Goal: Book appointment/travel/reservation

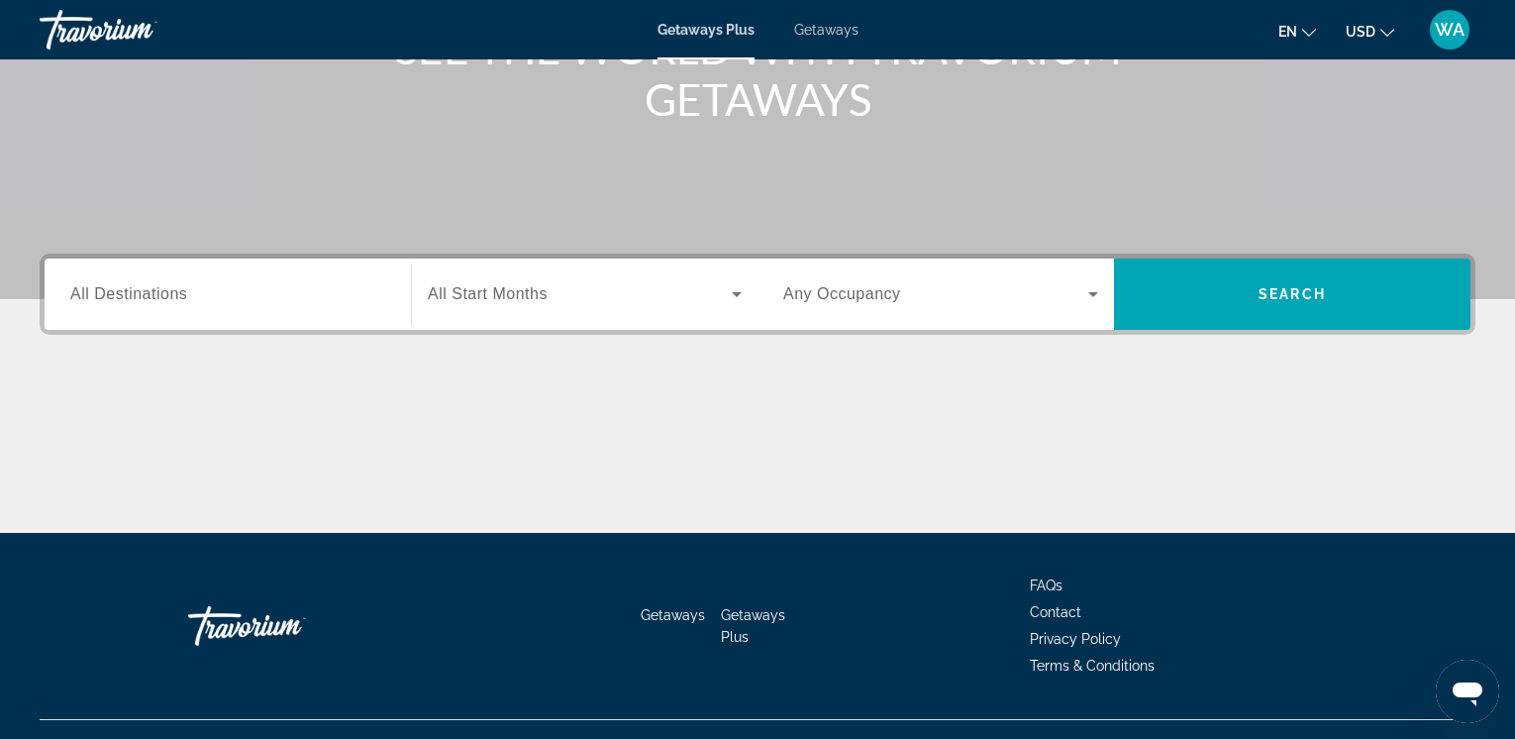
scroll to position [332, 0]
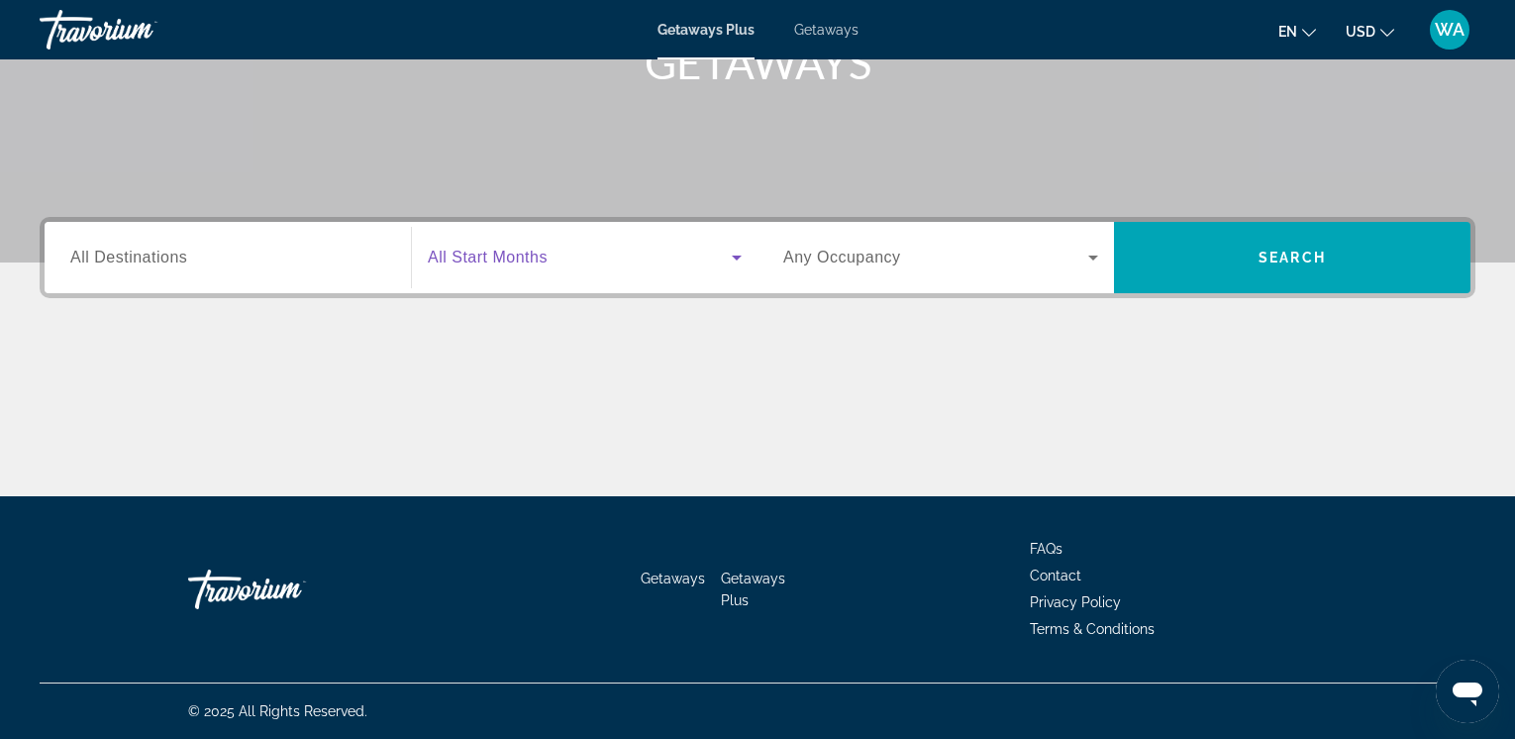
click at [734, 259] on icon "Search widget" at bounding box center [737, 258] width 24 height 24
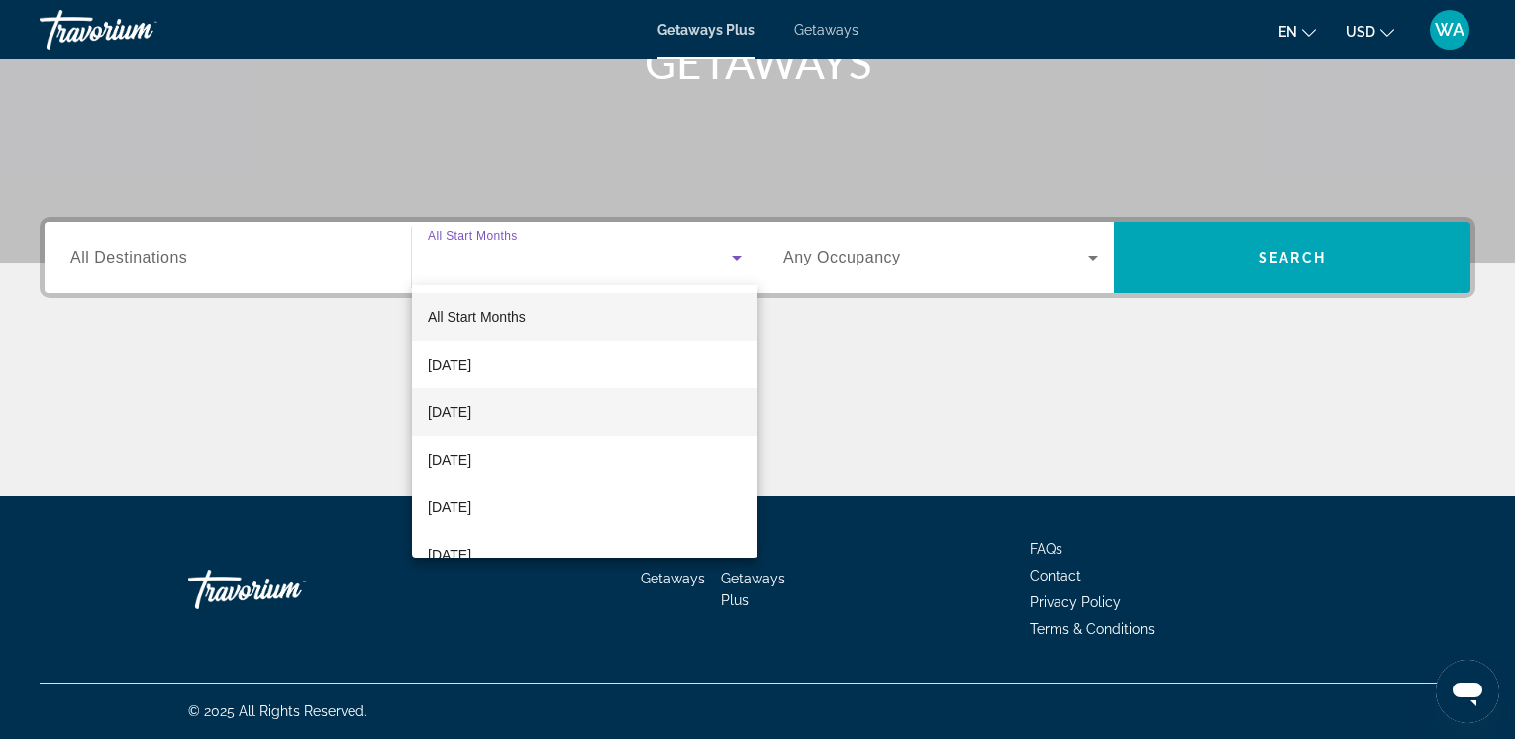
click at [593, 416] on mat-option "[DATE]" at bounding box center [585, 412] width 346 height 48
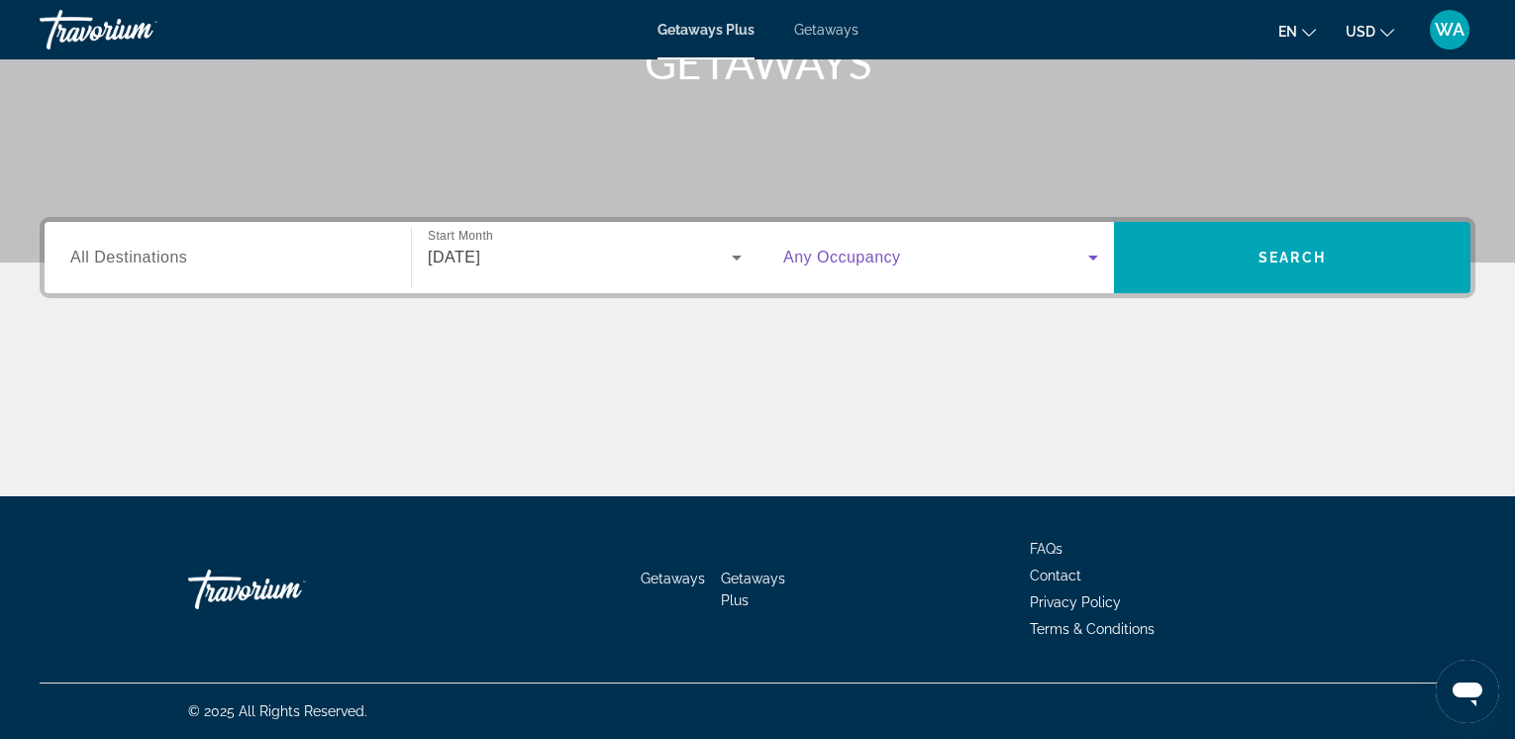
click at [1096, 258] on icon "Search widget" at bounding box center [1093, 258] width 10 height 5
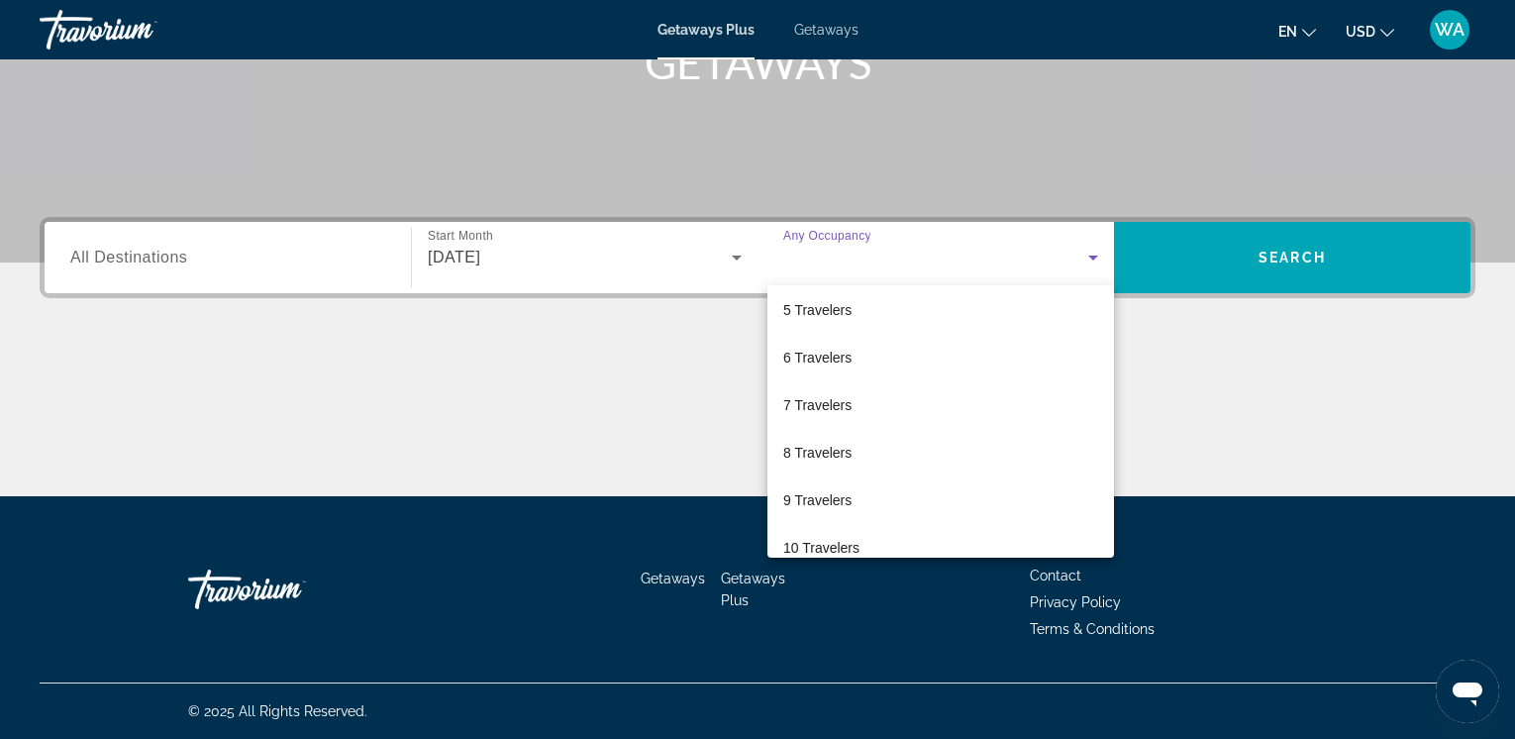
scroll to position [204, 0]
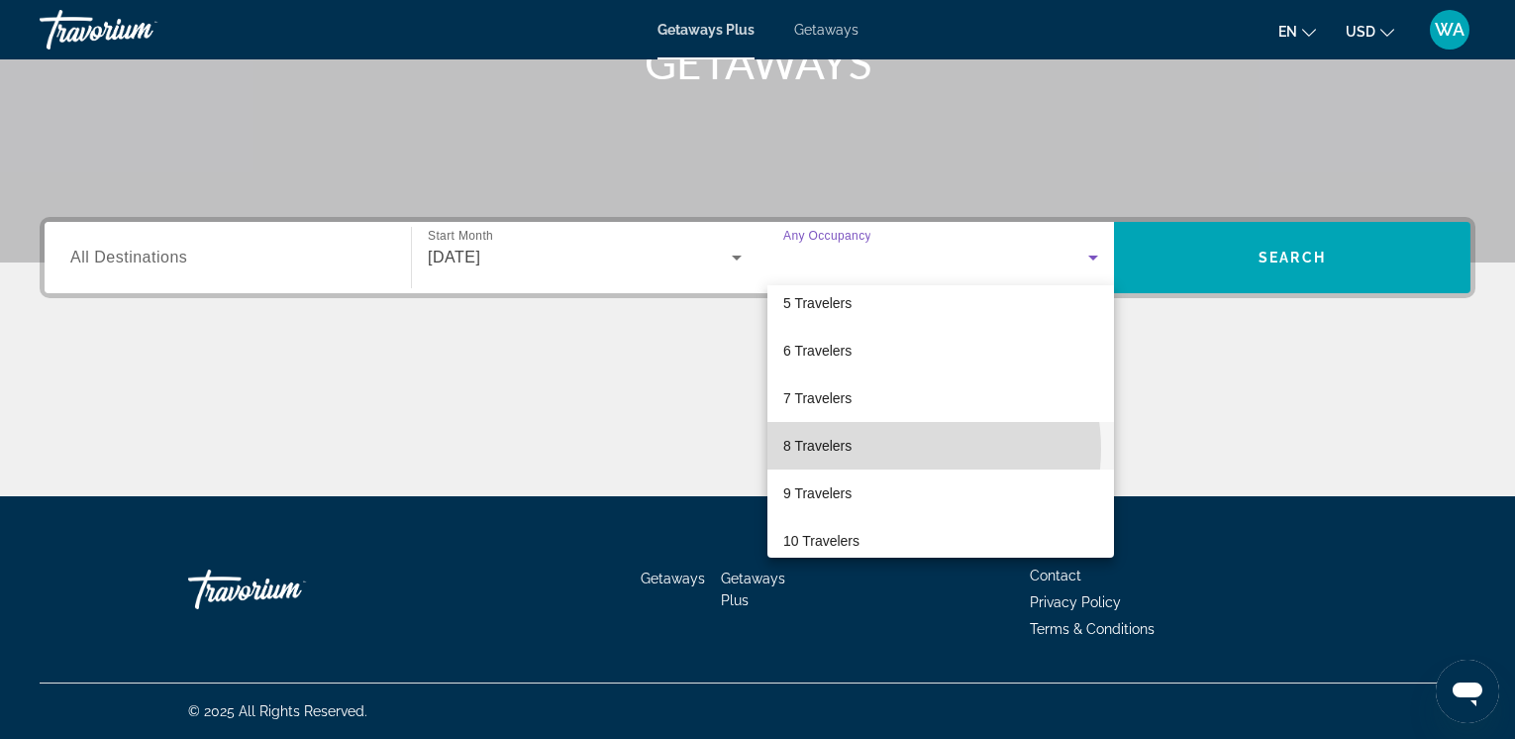
click at [904, 449] on mat-option "8 Travelers" at bounding box center [941, 446] width 347 height 48
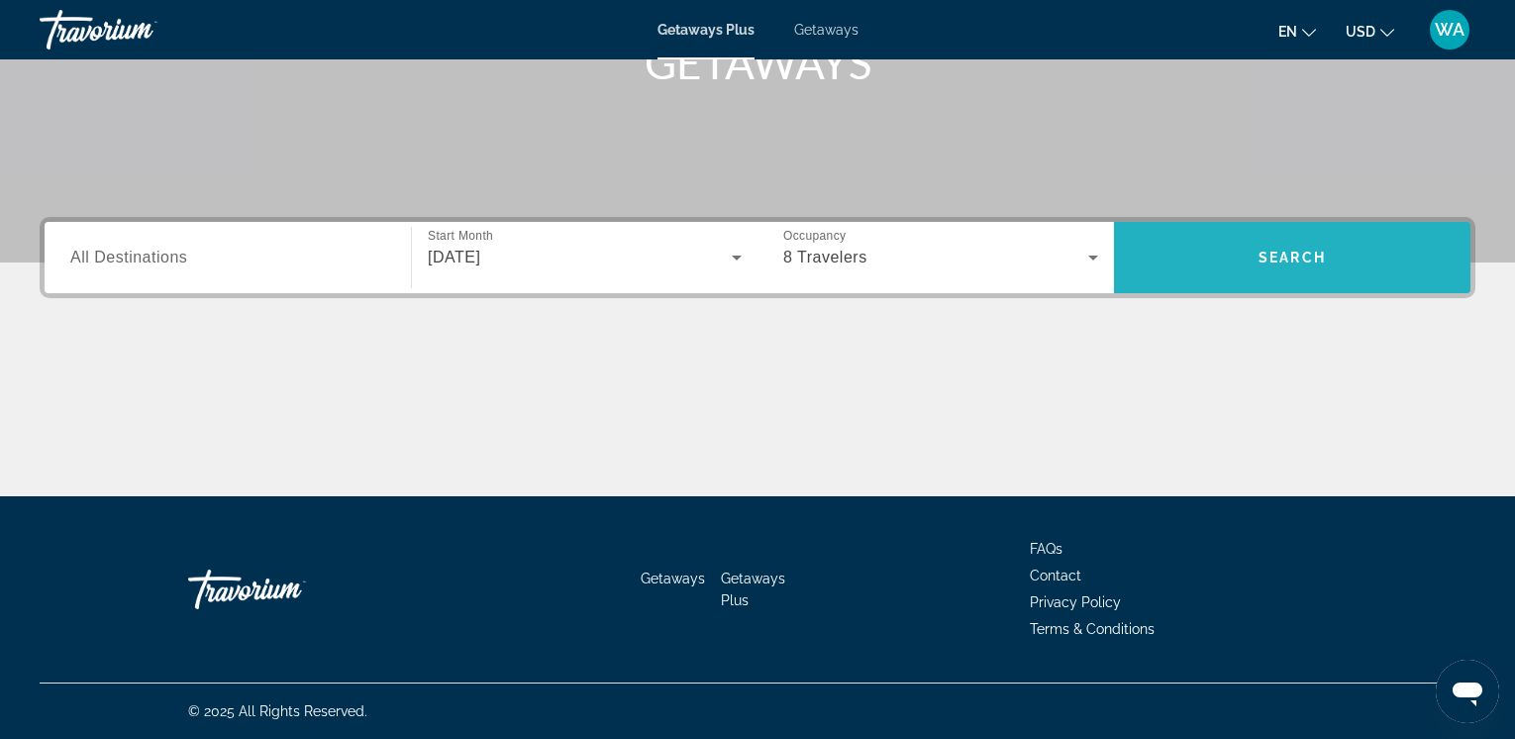
click at [1259, 262] on span "Search" at bounding box center [1292, 258] width 67 height 16
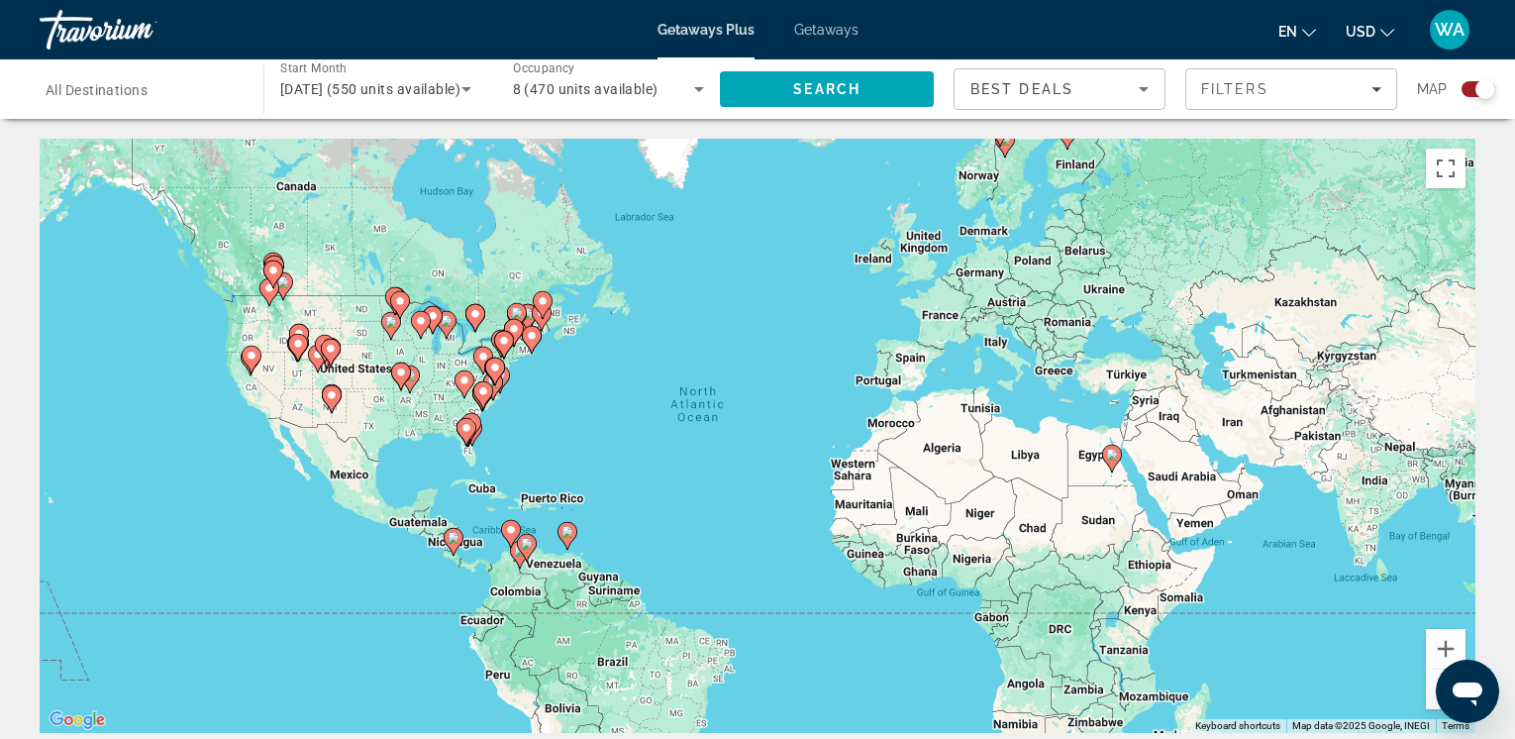
click at [95, 82] on span "All Destinations" at bounding box center [97, 90] width 102 height 16
click at [95, 82] on input "Destination All Destinations" at bounding box center [142, 90] width 192 height 24
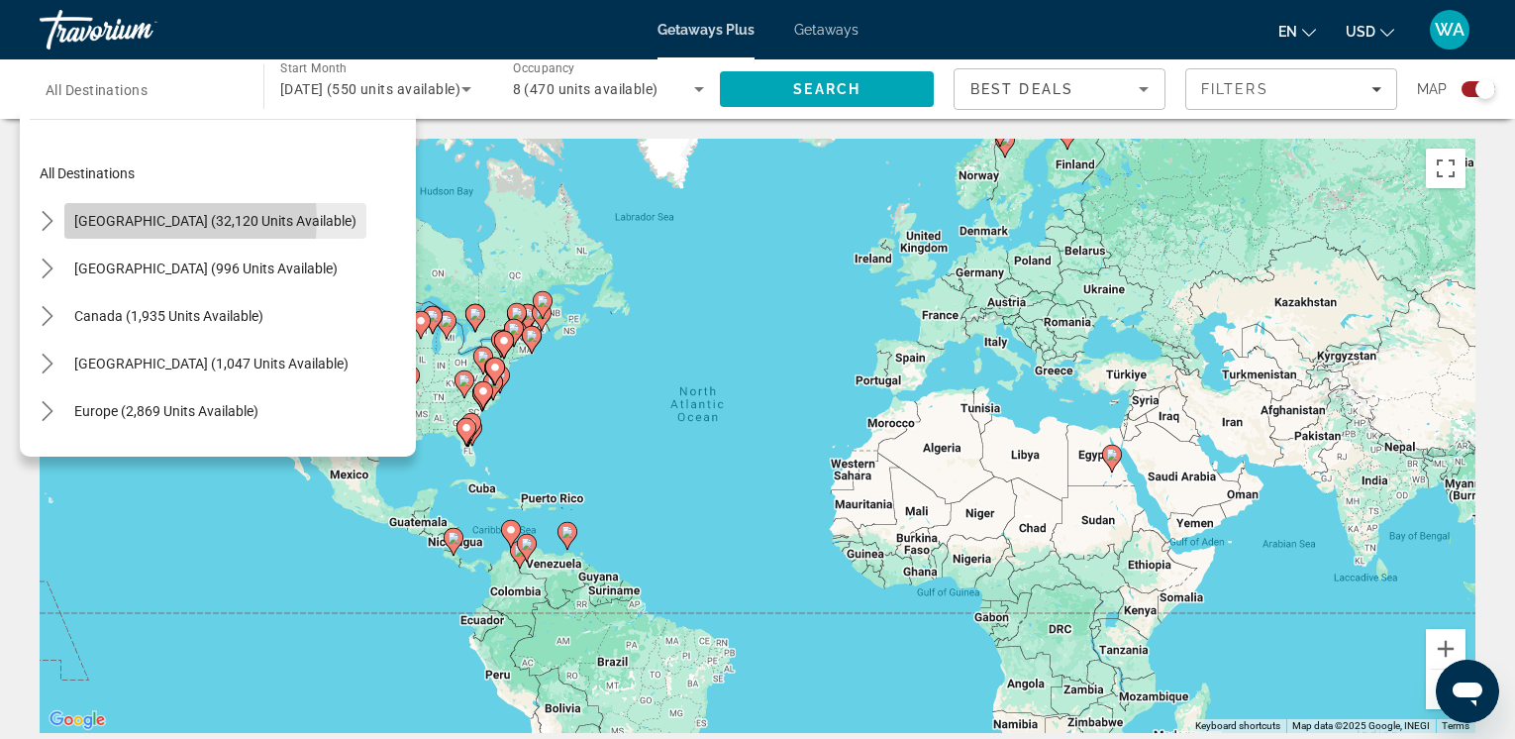
click at [141, 220] on span "[GEOGRAPHIC_DATA] (32,120 units available)" at bounding box center [215, 221] width 282 height 16
type input "**********"
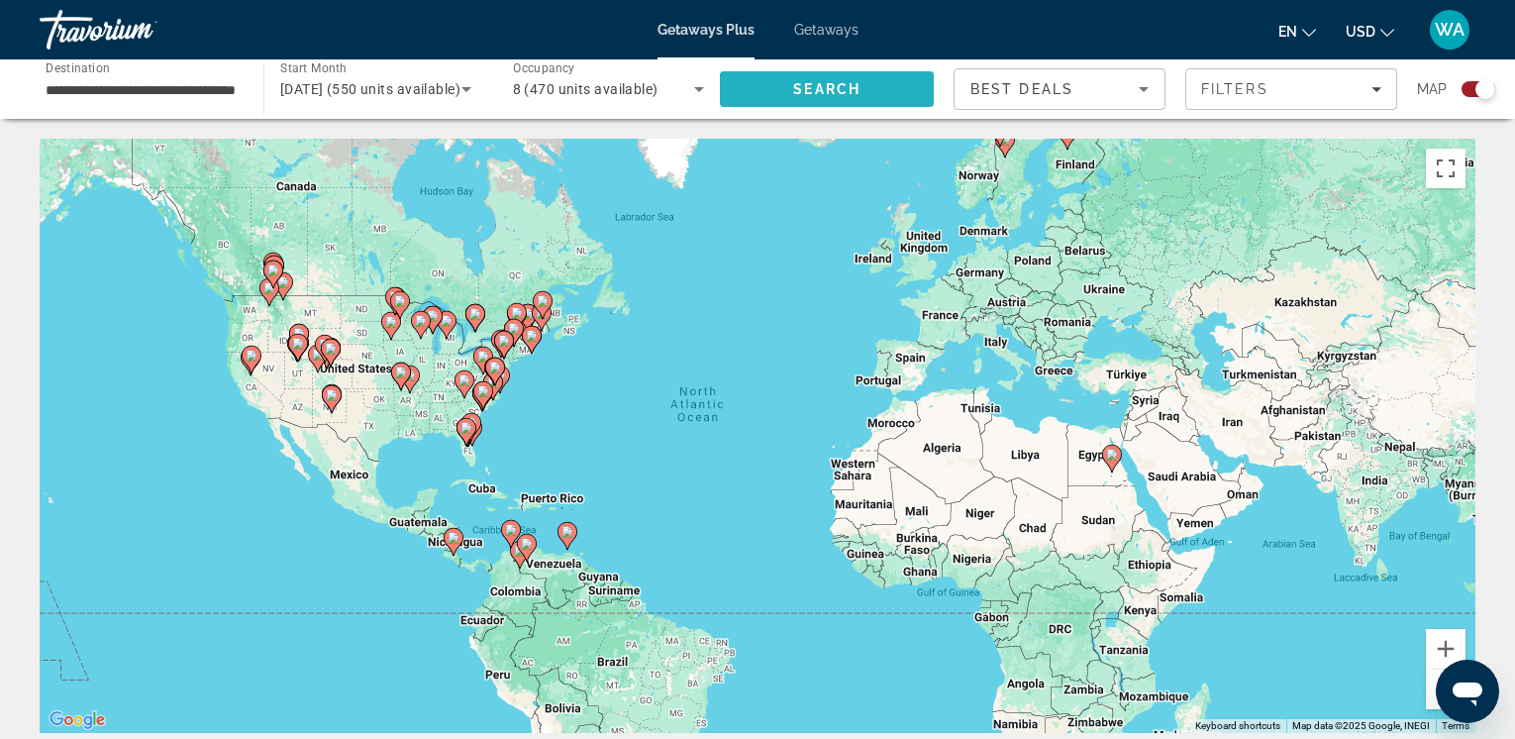
click at [828, 78] on span "Search" at bounding box center [827, 89] width 214 height 48
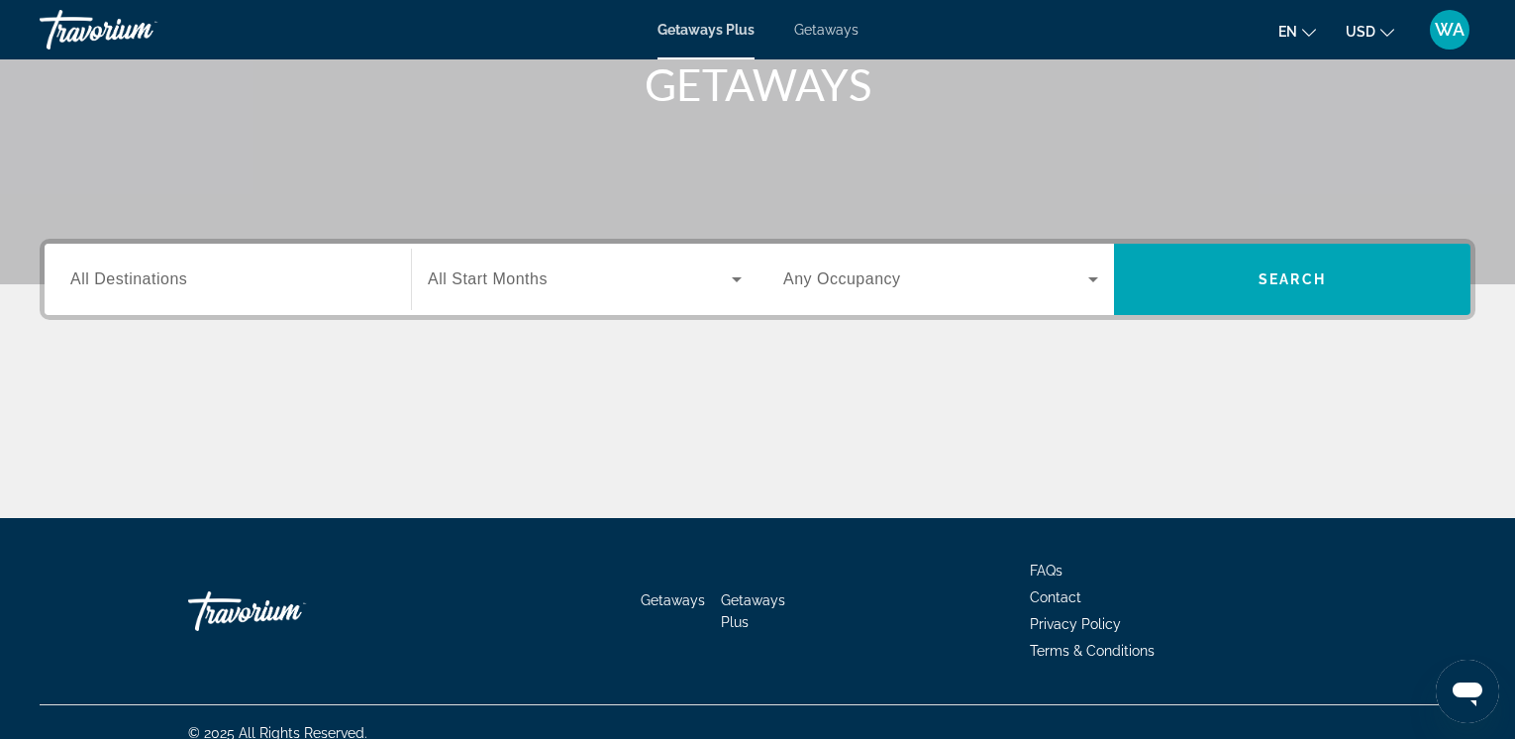
scroll to position [332, 0]
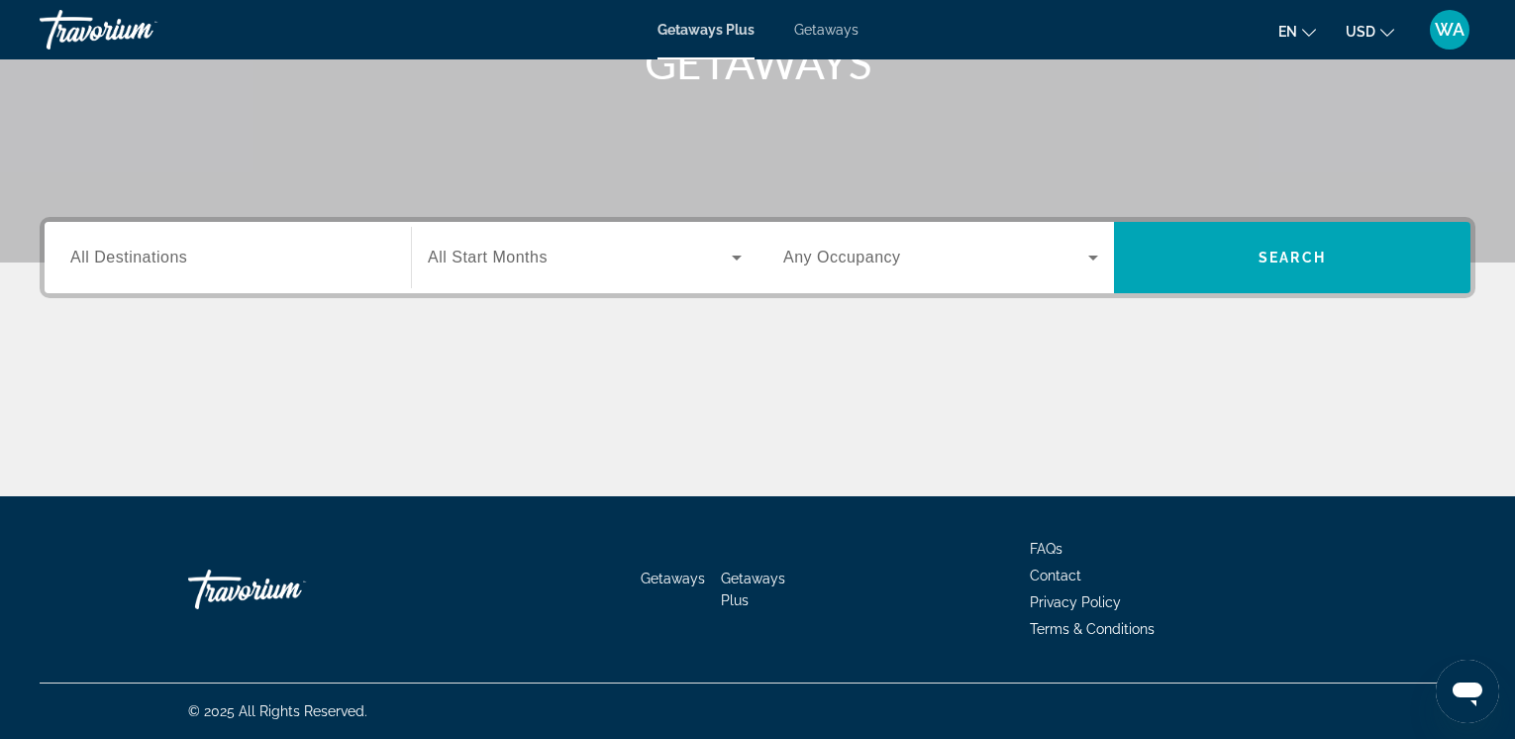
click at [174, 263] on span "All Destinations" at bounding box center [128, 257] width 117 height 17
click at [174, 263] on input "Destination All Destinations" at bounding box center [227, 259] width 315 height 24
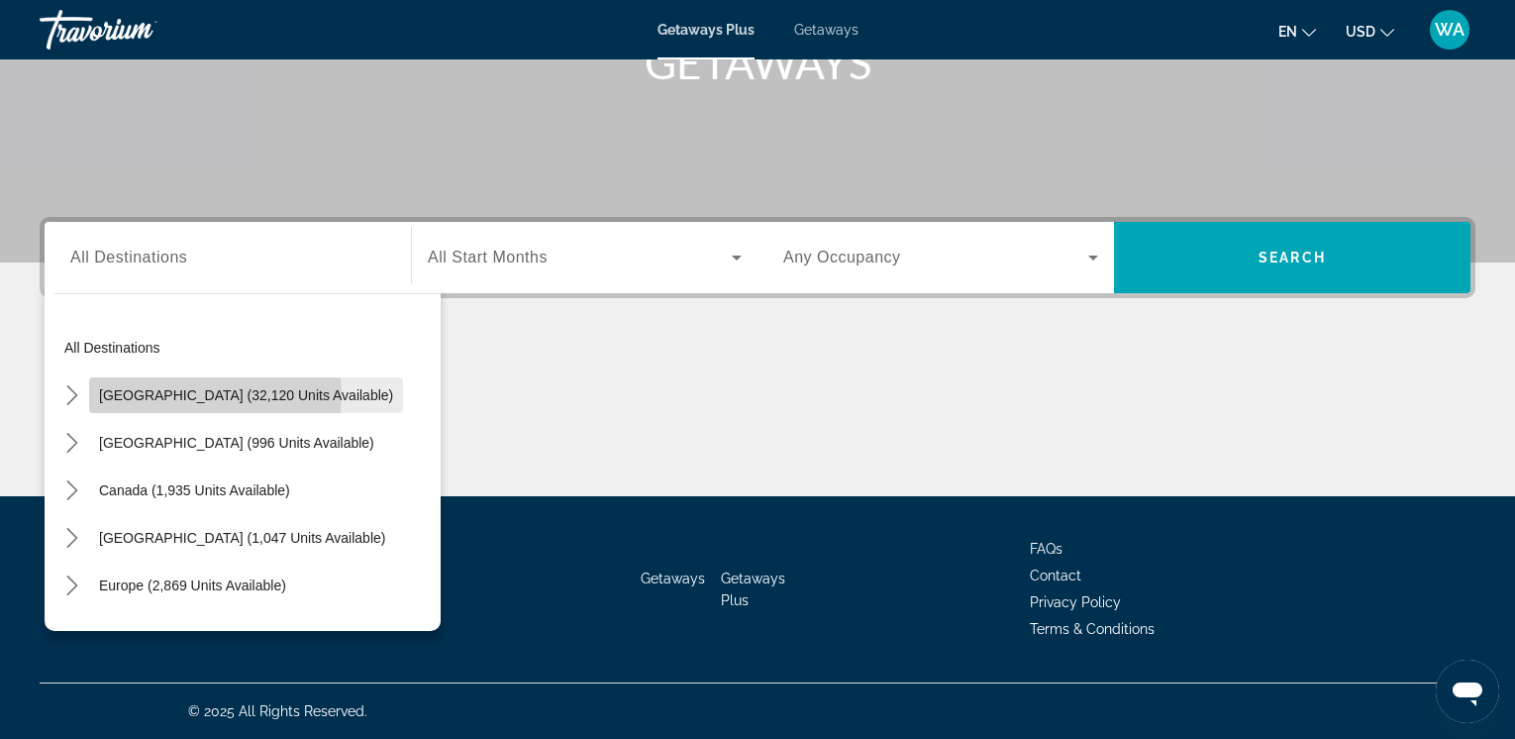
click at [193, 396] on span "[GEOGRAPHIC_DATA] (32,120 units available)" at bounding box center [246, 395] width 294 height 16
type input "**********"
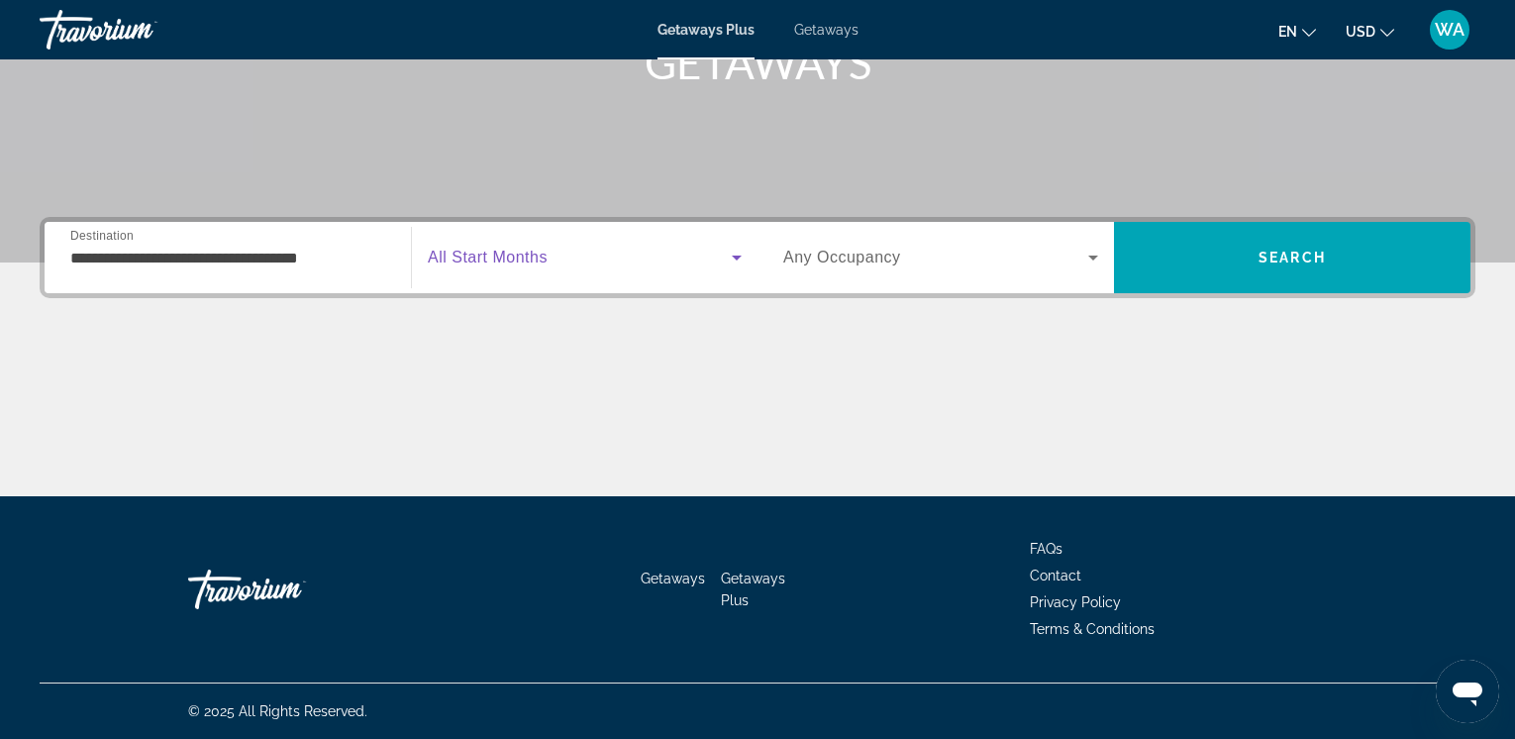
click at [733, 256] on icon "Search widget" at bounding box center [737, 258] width 10 height 5
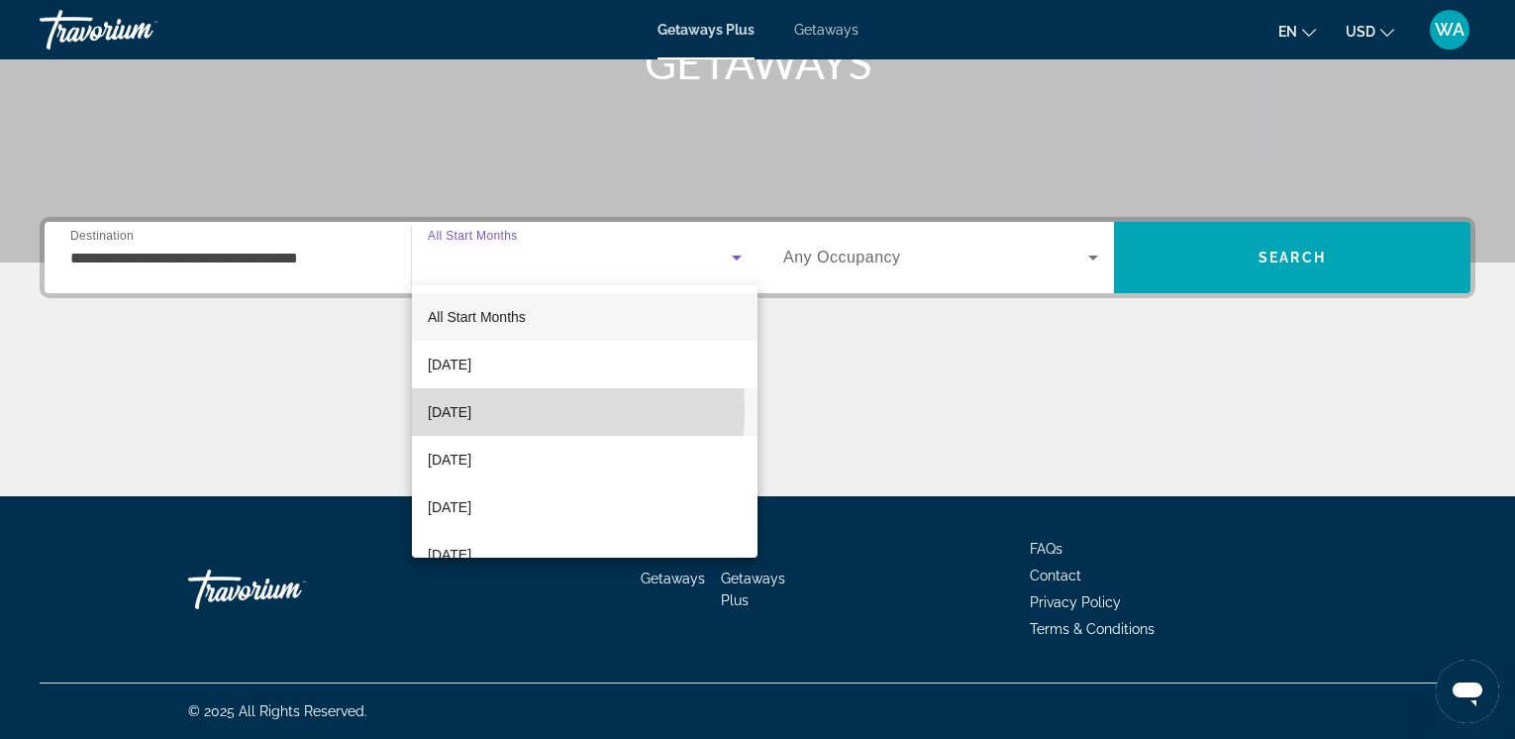
click at [471, 403] on span "[DATE]" at bounding box center [450, 412] width 44 height 24
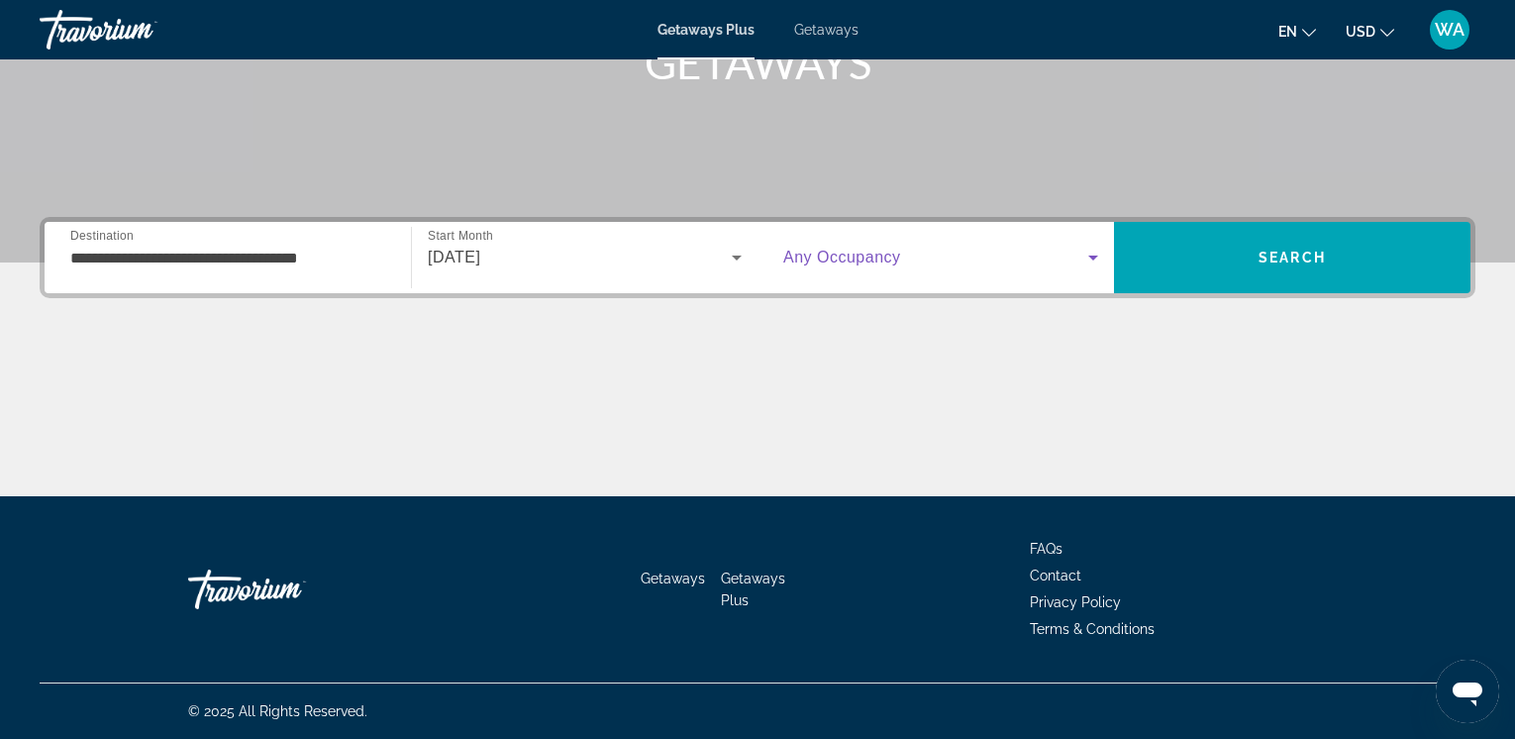
click at [1092, 260] on icon "Search widget" at bounding box center [1094, 258] width 24 height 24
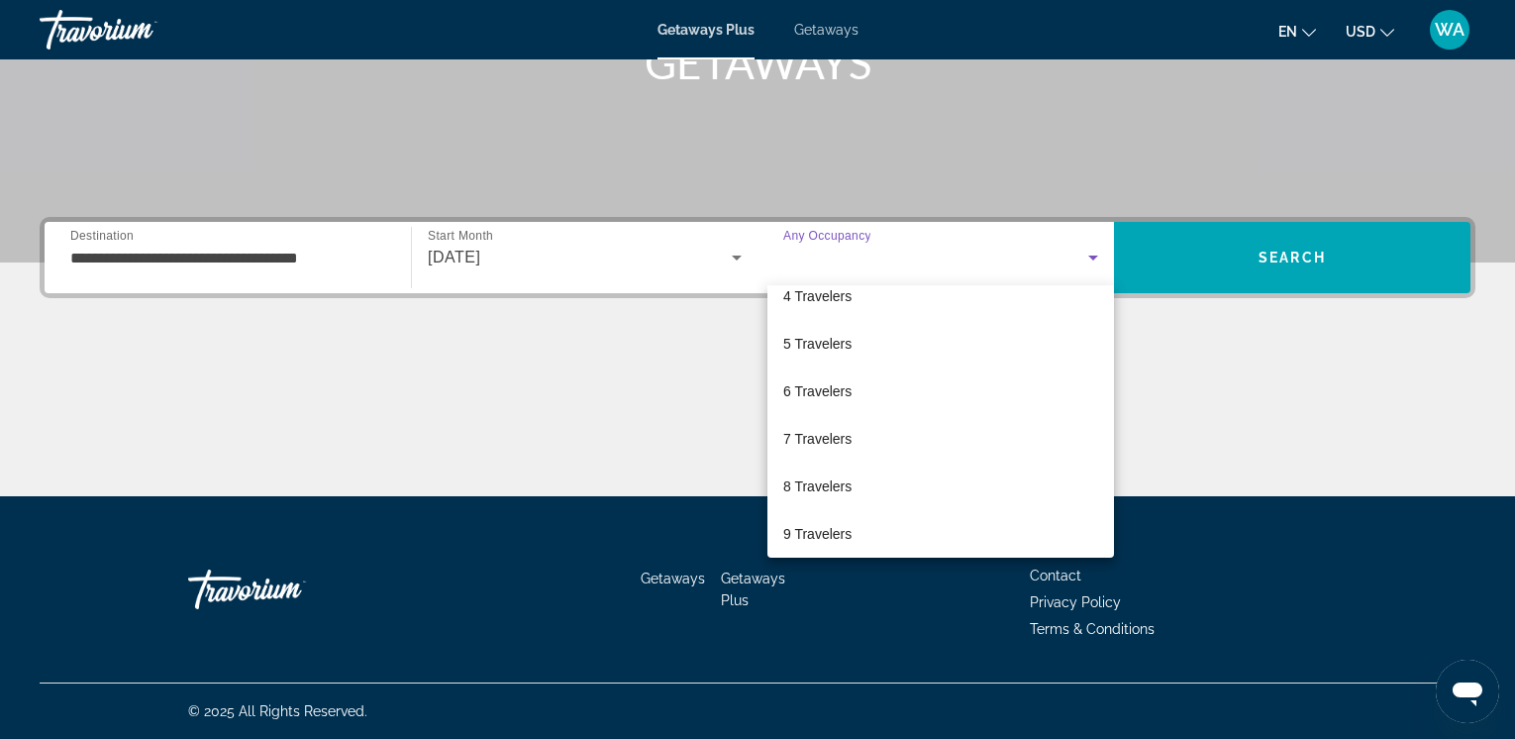
scroll to position [165, 0]
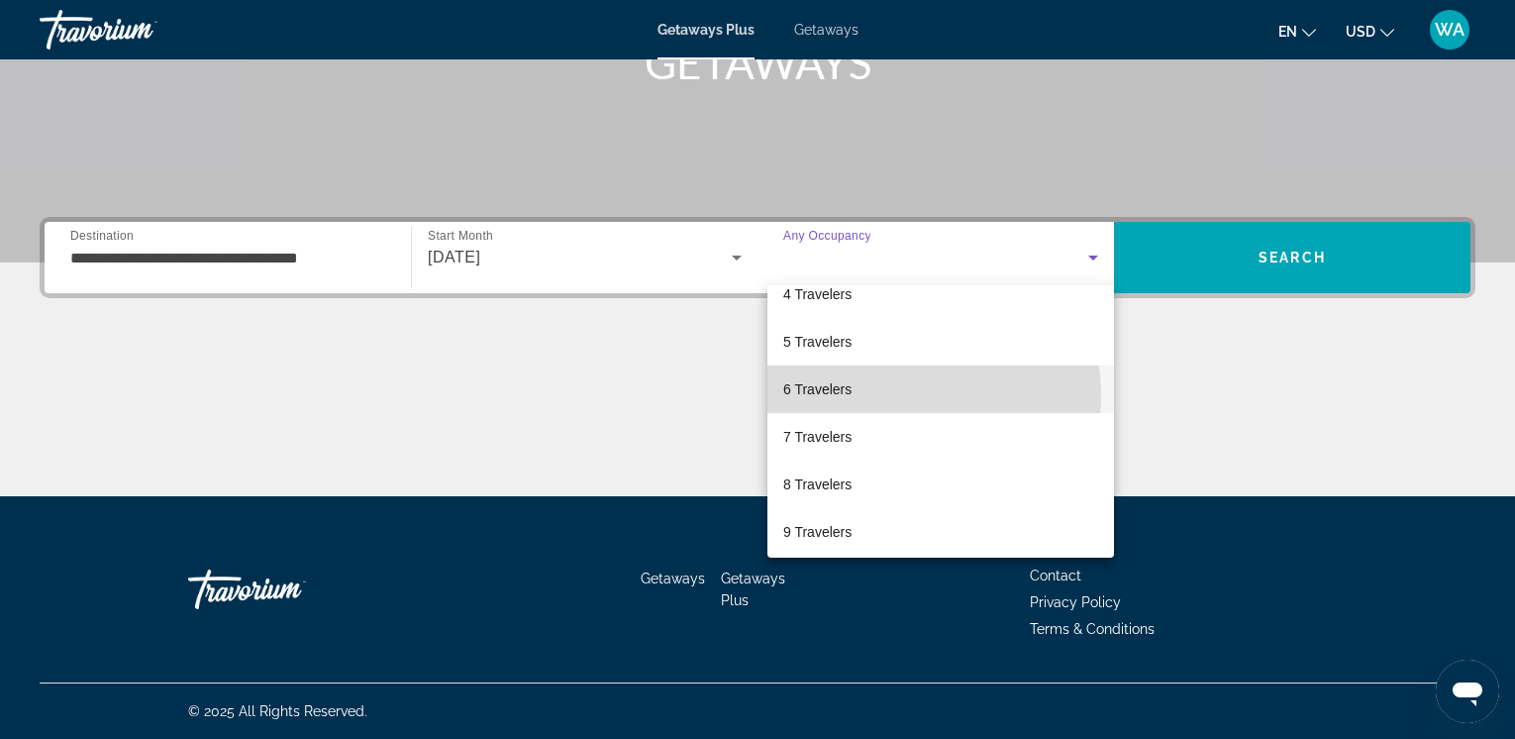
click at [897, 395] on mat-option "6 Travelers" at bounding box center [941, 389] width 347 height 48
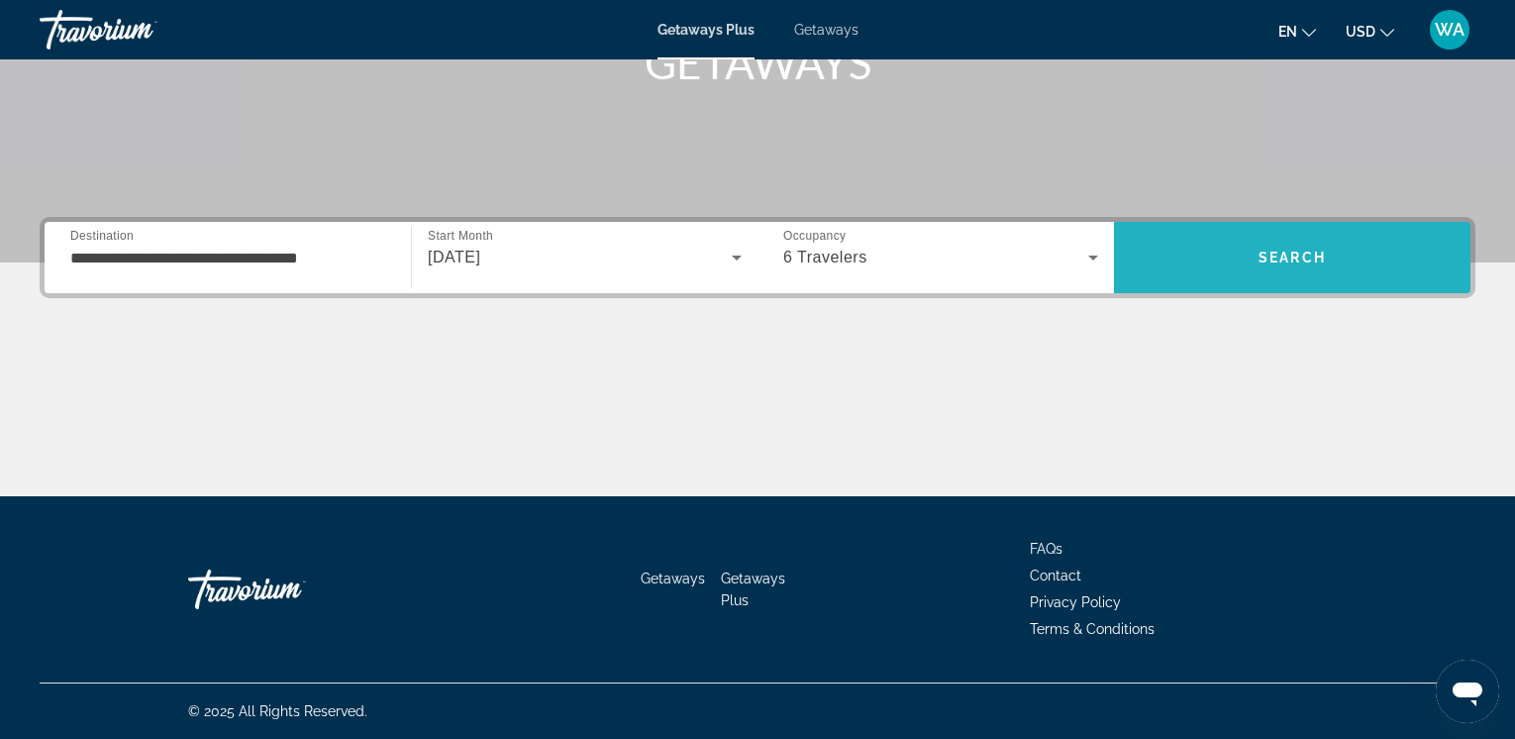
click at [1236, 257] on span "Search" at bounding box center [1292, 258] width 357 height 48
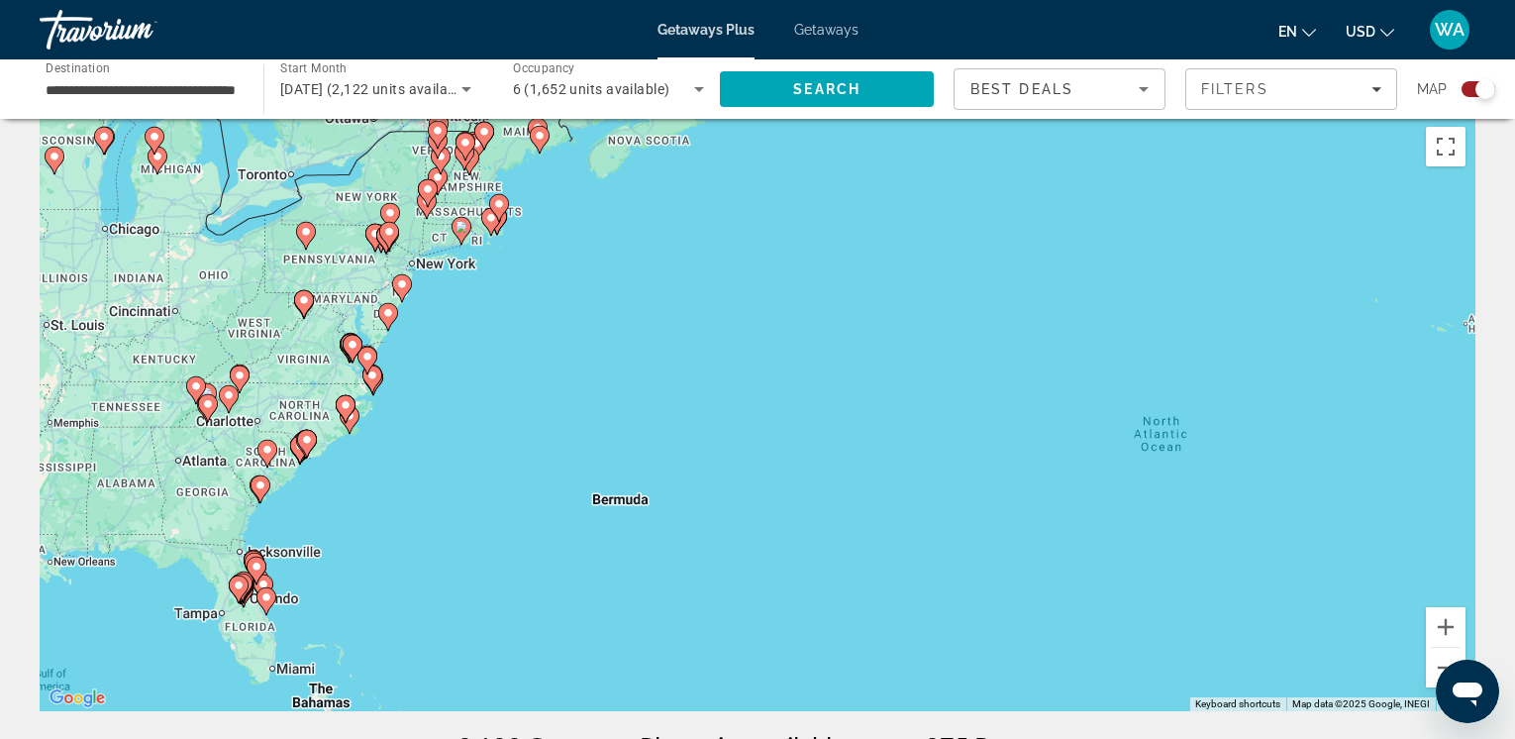
scroll to position [24, 0]
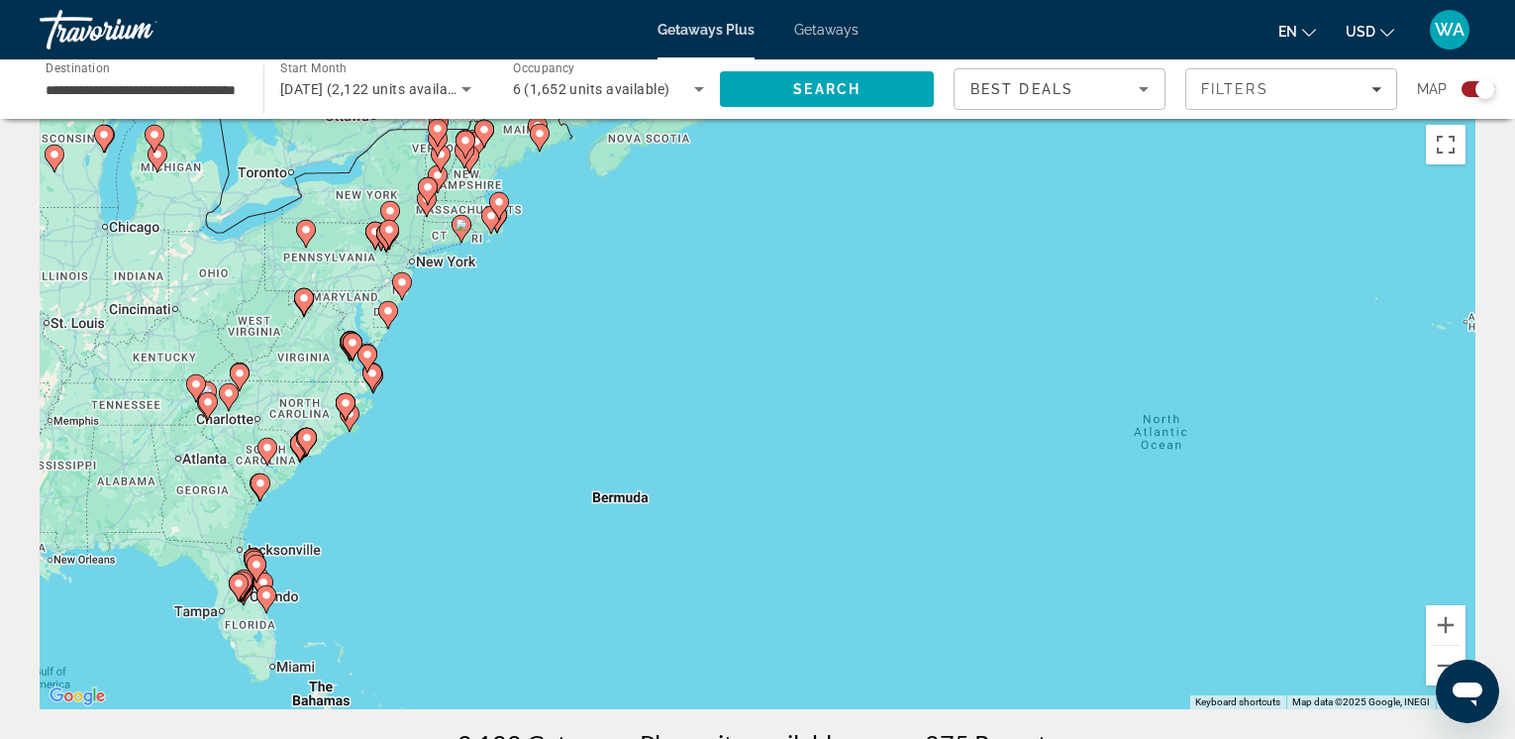
click at [349, 415] on icon "Main content" at bounding box center [346, 407] width 20 height 28
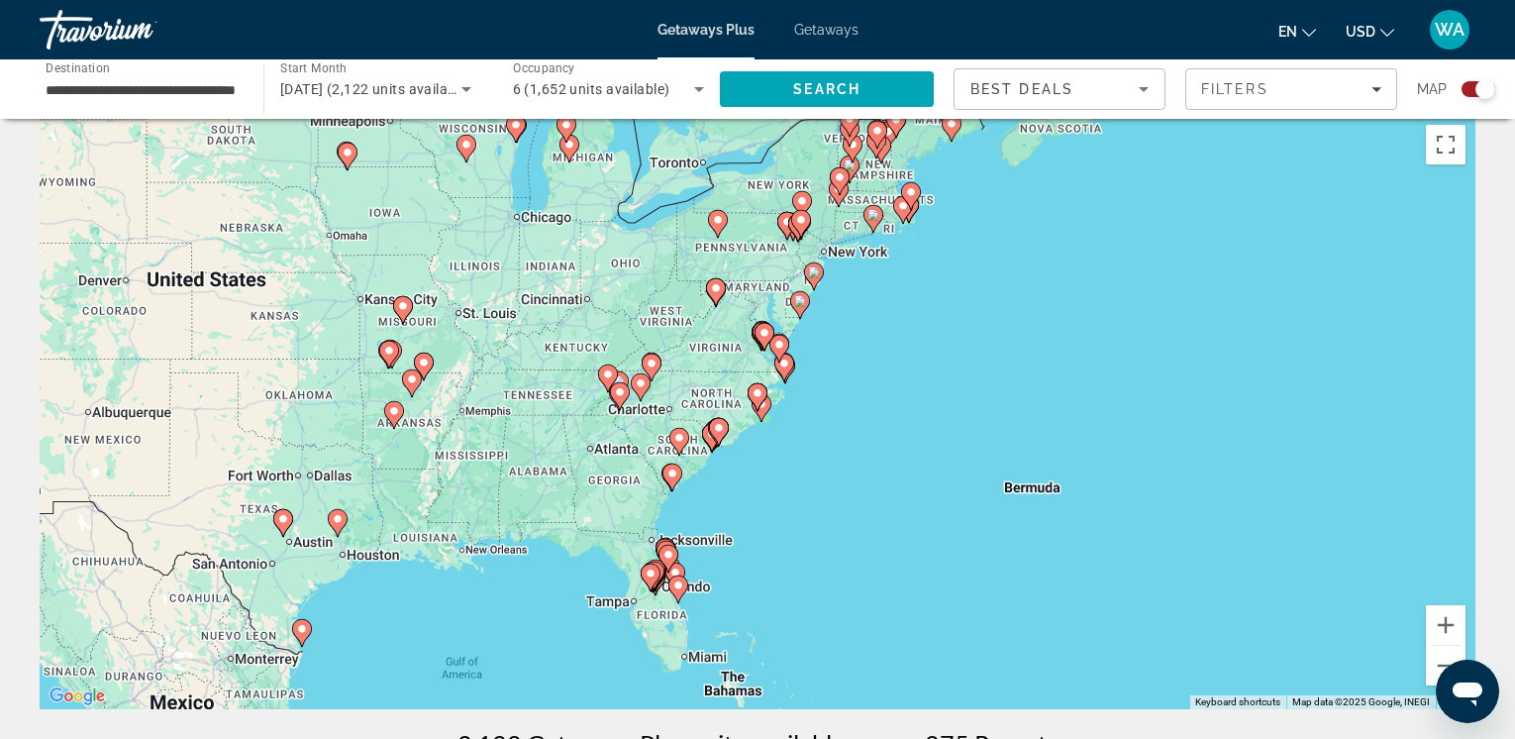
click at [764, 407] on gmp-advanced-marker "Main content" at bounding box center [758, 397] width 20 height 30
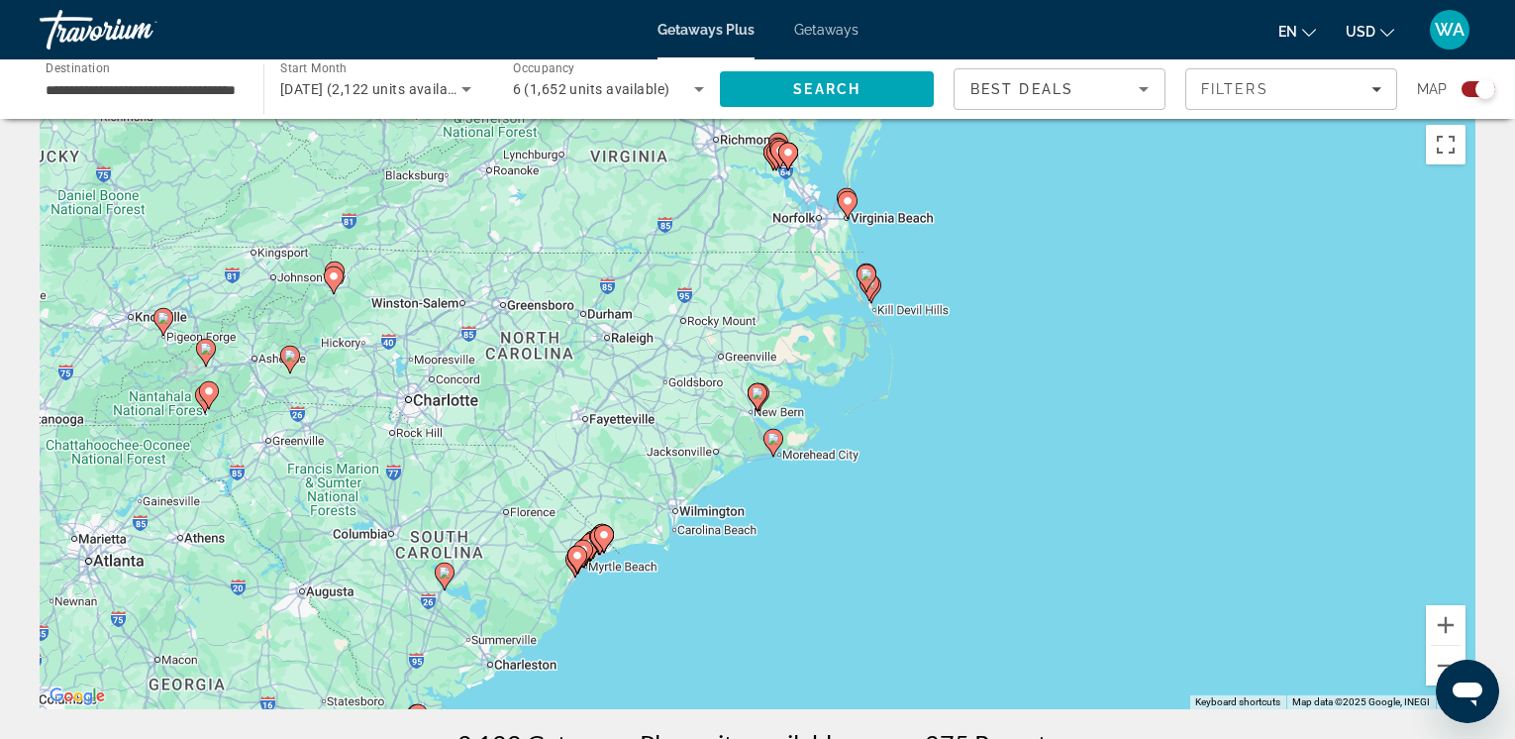
click at [773, 441] on image "Main content" at bounding box center [774, 439] width 12 height 12
type input "**********"
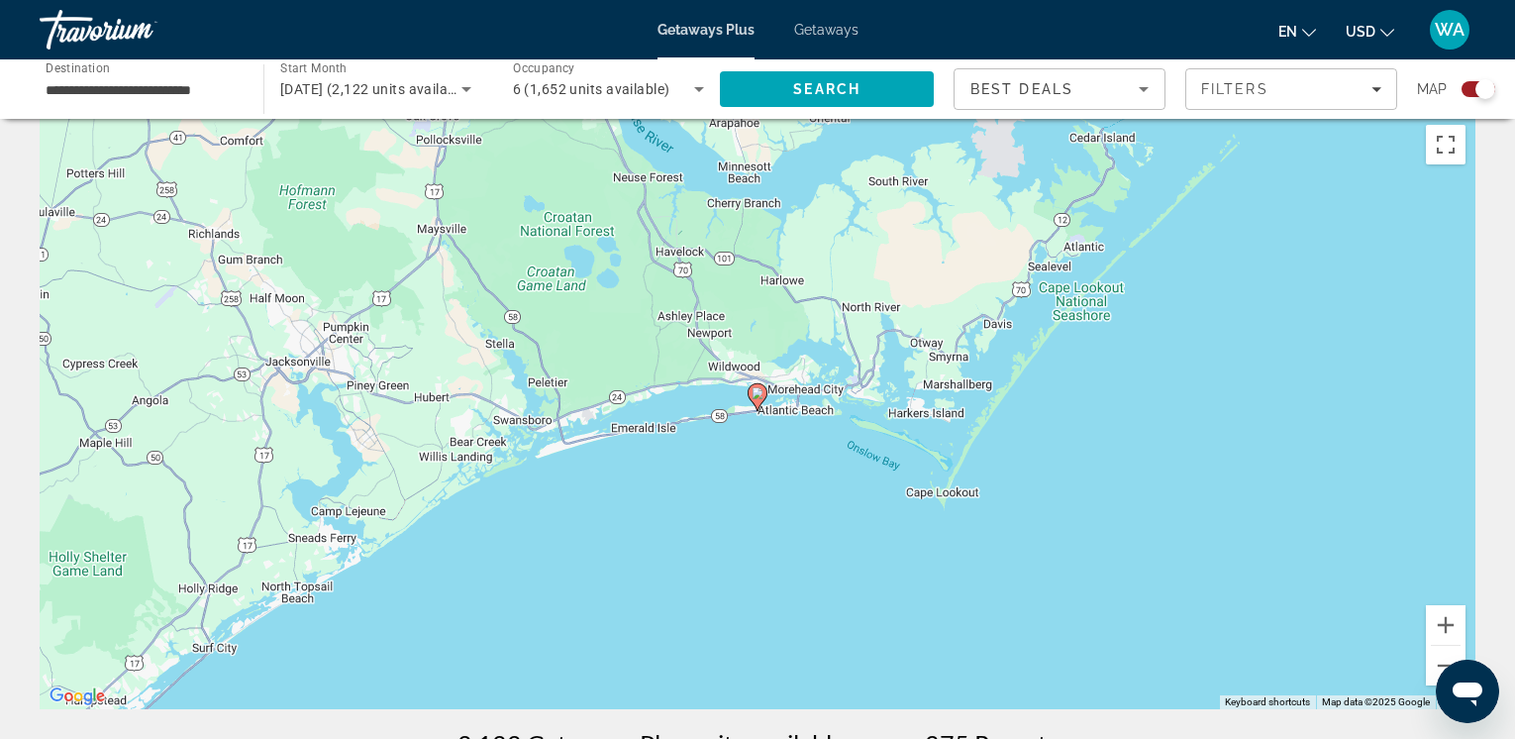
click at [755, 390] on image "Main content" at bounding box center [758, 393] width 12 height 12
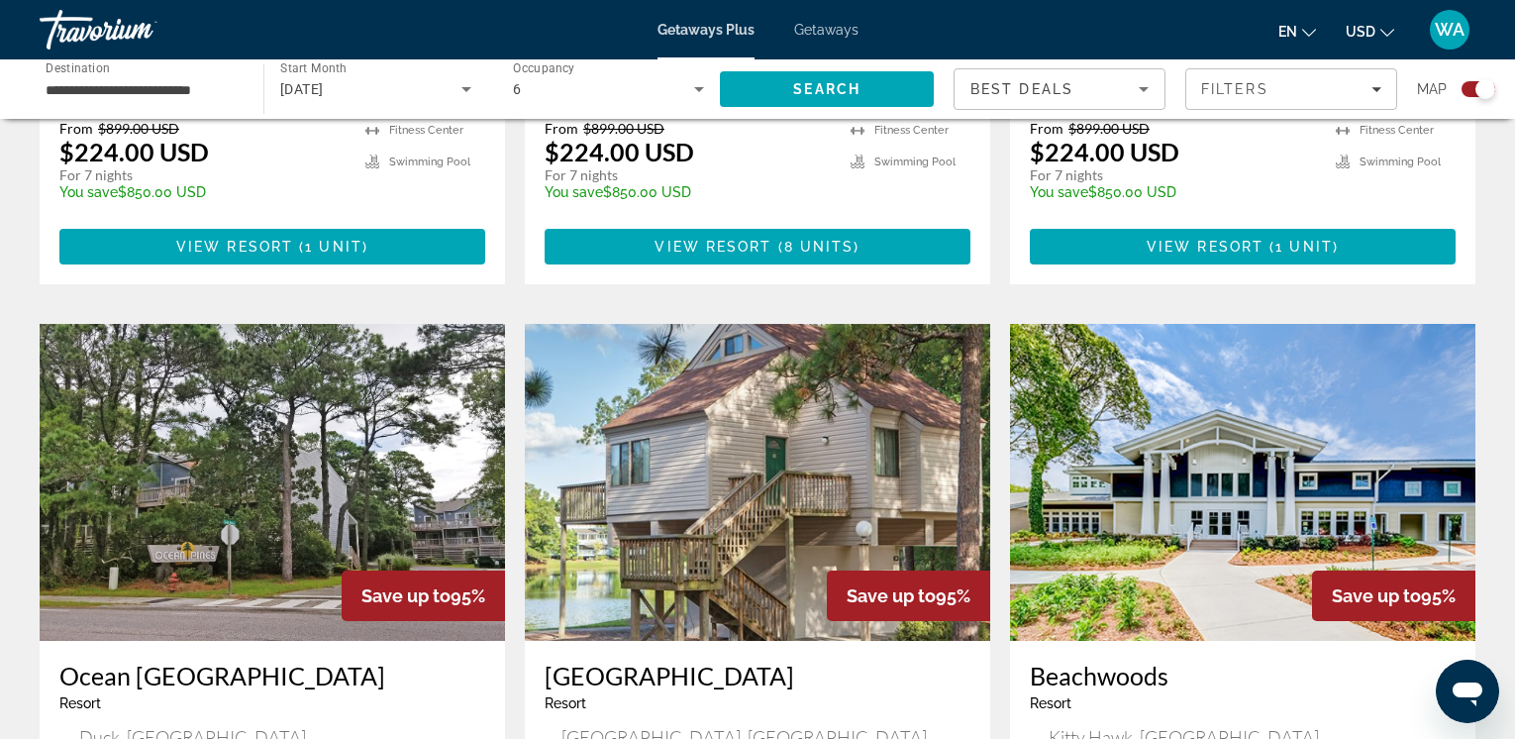
scroll to position [1903, 0]
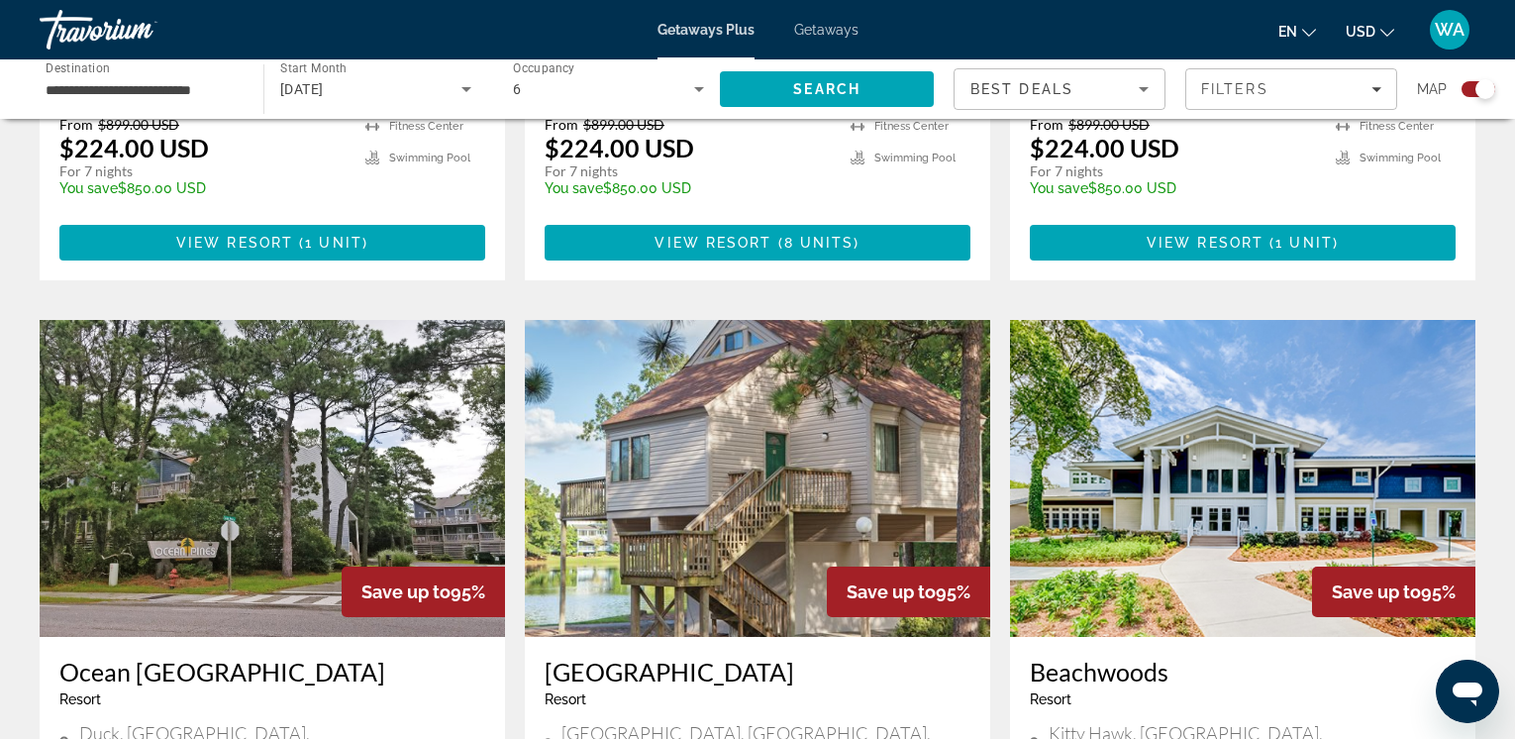
click at [1186, 501] on img "Main content" at bounding box center [1242, 478] width 465 height 317
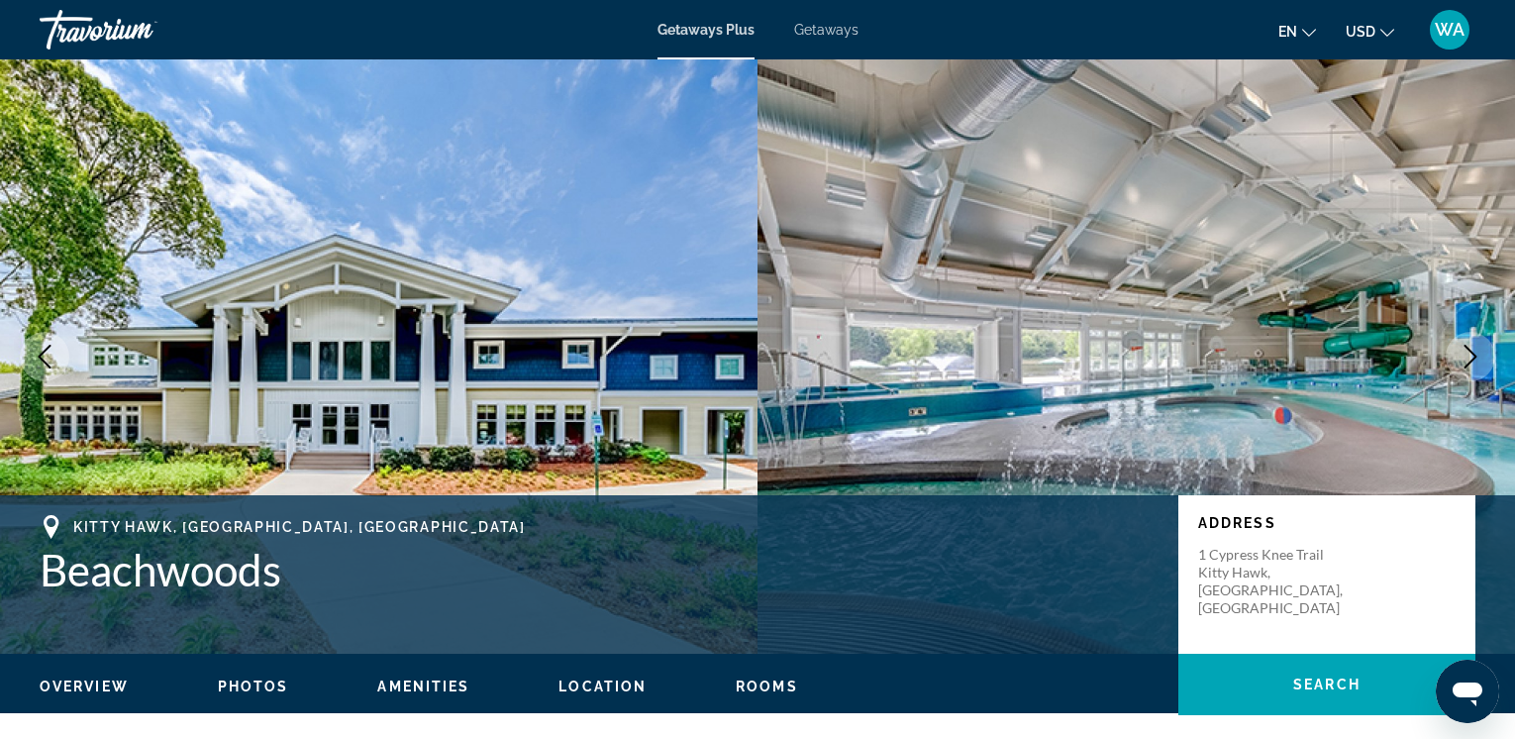
click at [1474, 358] on icon "Next image" at bounding box center [1471, 357] width 24 height 24
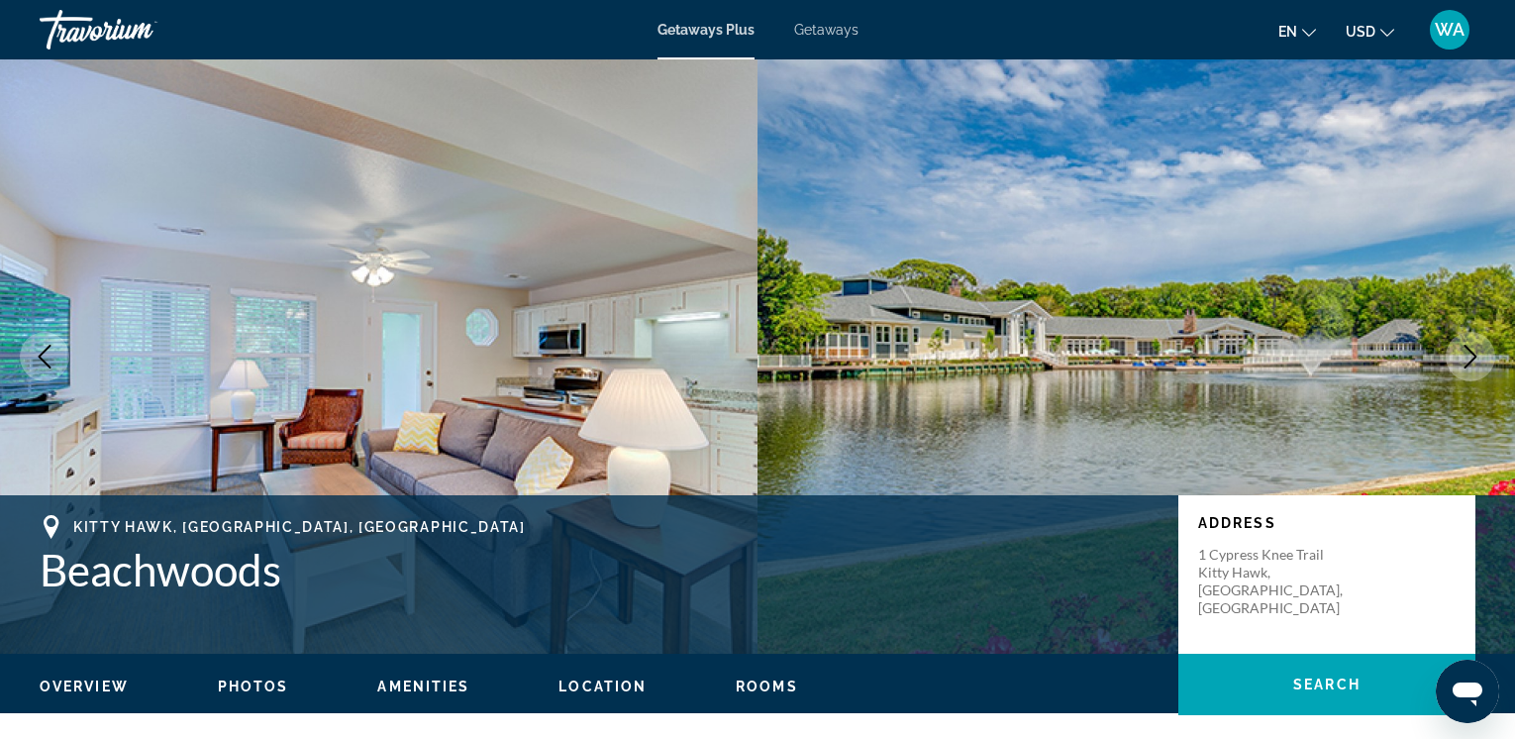
click at [1474, 358] on icon "Next image" at bounding box center [1471, 357] width 24 height 24
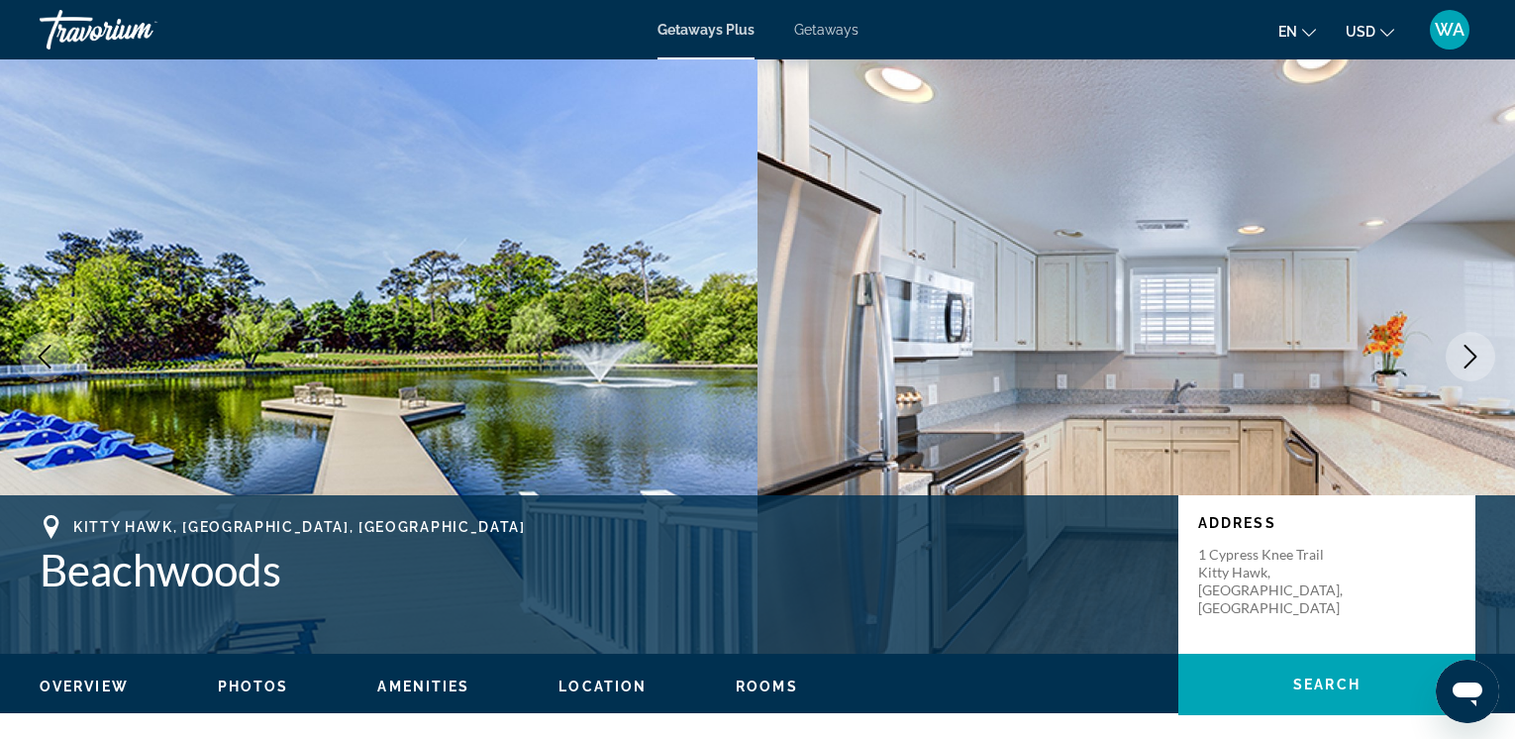
click at [1468, 359] on icon "Next image" at bounding box center [1471, 357] width 24 height 24
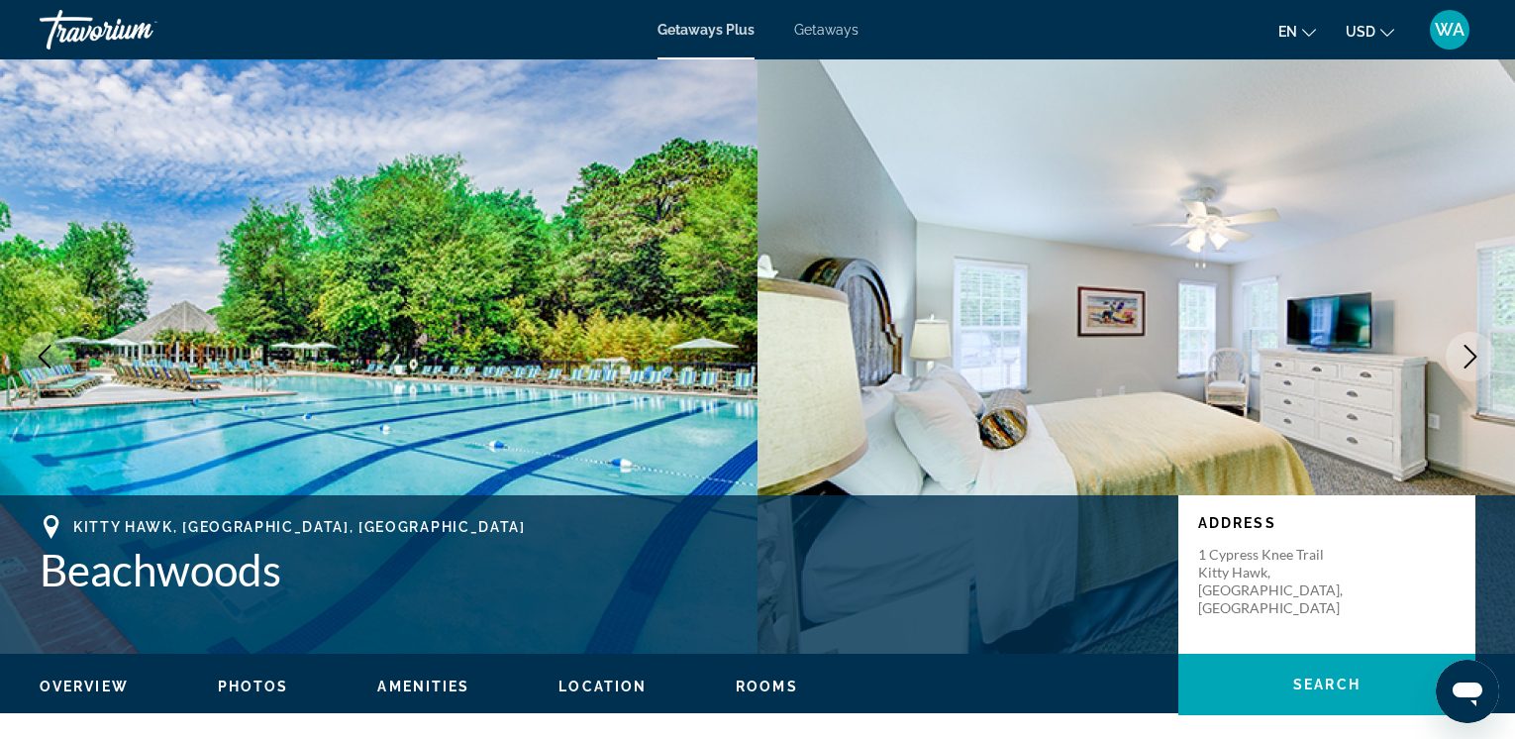
click at [1468, 359] on icon "Next image" at bounding box center [1471, 357] width 24 height 24
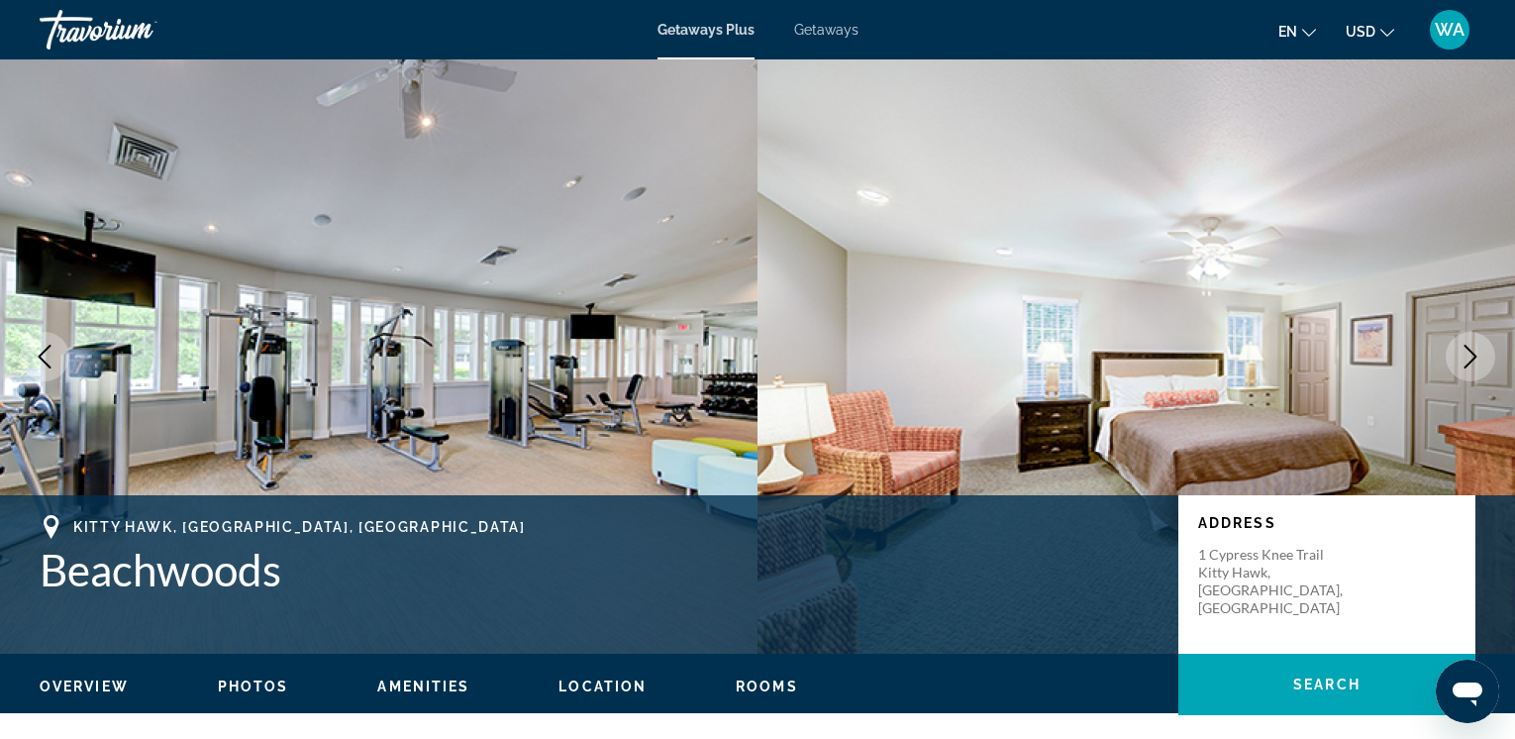
click at [1468, 359] on icon "Next image" at bounding box center [1471, 357] width 24 height 24
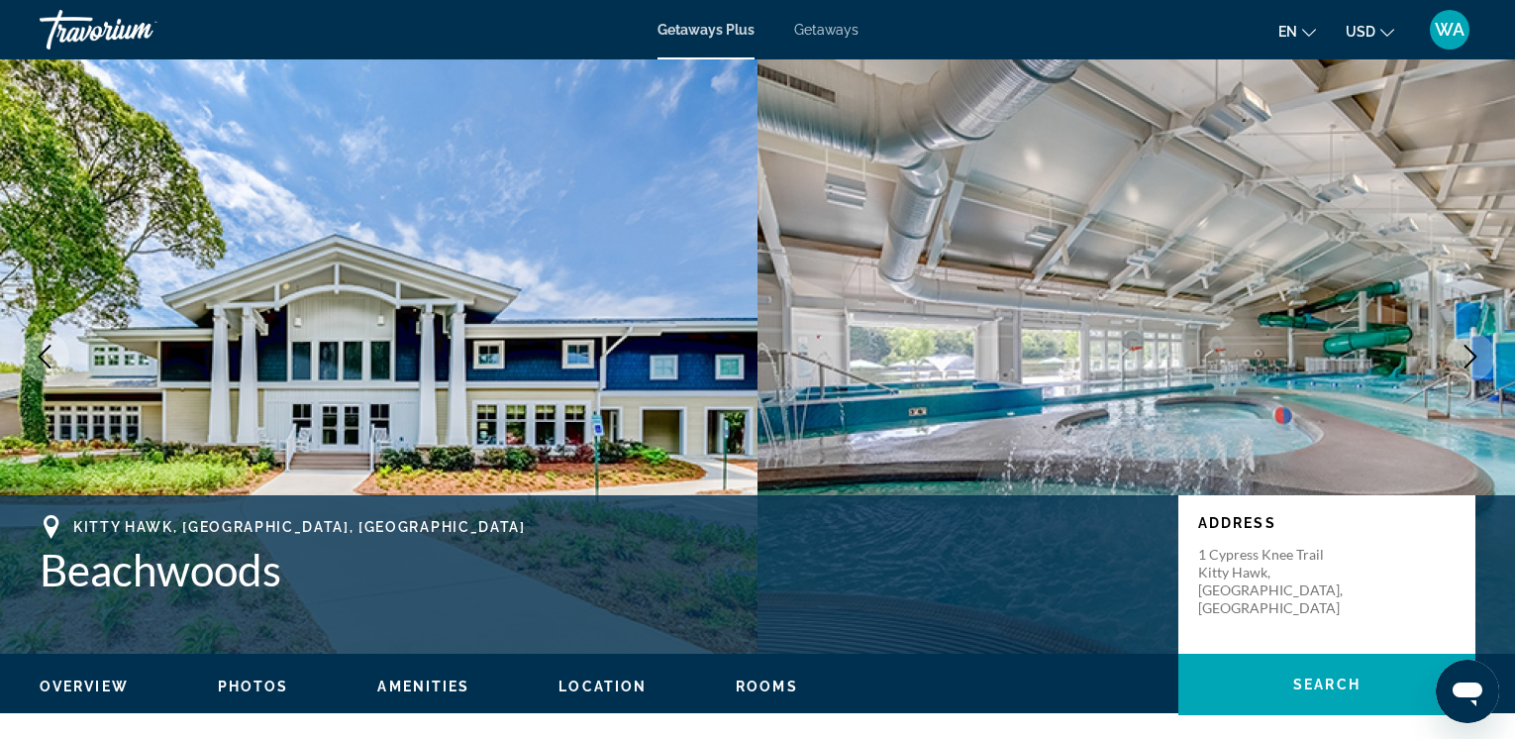
click at [1468, 359] on icon "Next image" at bounding box center [1471, 357] width 24 height 24
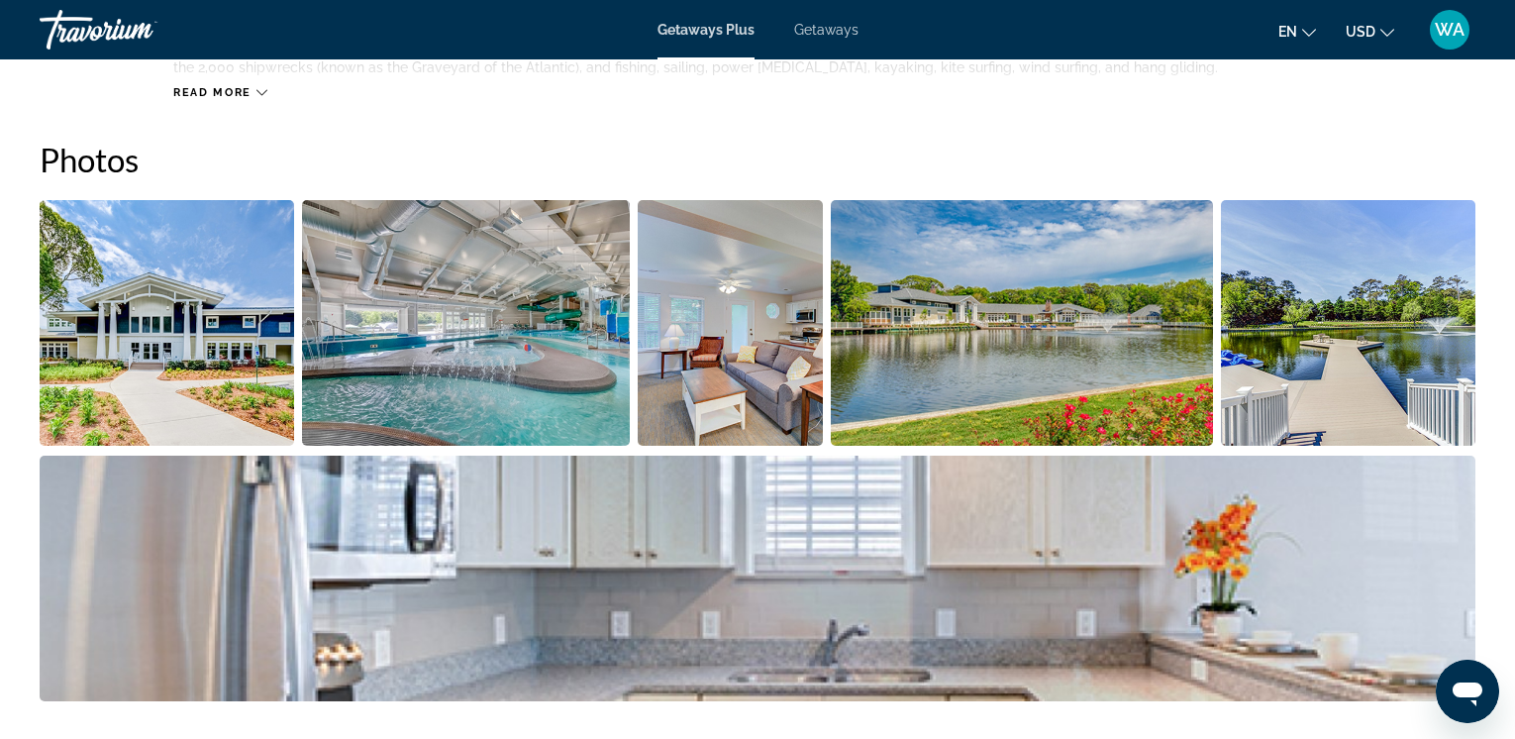
scroll to position [921, 0]
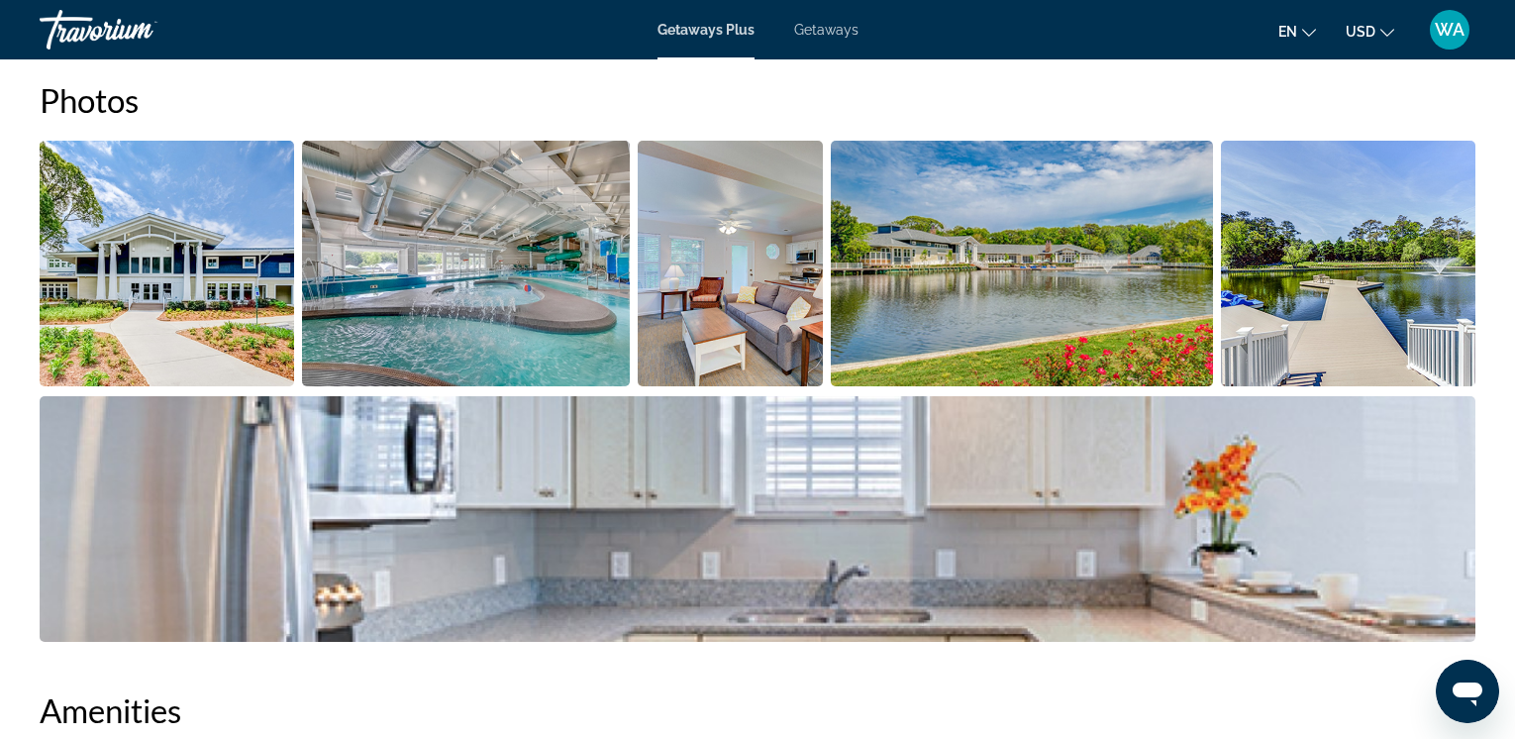
click at [714, 307] on img "Open full-screen image slider" at bounding box center [730, 264] width 185 height 246
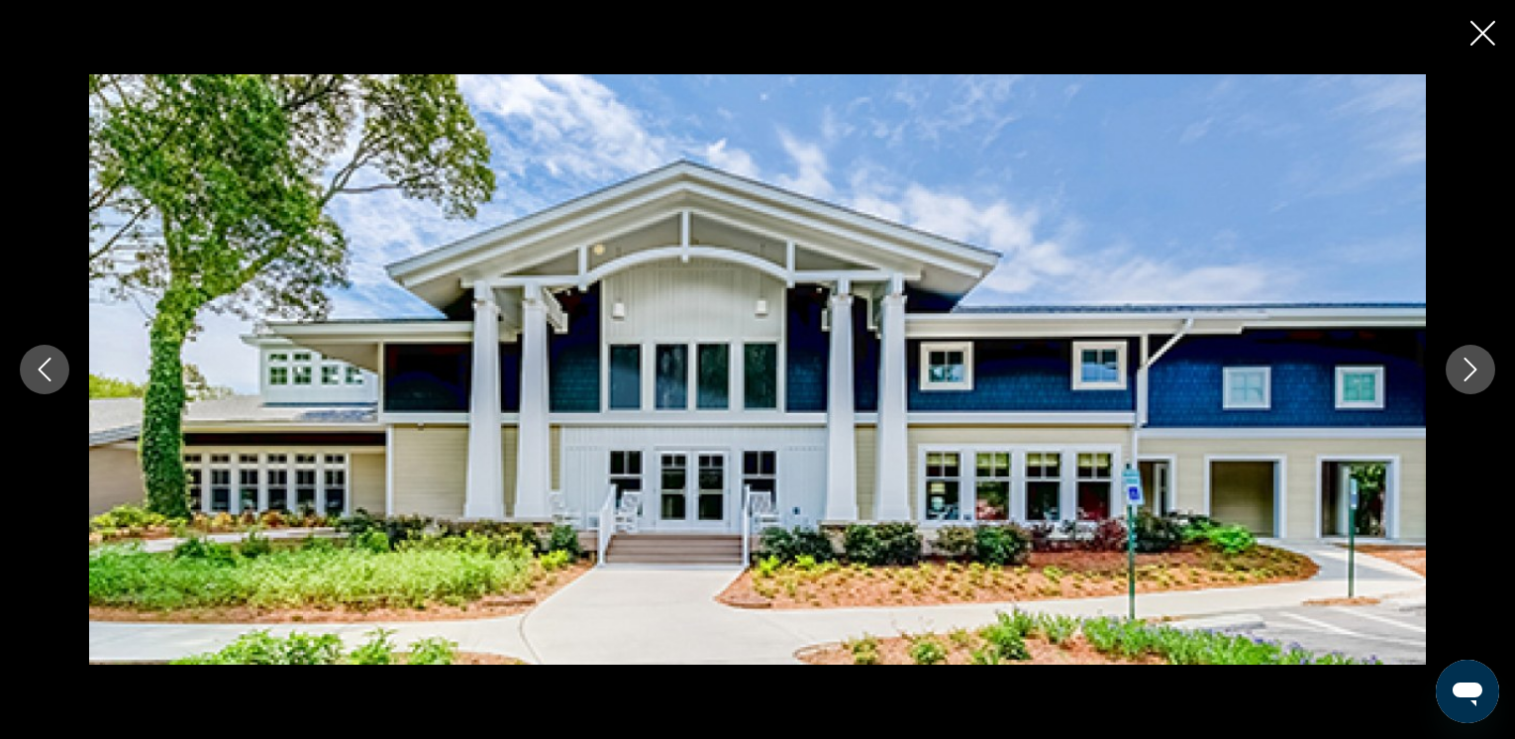
scroll to position [3578, 0]
click at [1473, 368] on icon "Next image" at bounding box center [1471, 370] width 24 height 24
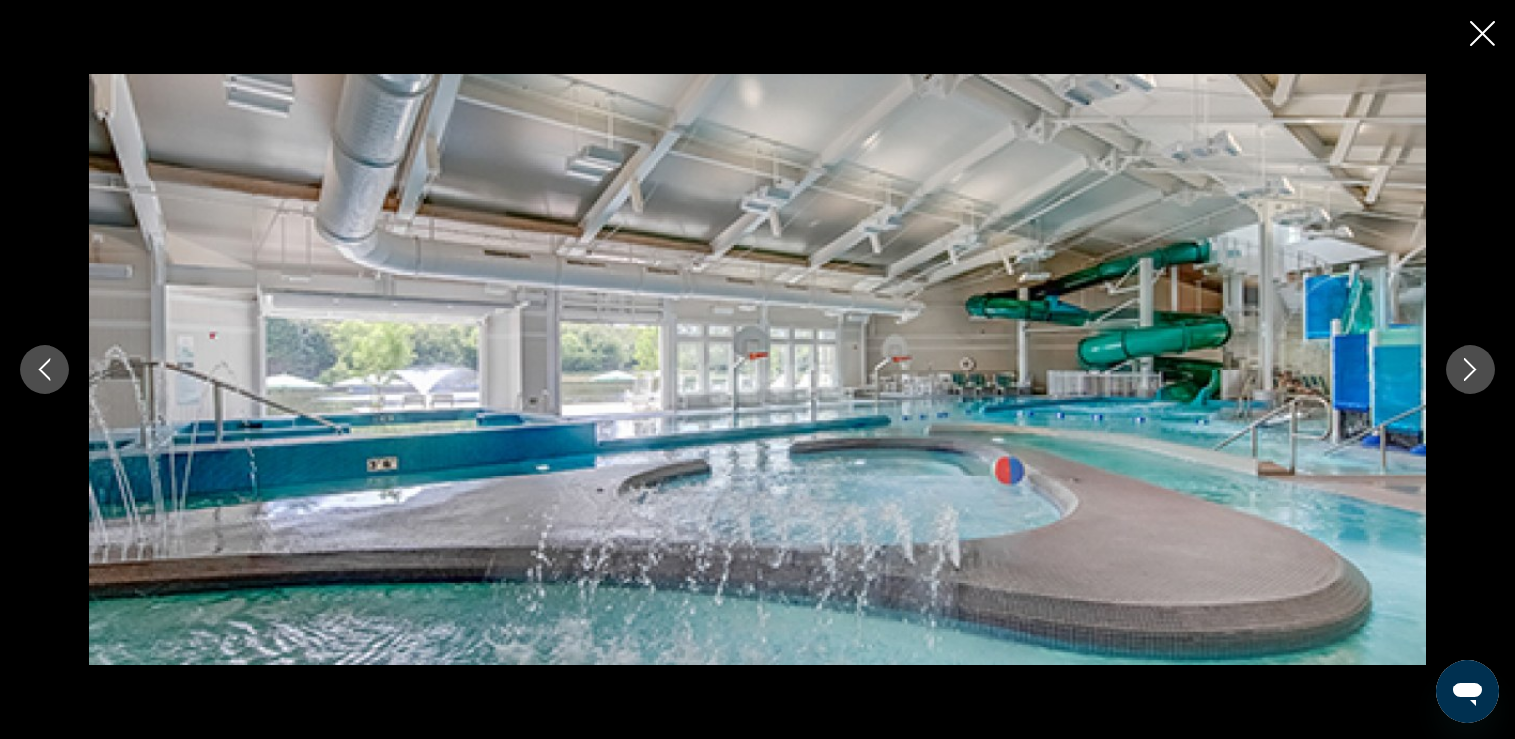
click at [1473, 366] on icon "Next image" at bounding box center [1471, 370] width 13 height 24
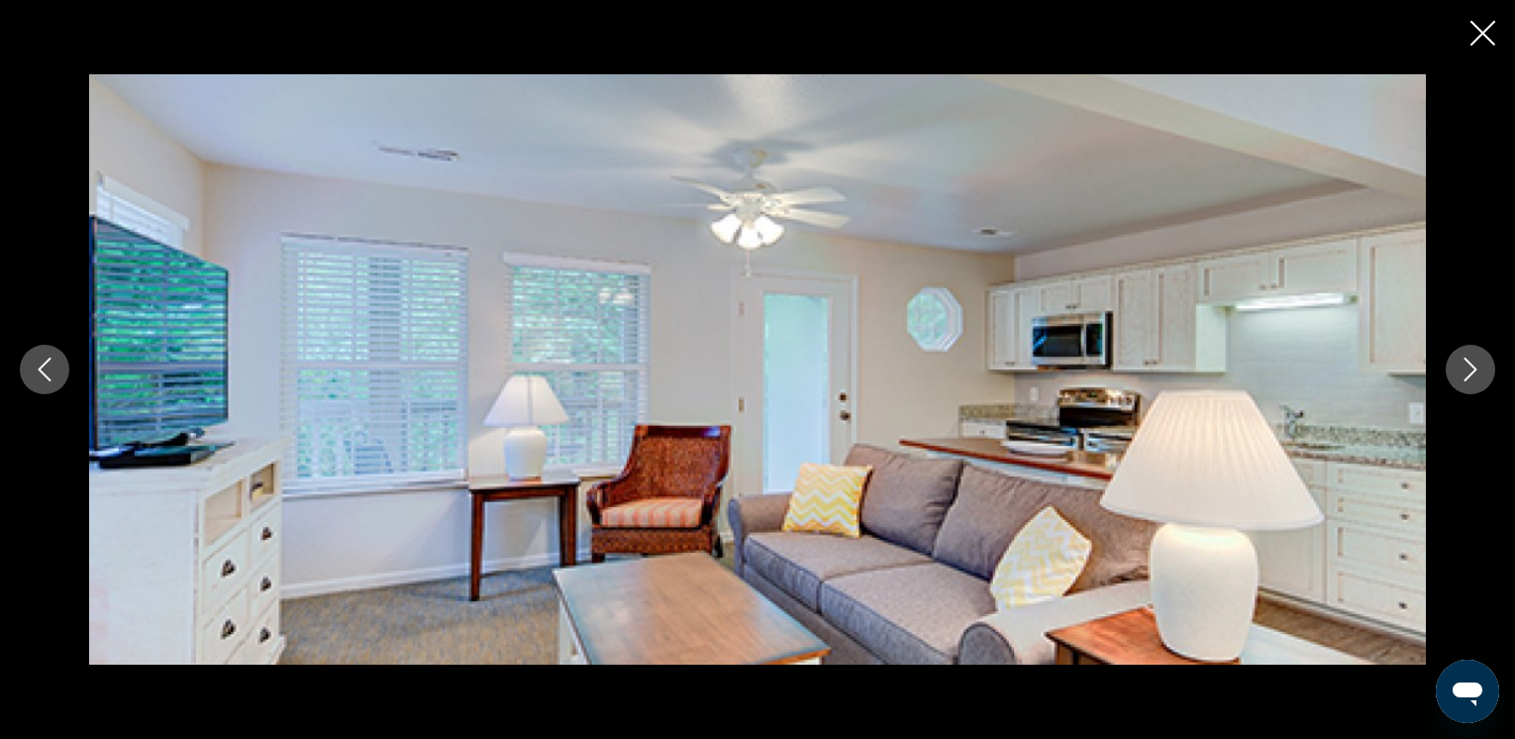
click at [1470, 365] on icon "Next image" at bounding box center [1471, 370] width 24 height 24
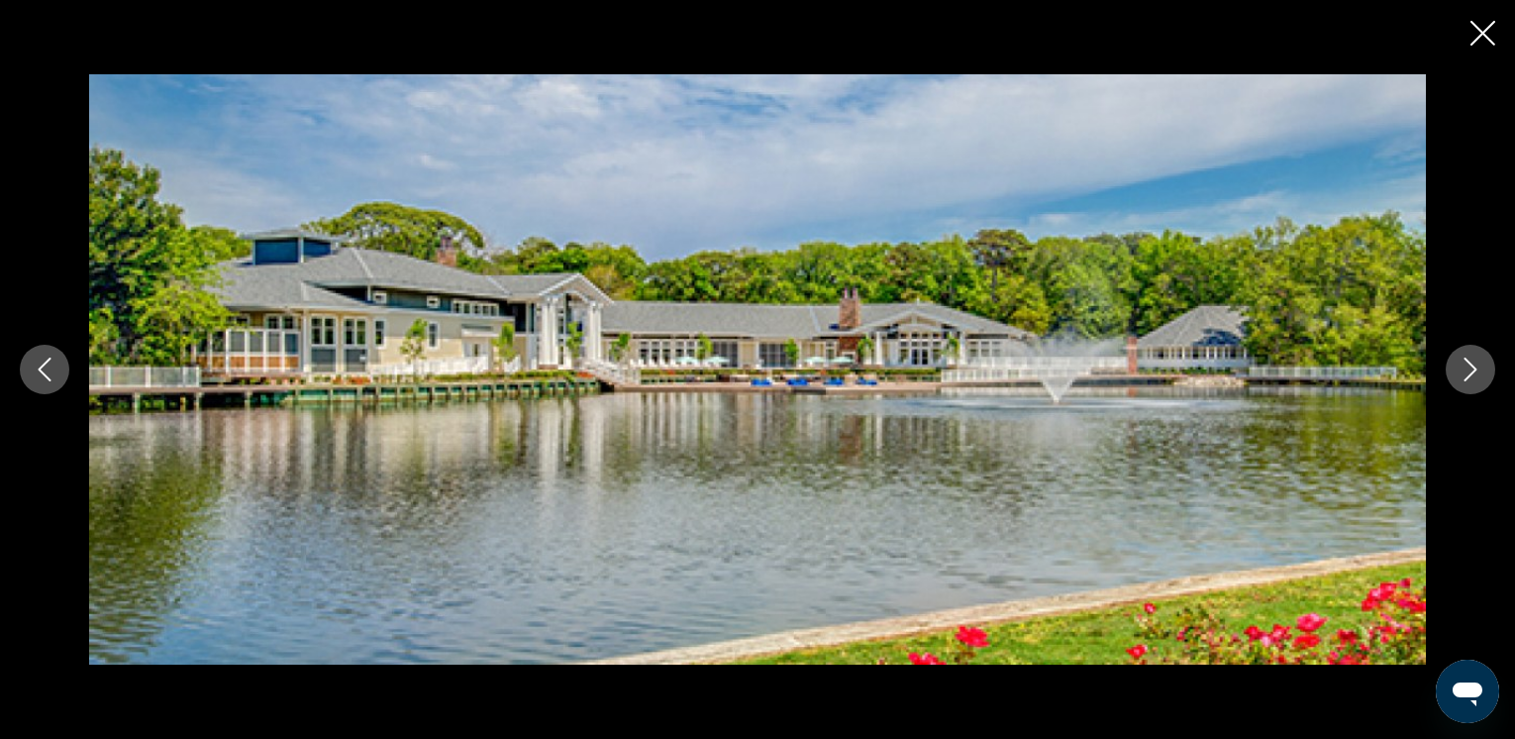
click at [1469, 365] on icon "Next image" at bounding box center [1471, 370] width 24 height 24
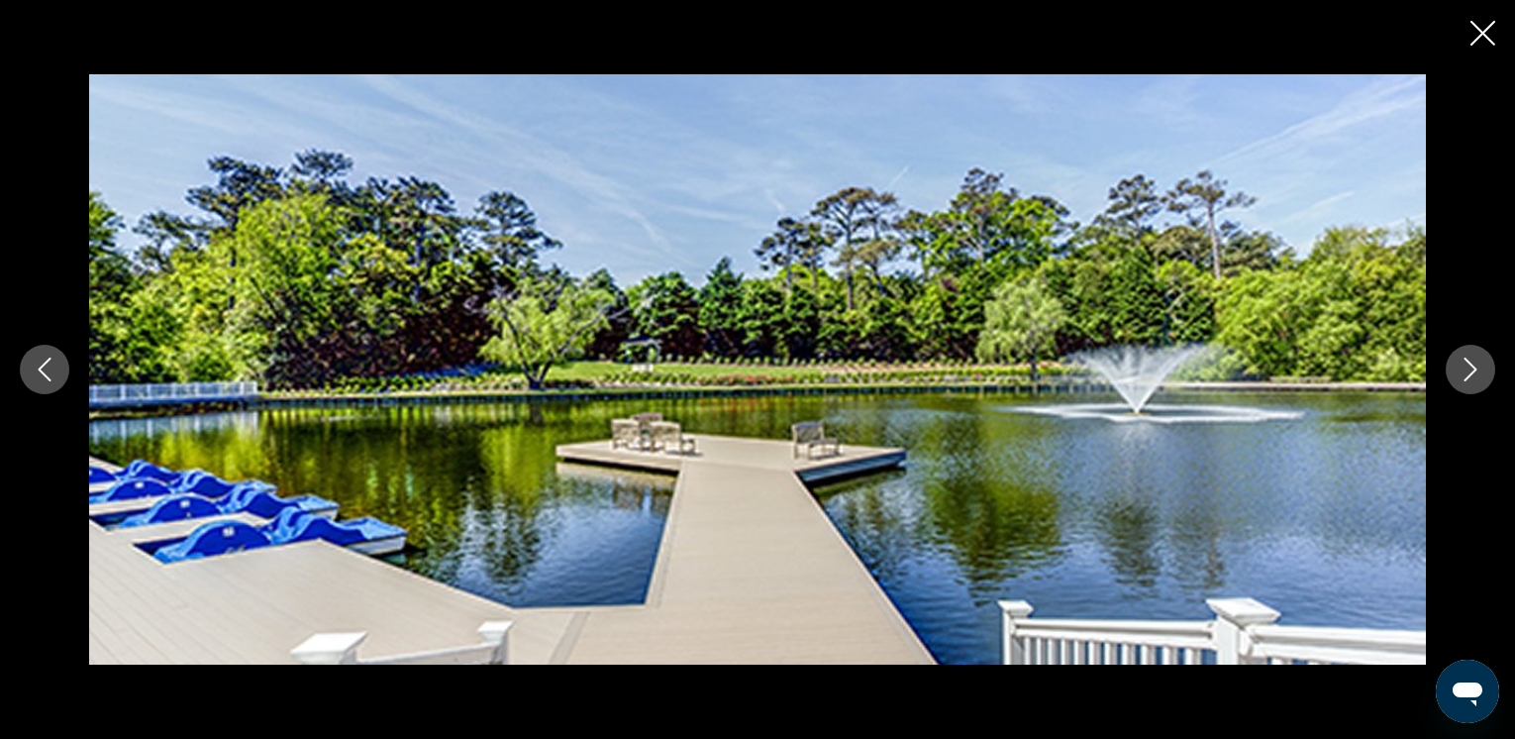
click at [1481, 25] on icon "Close slideshow" at bounding box center [1483, 33] width 25 height 25
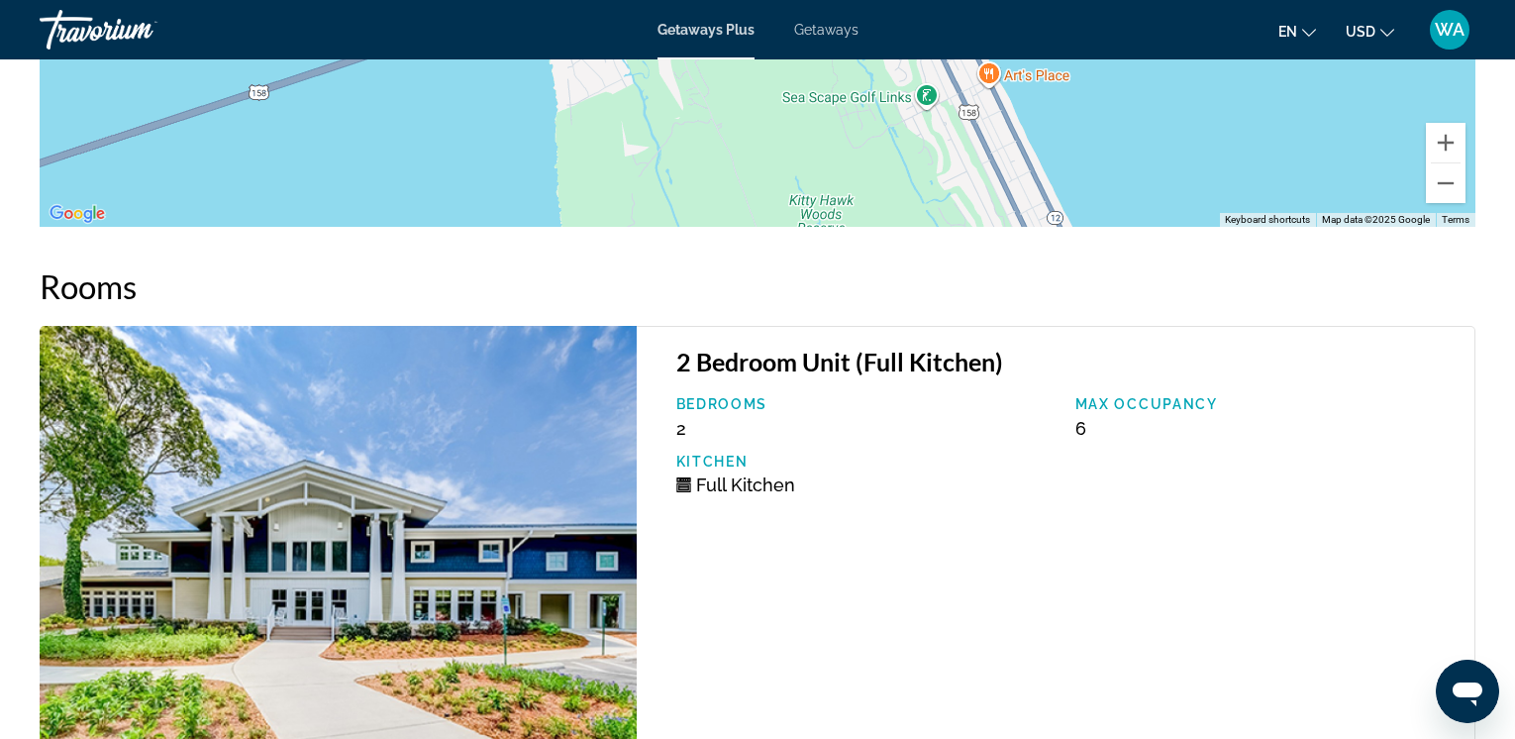
drag, startPoint x: 1512, startPoint y: 538, endPoint x: 1522, endPoint y: 567, distance: 30.4
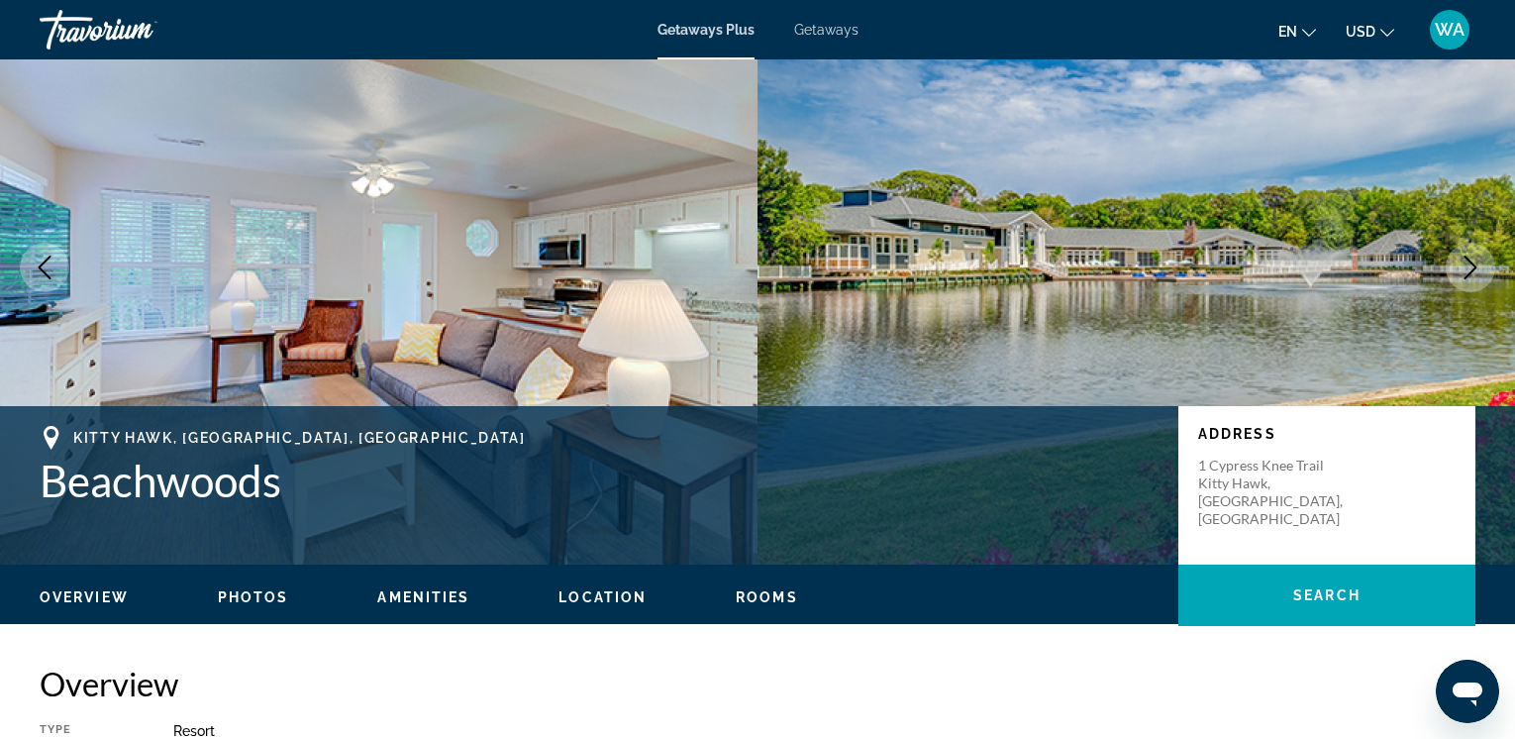
scroll to position [0, 0]
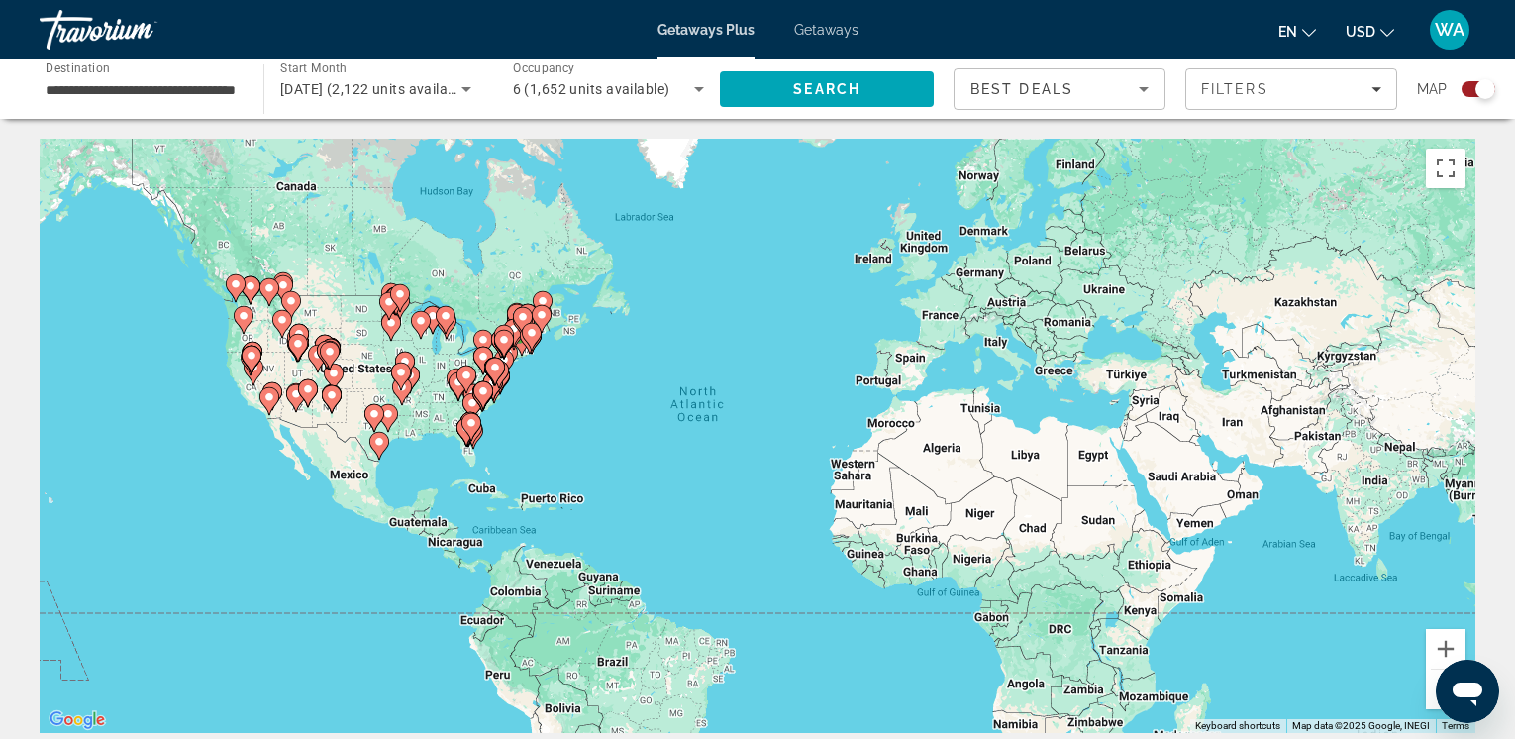
click at [483, 412] on div "To activate drag with keyboard, press Alt + Enter. Once in keyboard drag state,…" at bounding box center [758, 436] width 1436 height 594
click at [483, 400] on icon "Main content" at bounding box center [483, 395] width 18 height 26
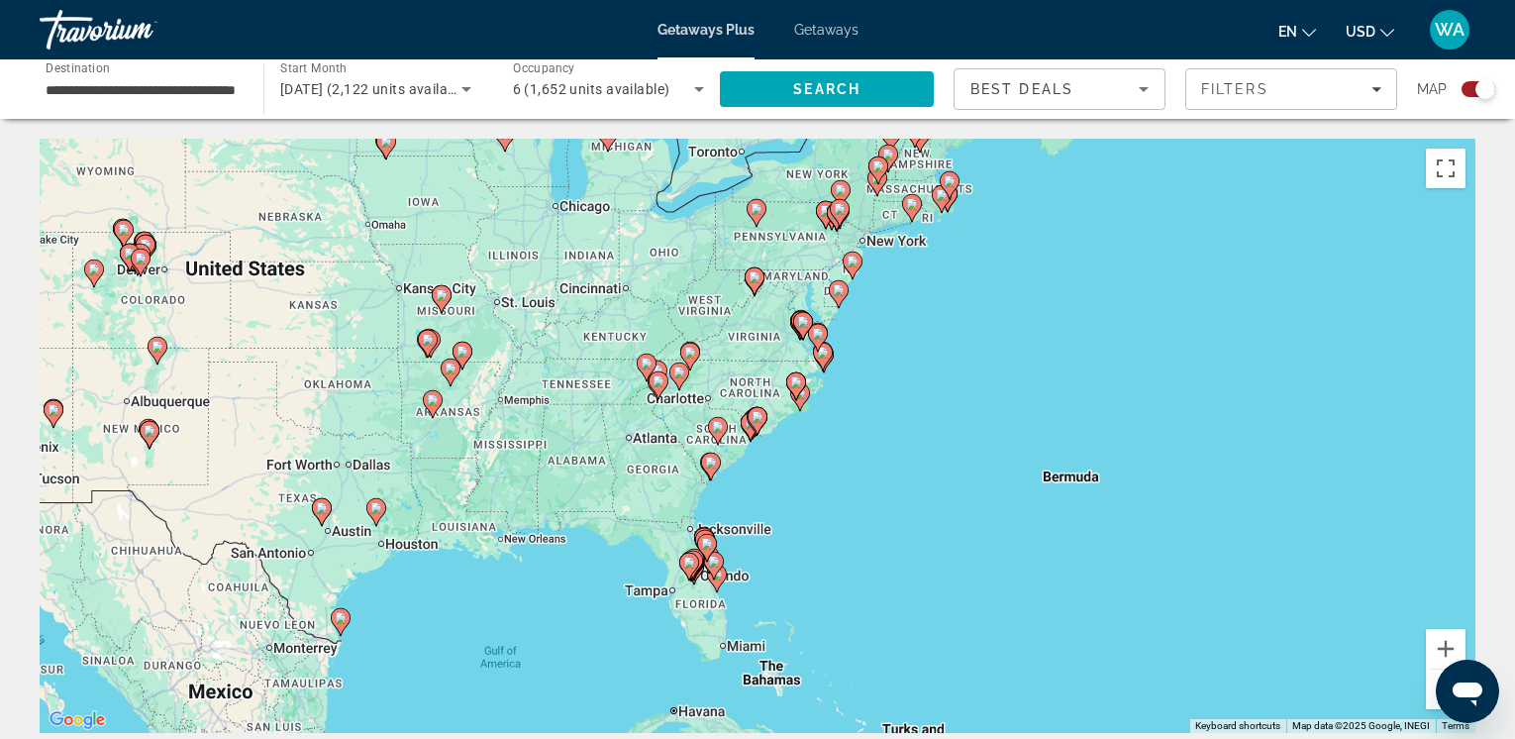
click at [798, 398] on gmp-advanced-marker "Main content" at bounding box center [796, 386] width 20 height 30
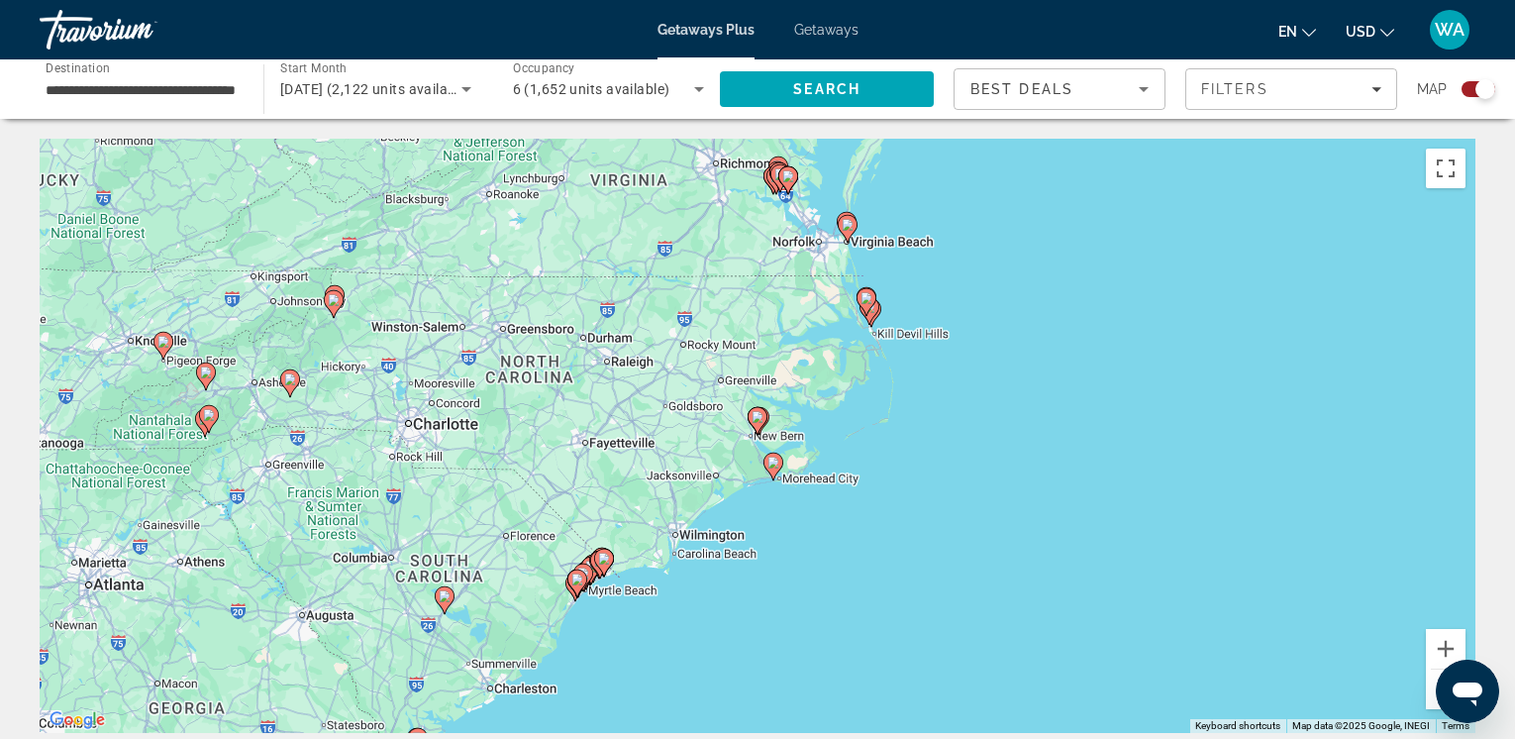
click at [757, 420] on image "Main content" at bounding box center [758, 417] width 12 height 12
type input "**********"
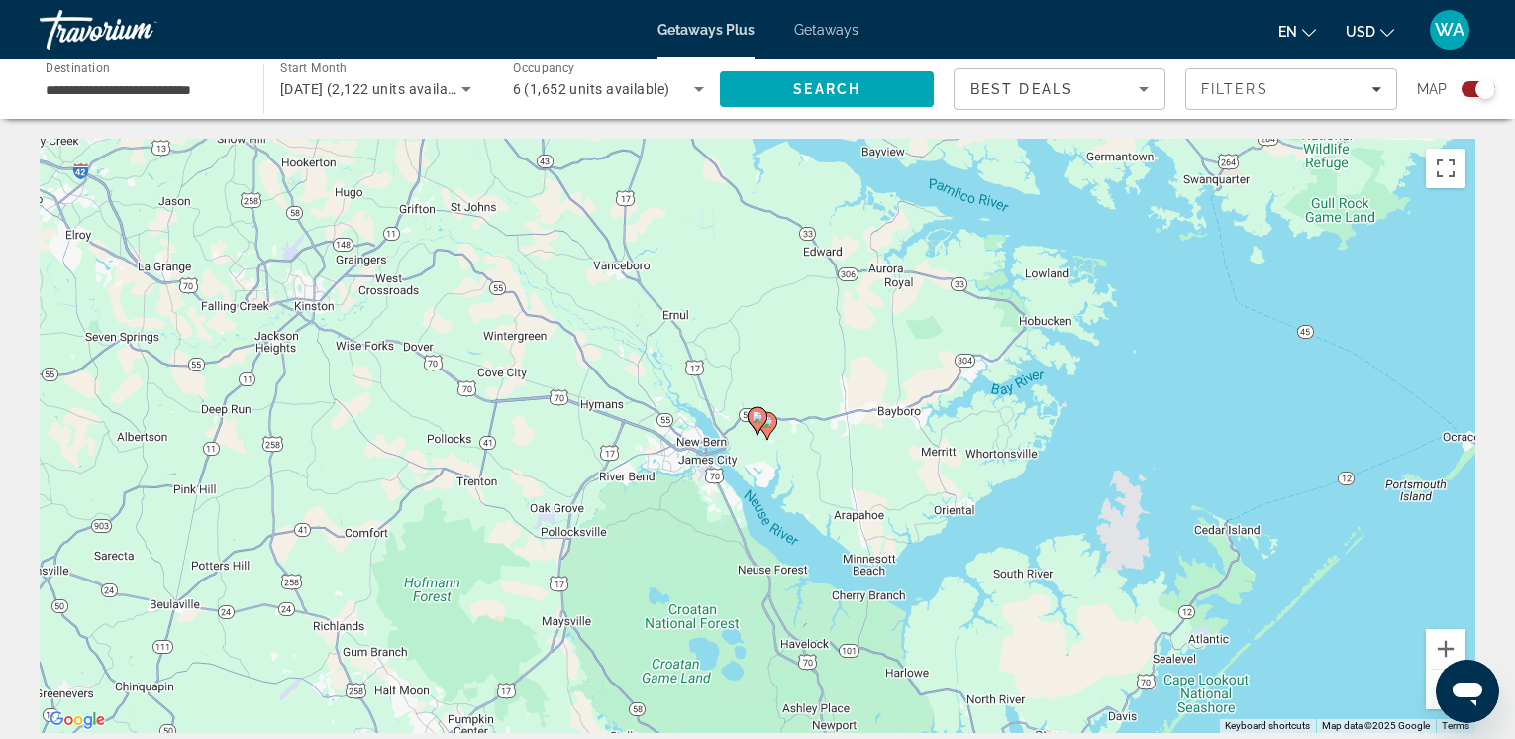
click at [757, 421] on image "Main content" at bounding box center [758, 417] width 12 height 12
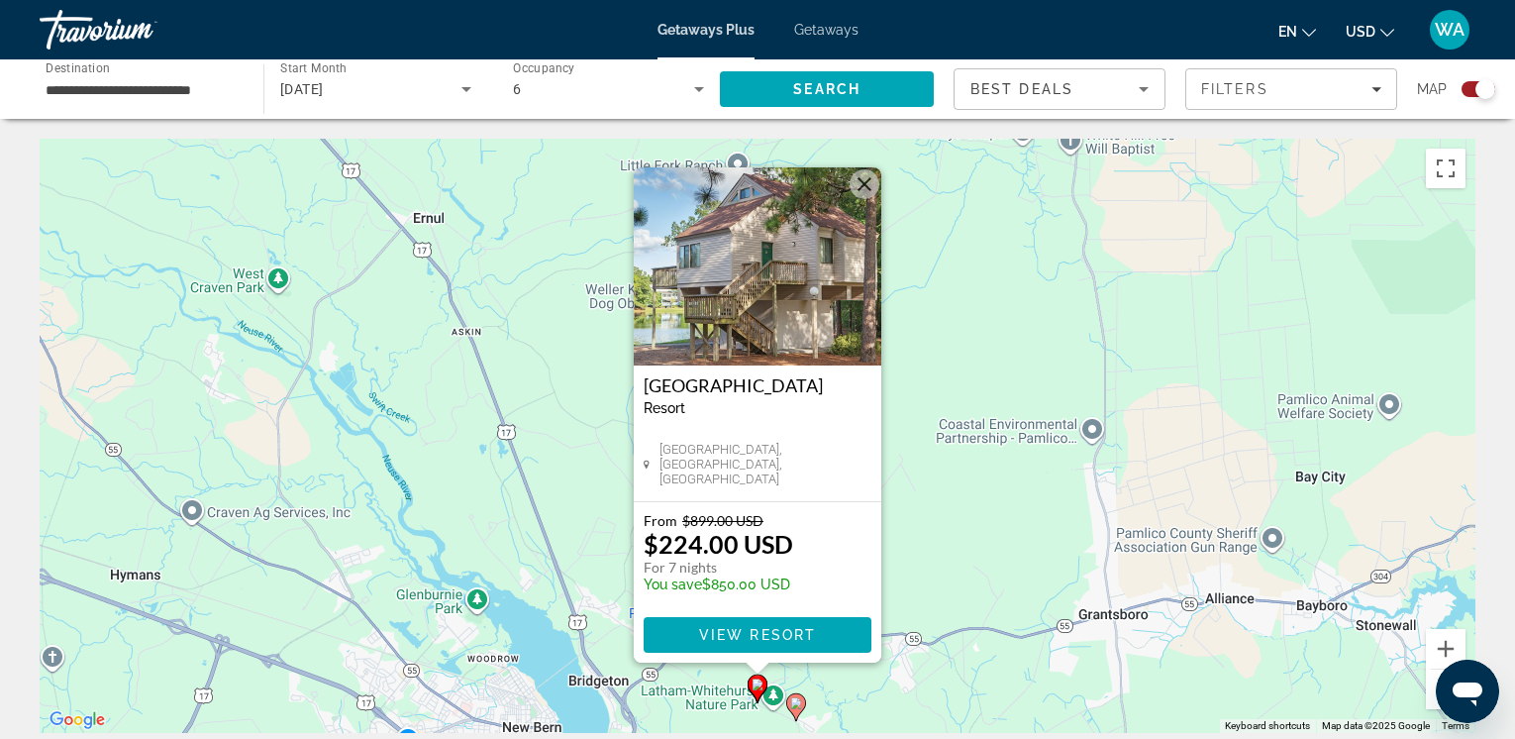
click at [797, 706] on image "Main content" at bounding box center [796, 703] width 12 height 12
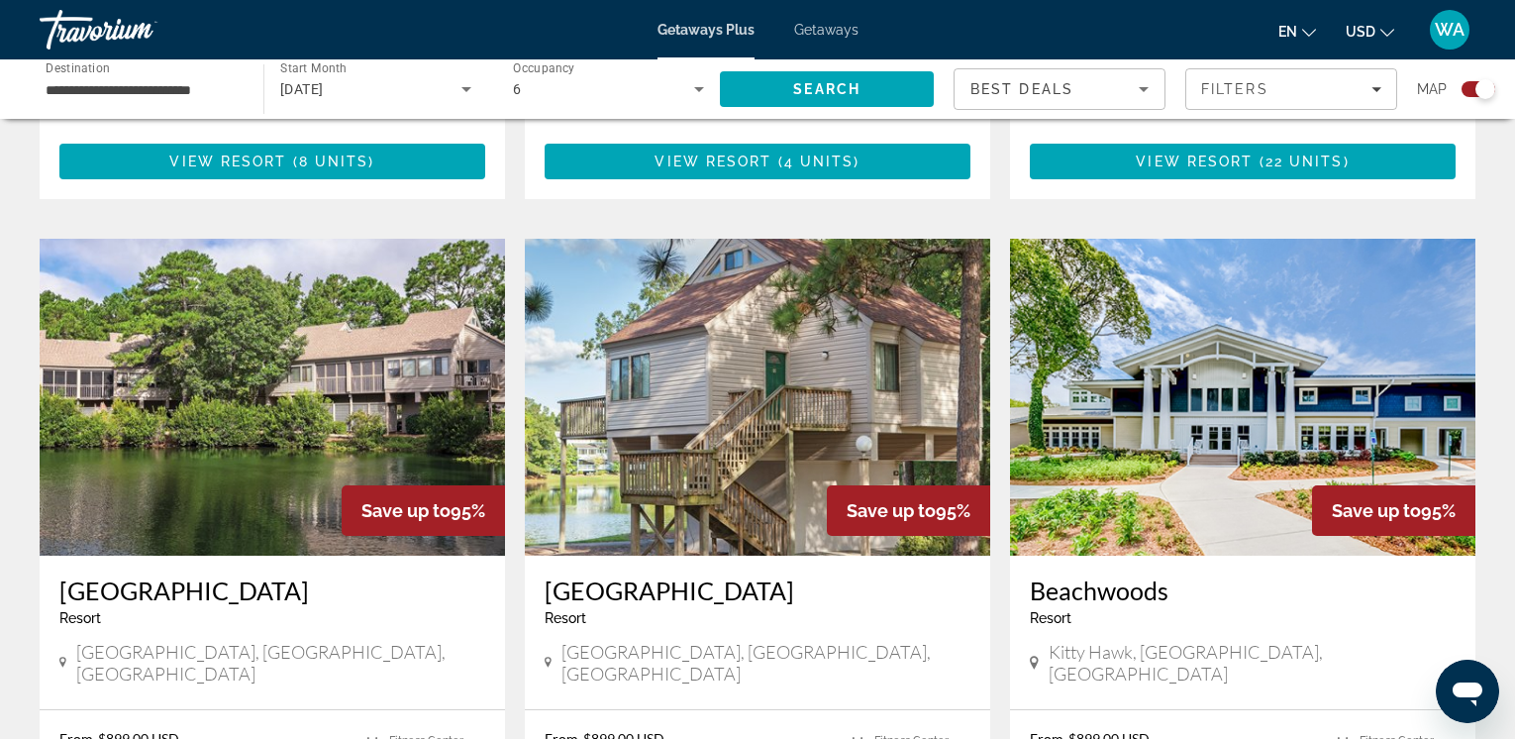
scroll to position [1989, 0]
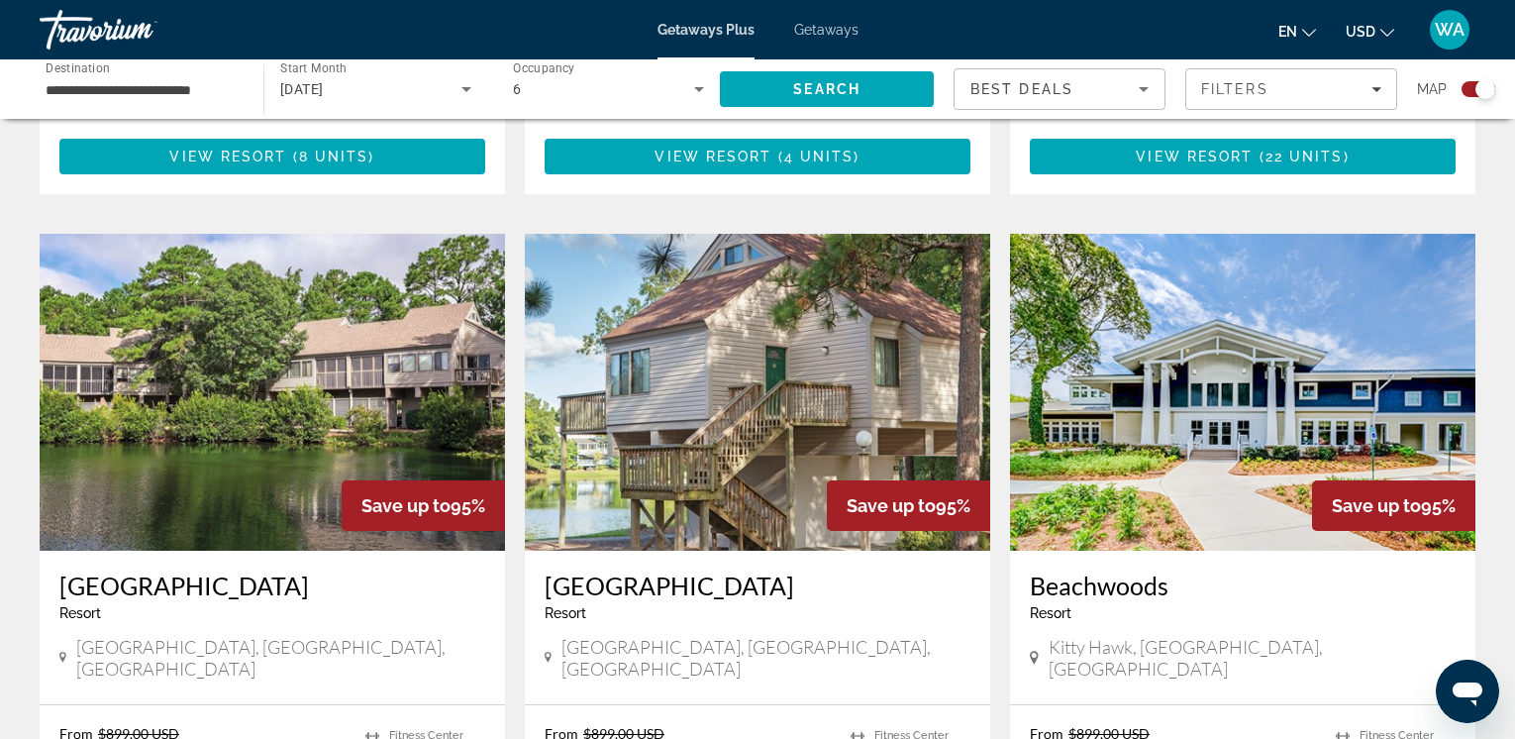
click at [722, 451] on img "Main content" at bounding box center [757, 392] width 465 height 317
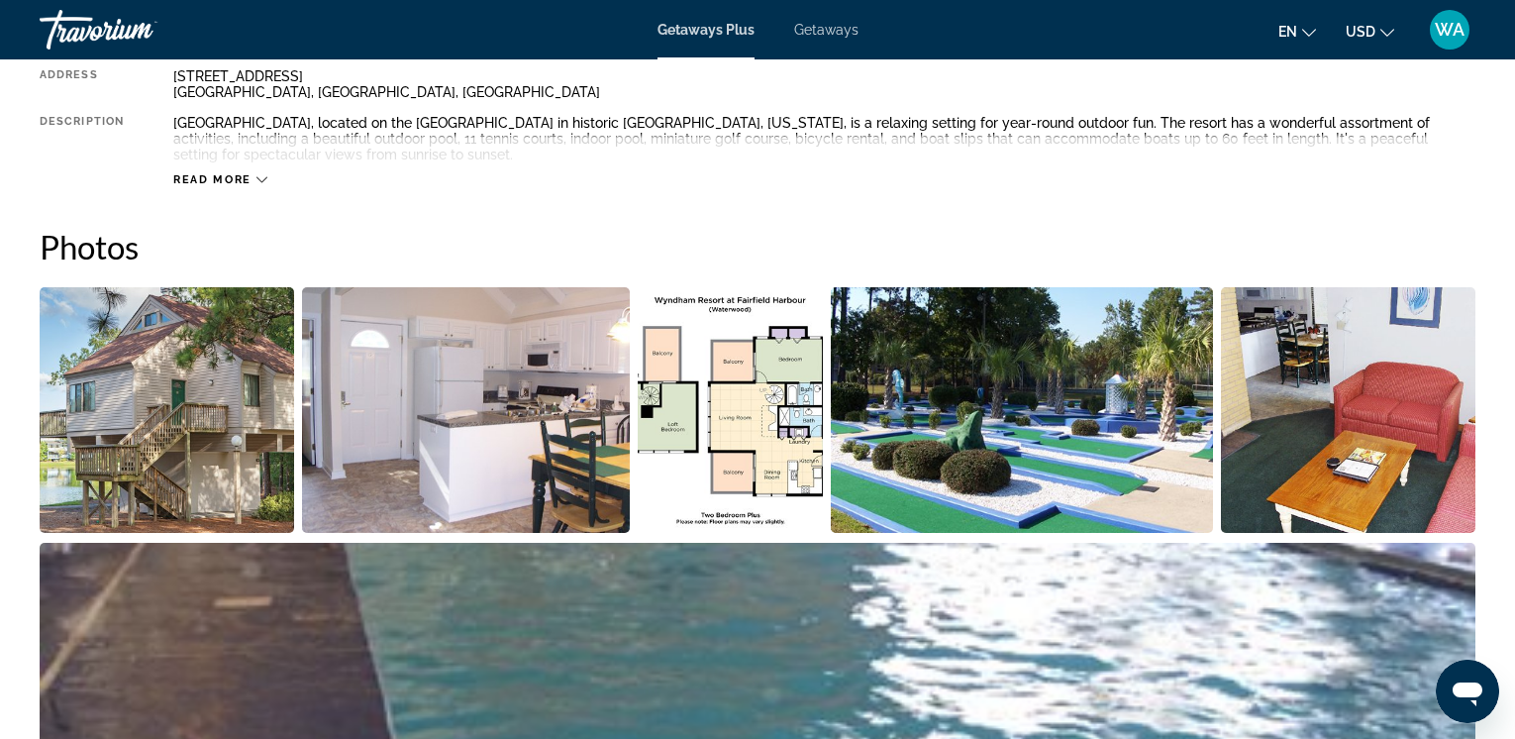
scroll to position [788, 0]
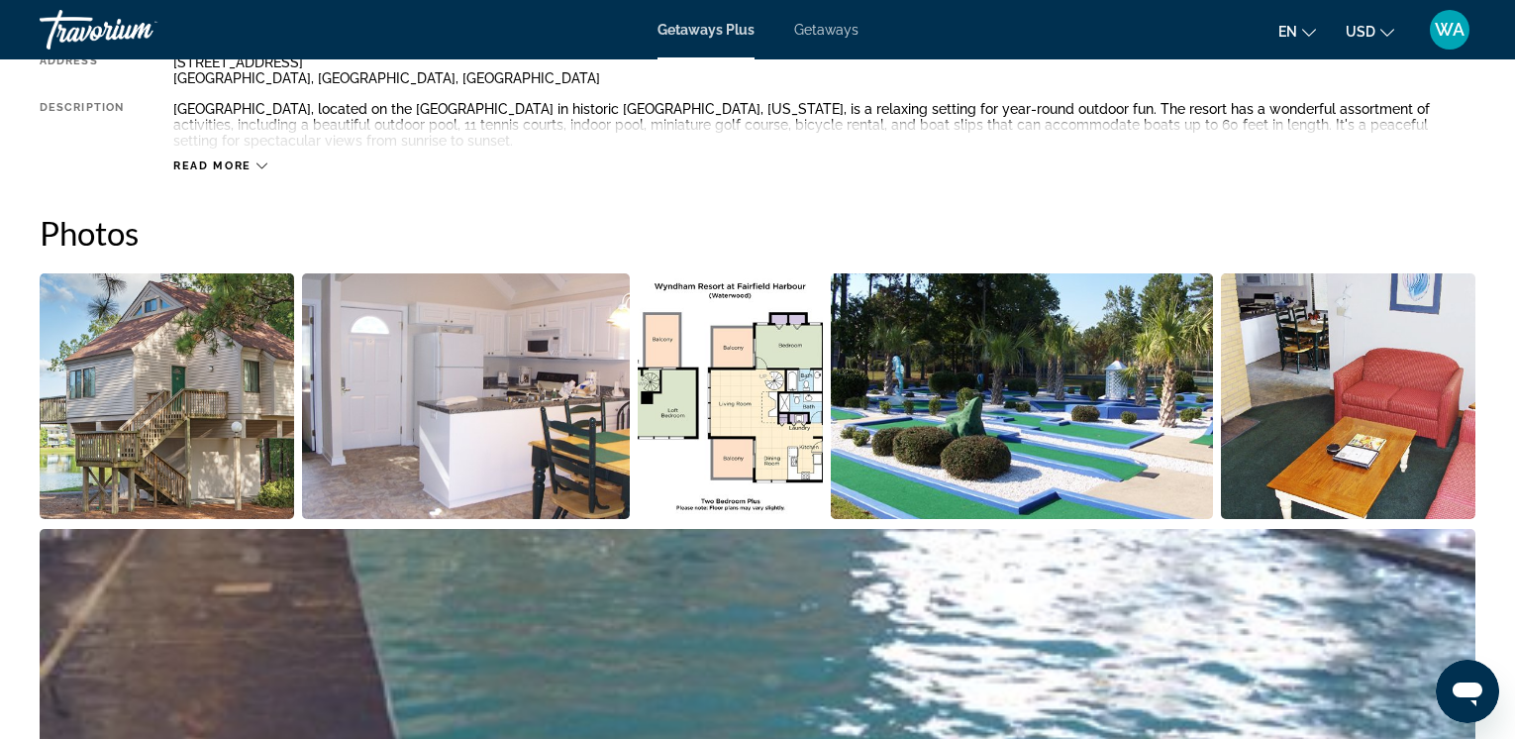
click at [1294, 384] on img "Open full-screen image slider" at bounding box center [1348, 396] width 255 height 246
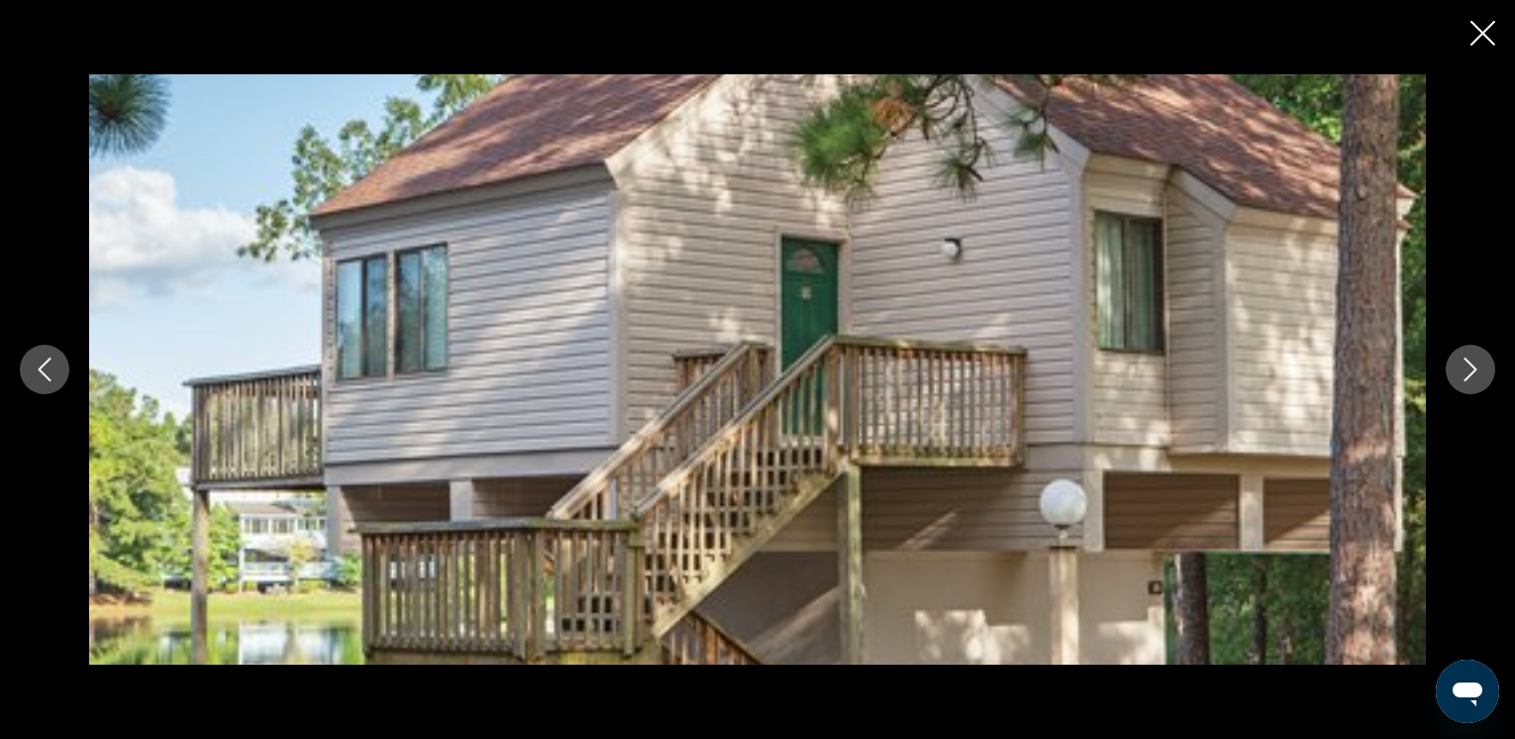
click at [1462, 365] on icon "Next image" at bounding box center [1471, 370] width 24 height 24
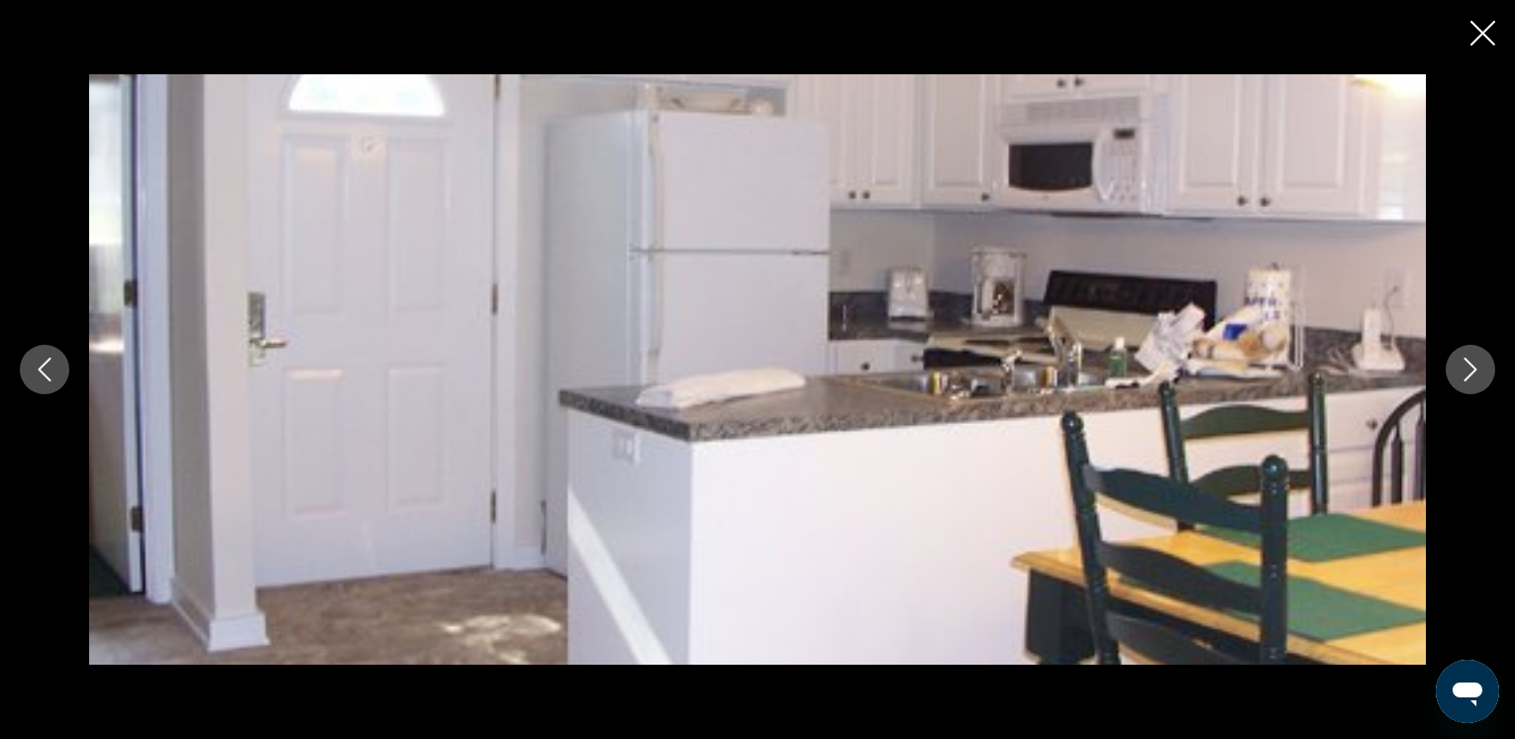
click at [1465, 365] on icon "Next image" at bounding box center [1471, 370] width 24 height 24
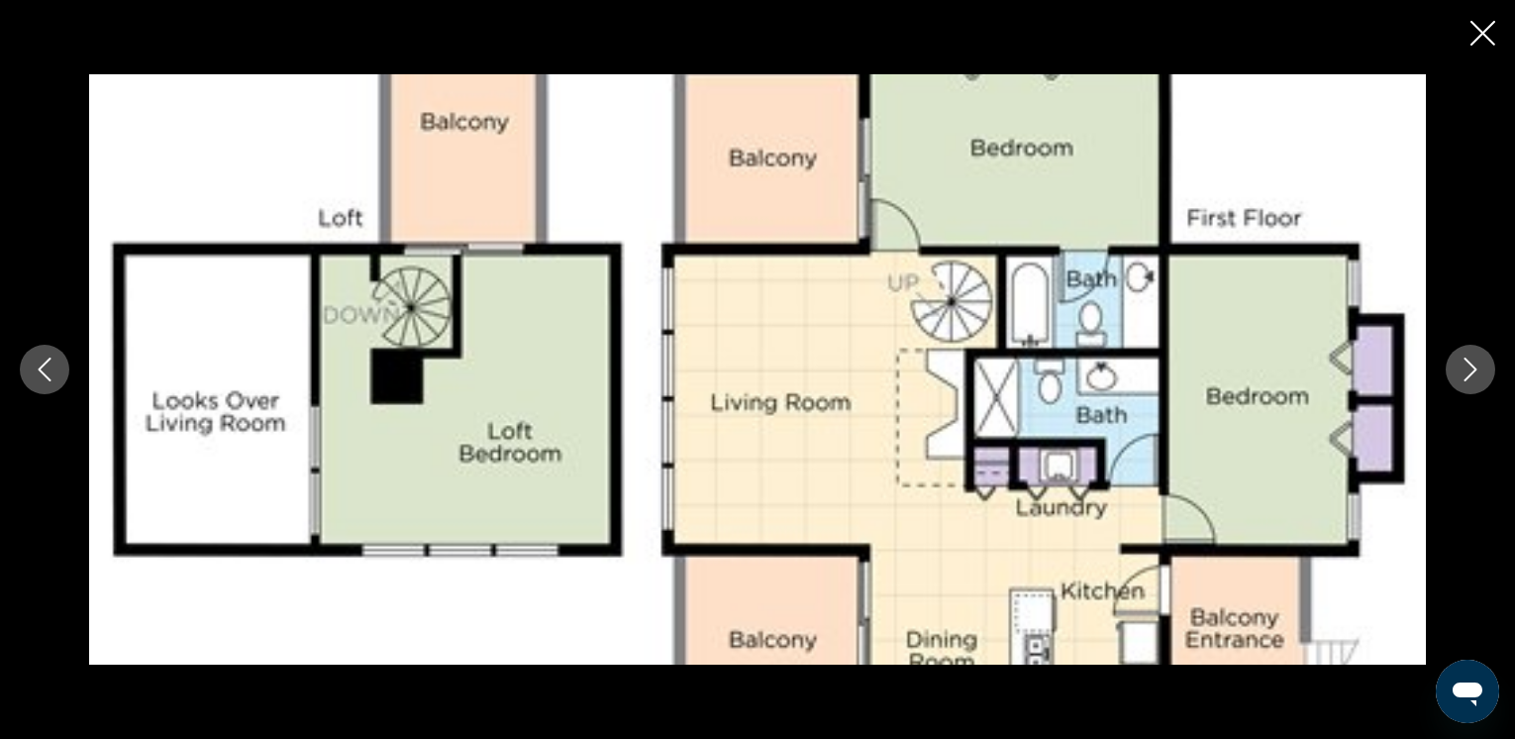
click at [1465, 365] on icon "Next image" at bounding box center [1471, 370] width 24 height 24
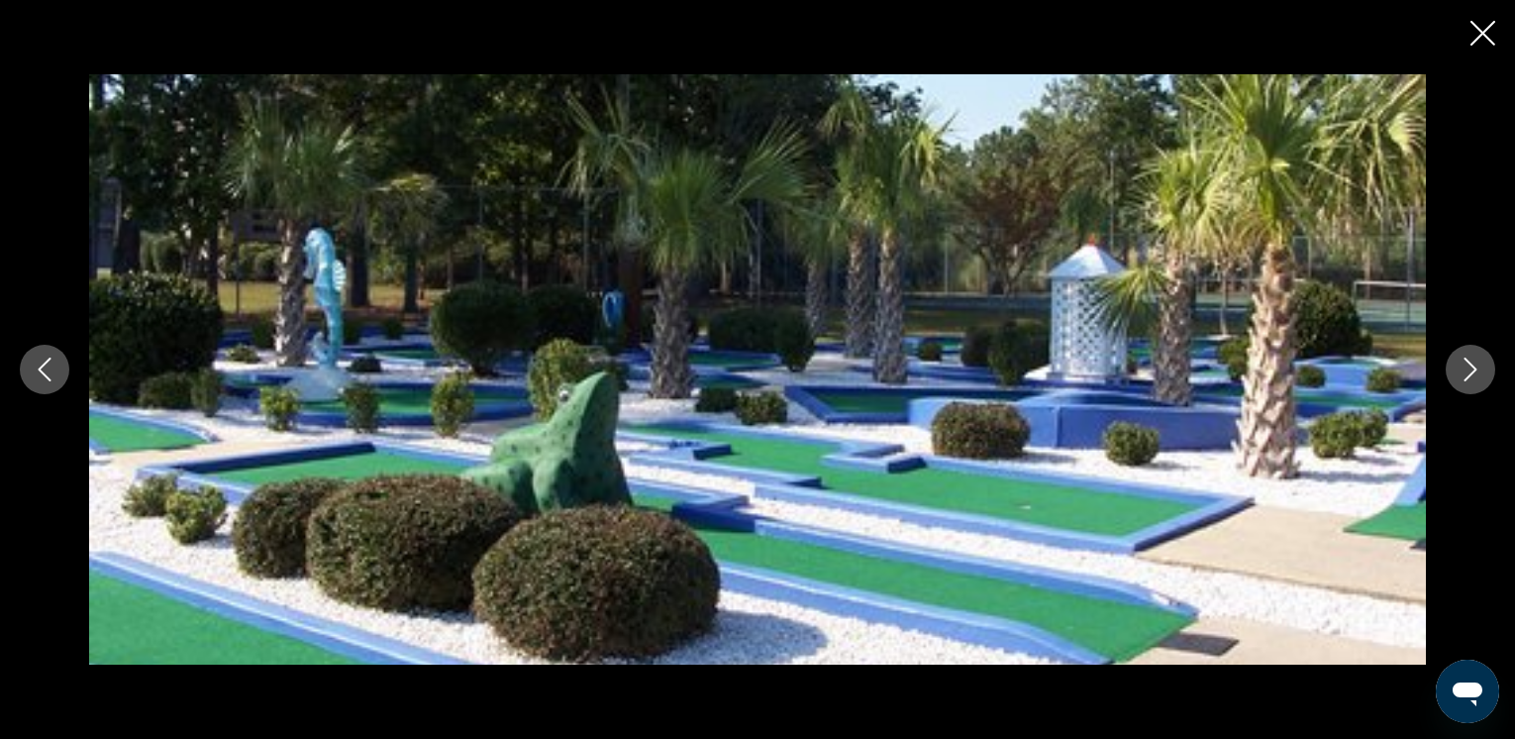
click at [1465, 364] on icon "Next image" at bounding box center [1471, 370] width 24 height 24
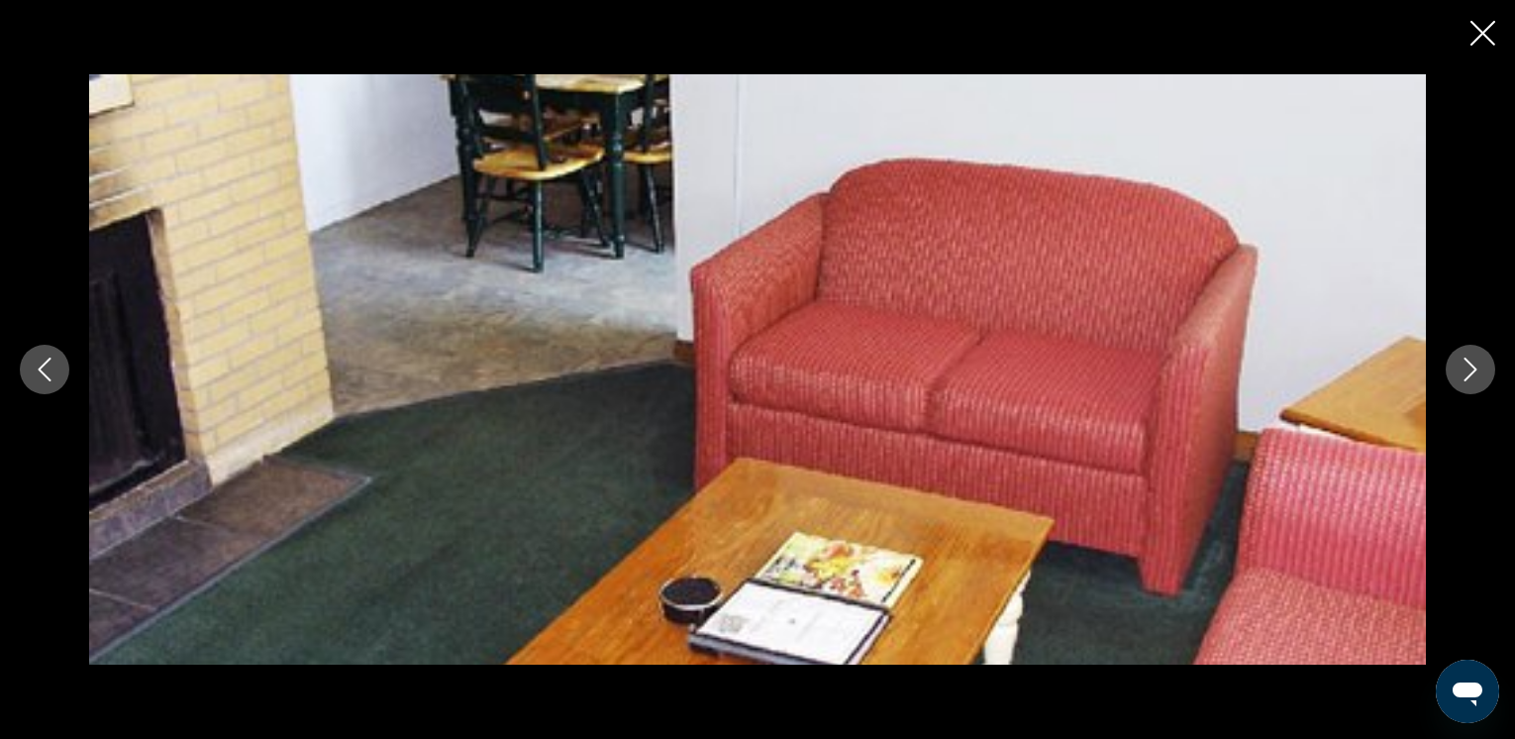
click at [1465, 364] on icon "Next image" at bounding box center [1471, 370] width 24 height 24
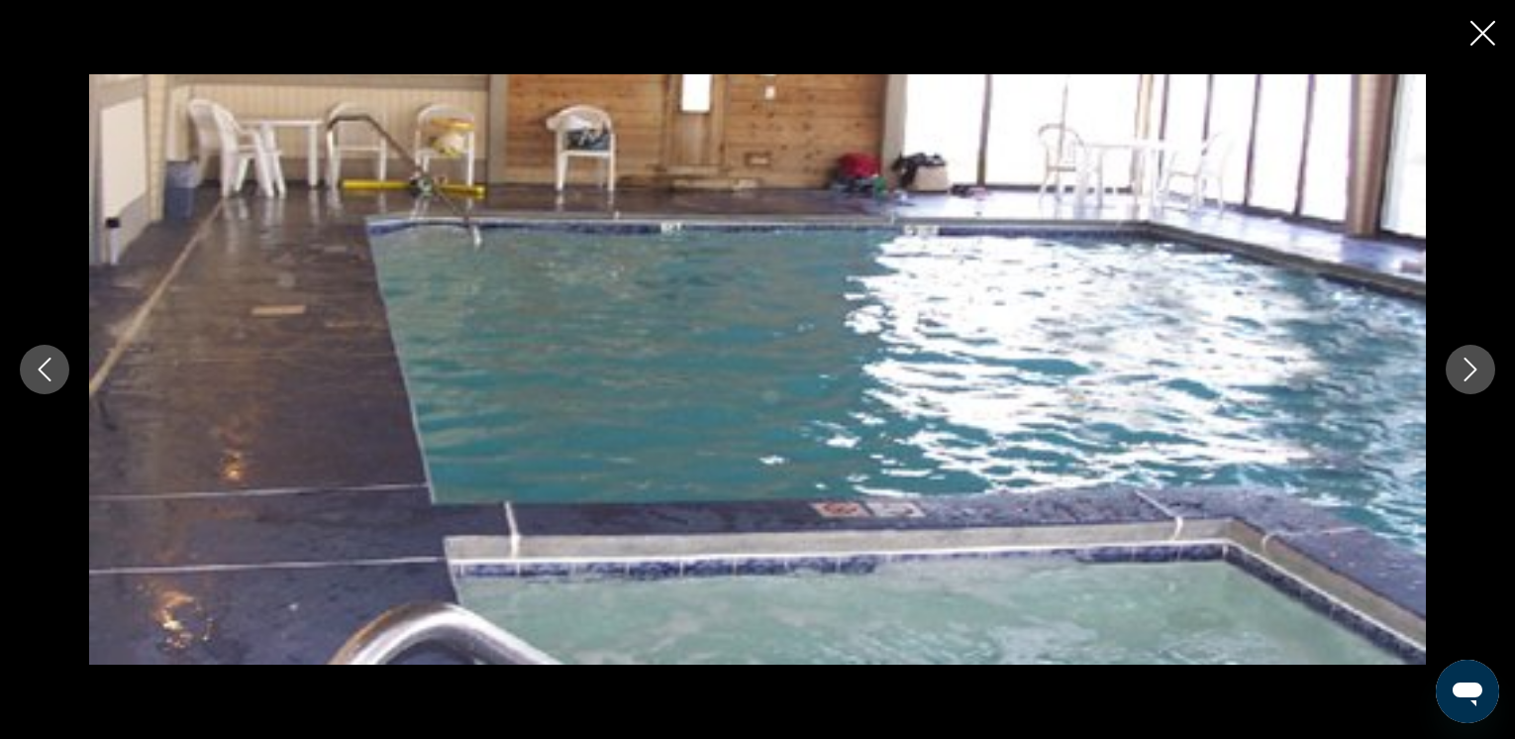
click at [1463, 362] on icon "Next image" at bounding box center [1471, 370] width 24 height 24
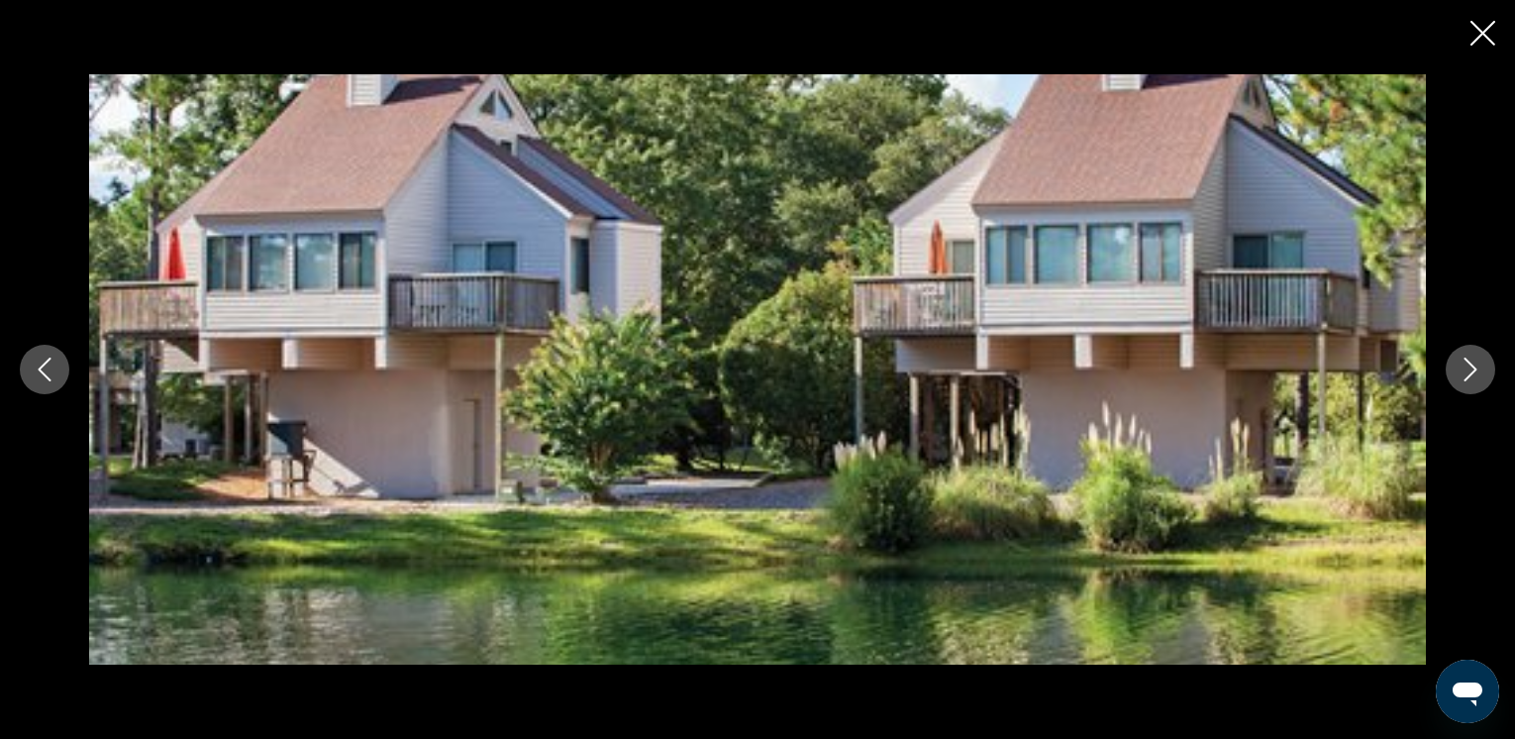
click at [1465, 362] on icon "Next image" at bounding box center [1471, 370] width 24 height 24
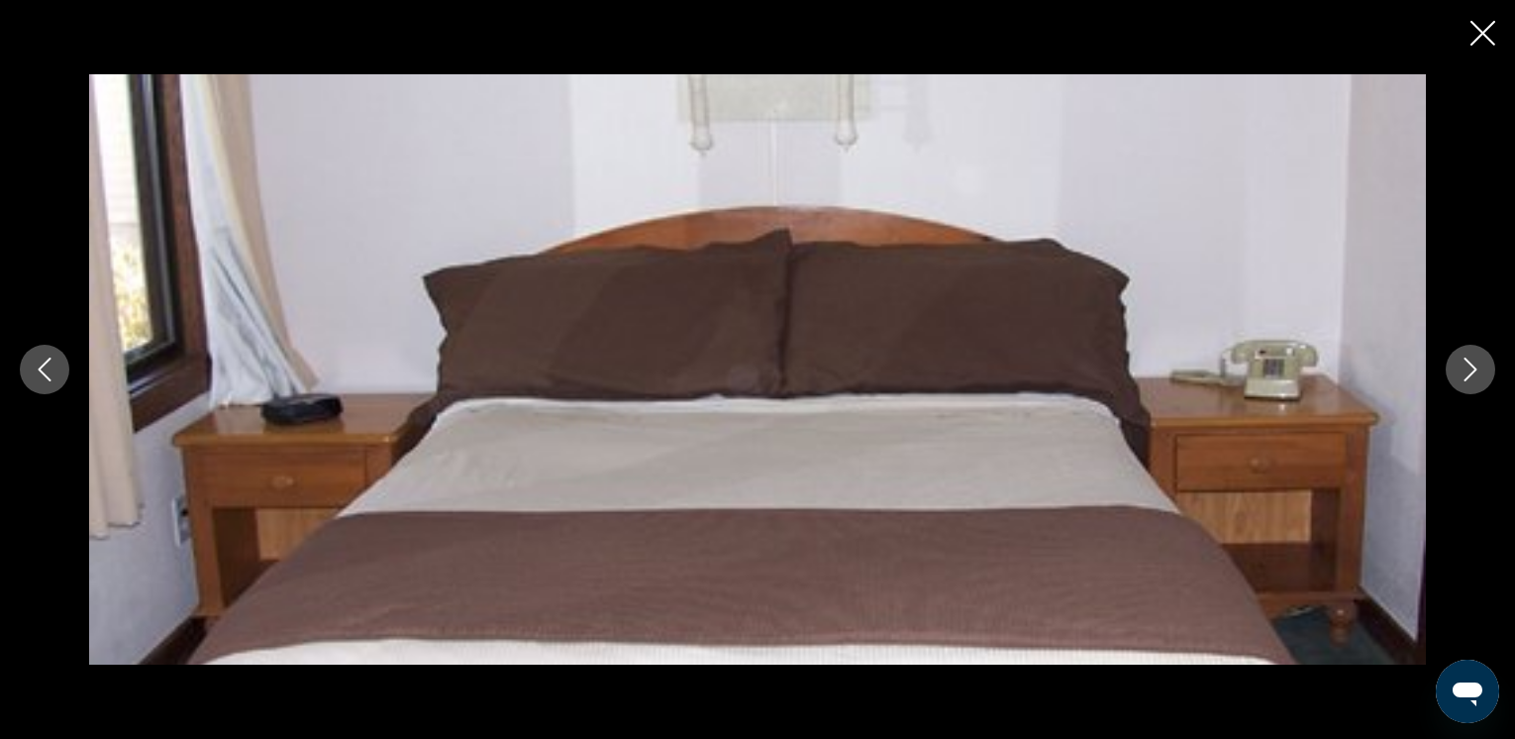
click at [1465, 363] on icon "Next image" at bounding box center [1471, 370] width 24 height 24
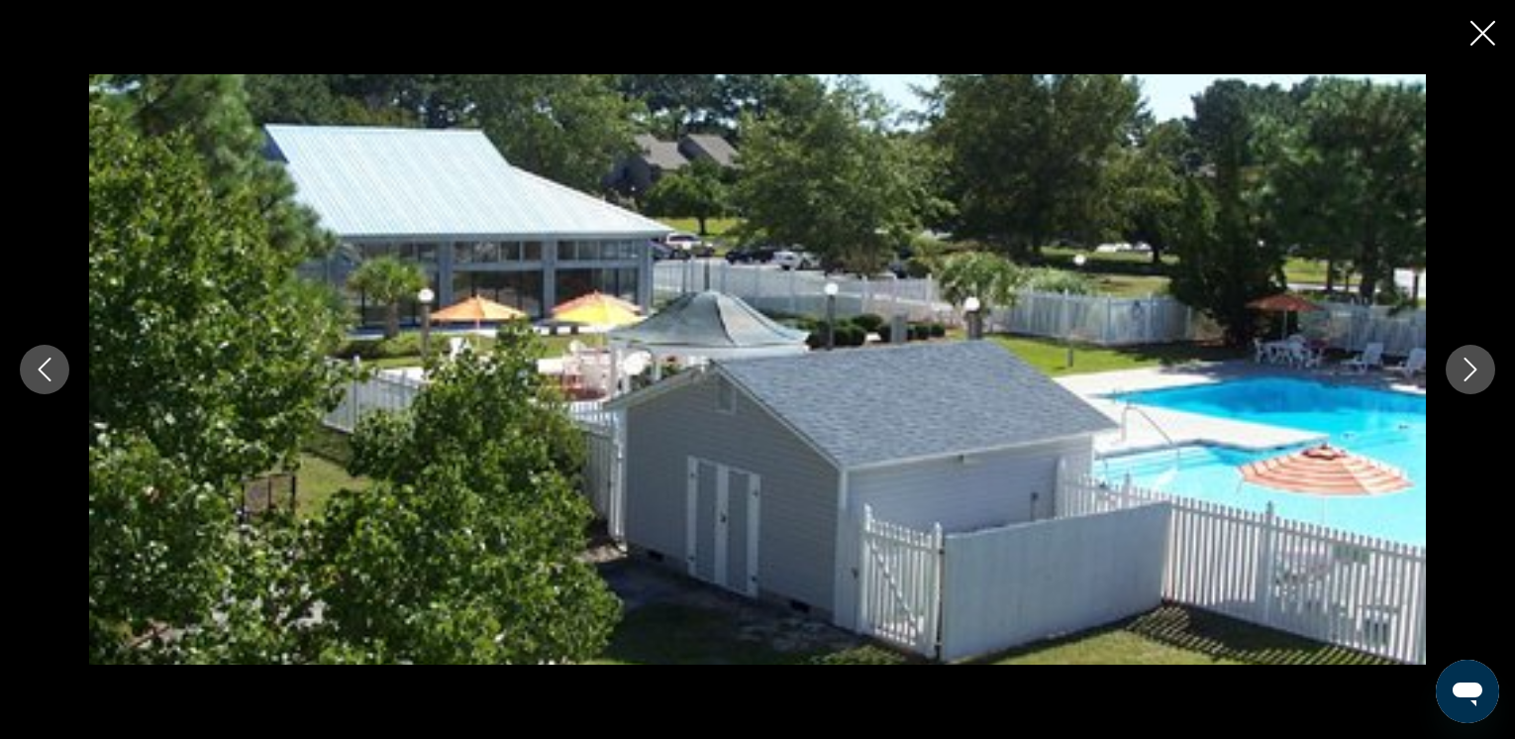
click at [44, 362] on icon "Previous image" at bounding box center [45, 370] width 24 height 24
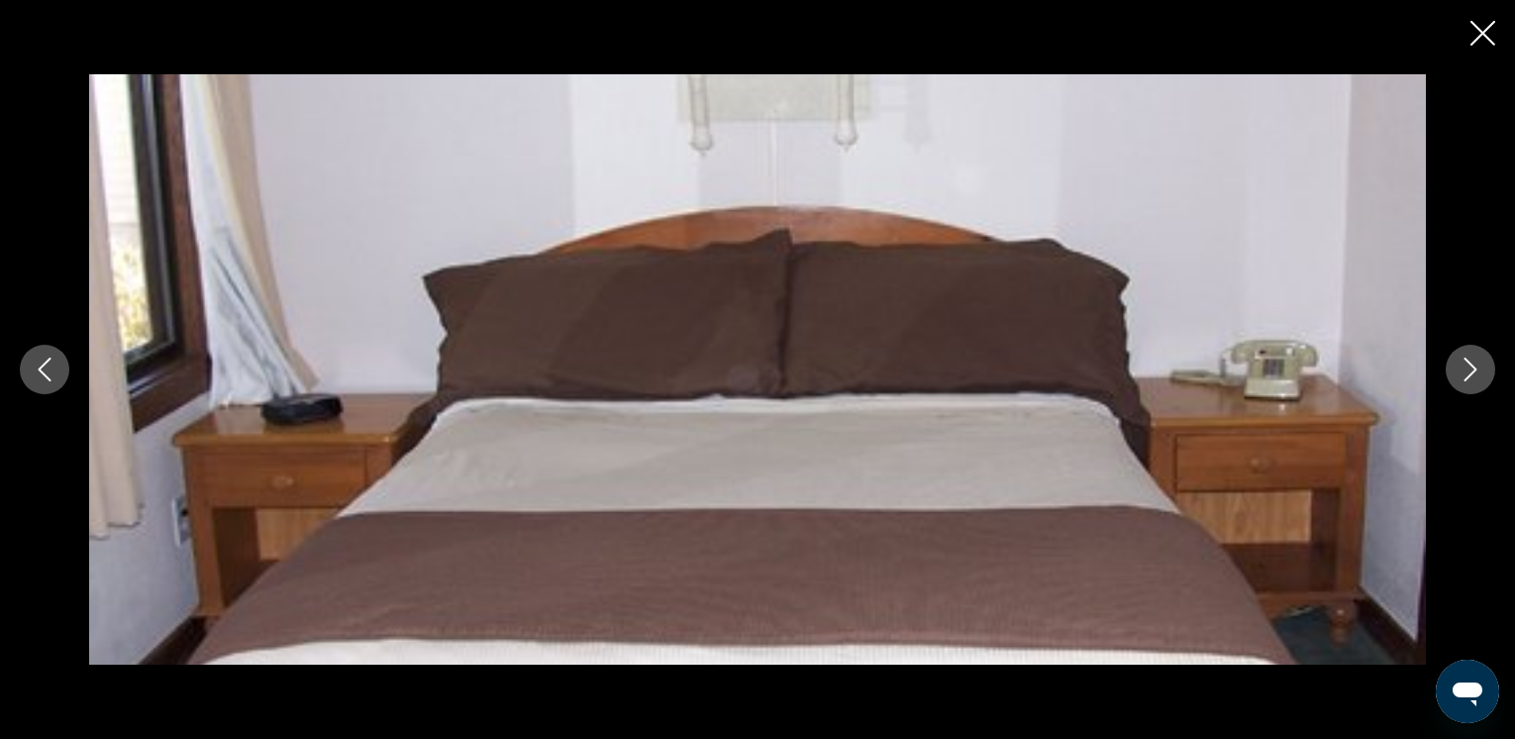
click at [1478, 361] on icon "Next image" at bounding box center [1471, 370] width 24 height 24
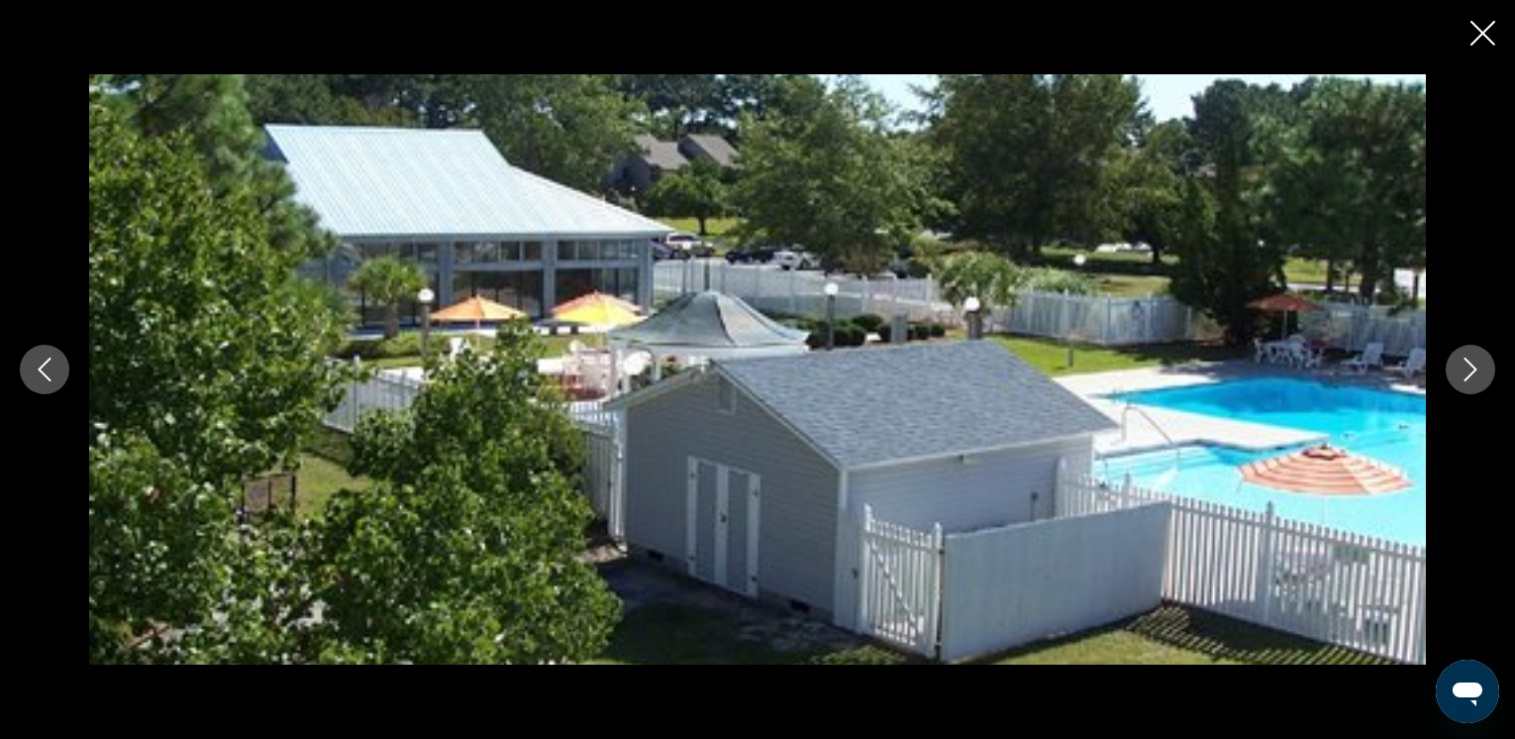
click at [1478, 361] on icon "Next image" at bounding box center [1471, 370] width 24 height 24
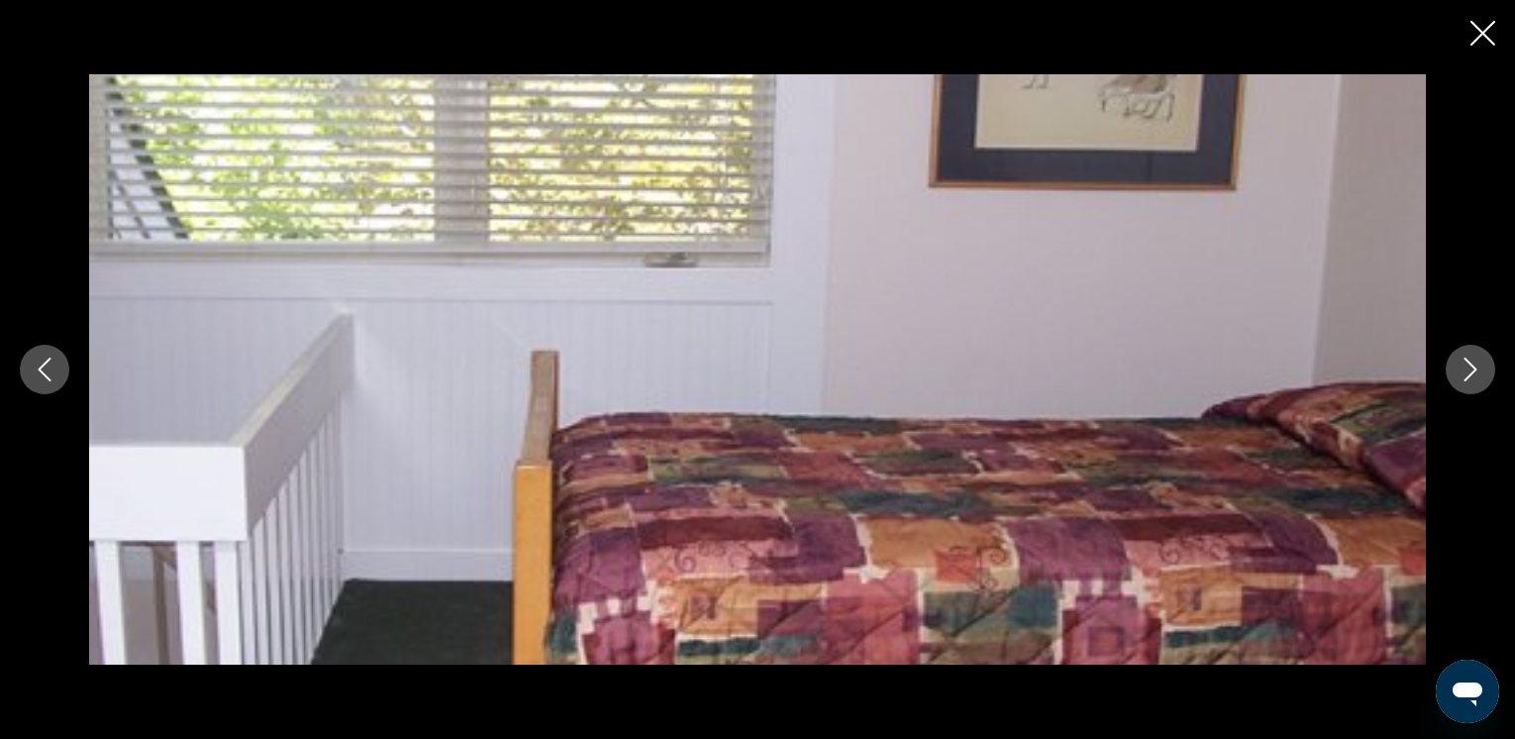
click at [1478, 361] on icon "Next image" at bounding box center [1471, 370] width 24 height 24
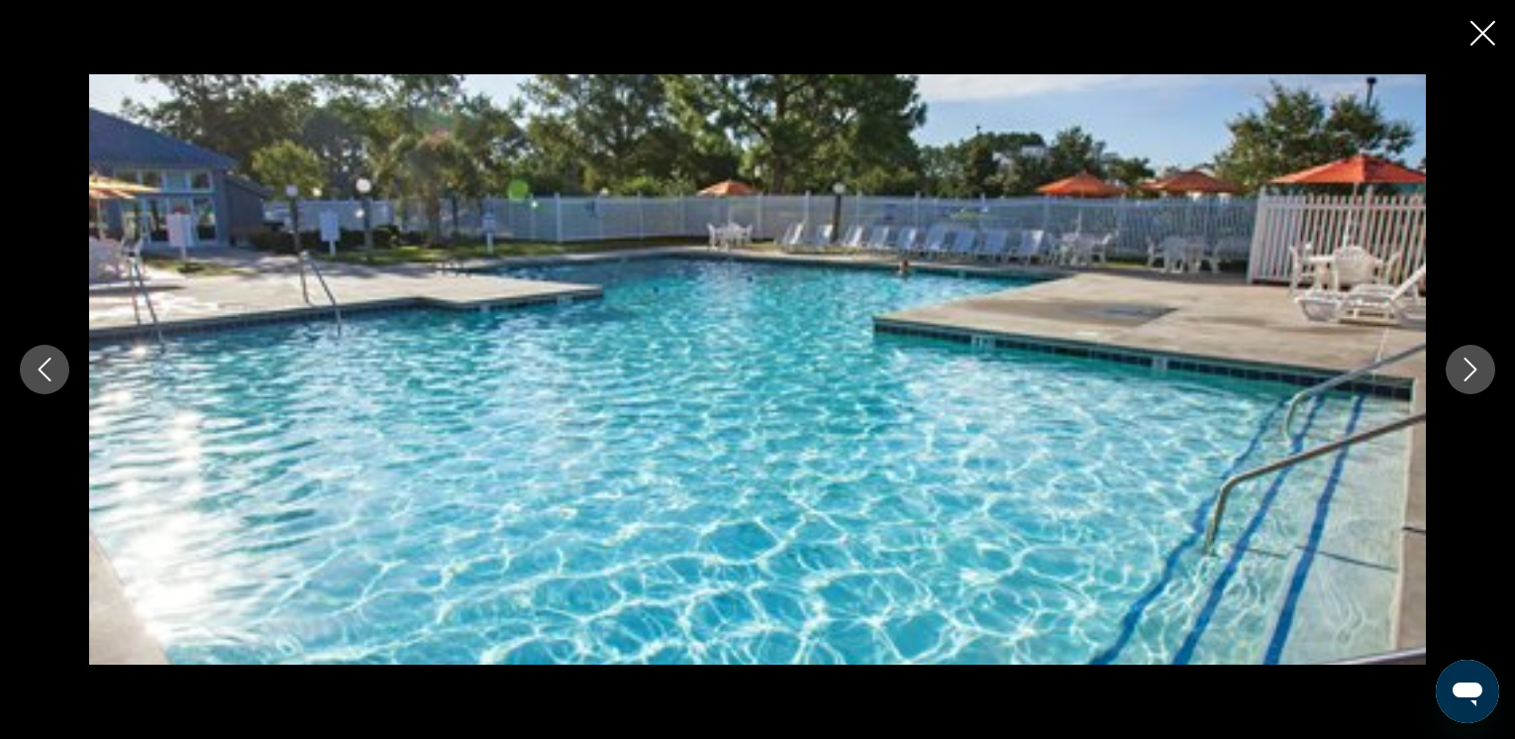
click at [1478, 361] on icon "Next image" at bounding box center [1471, 370] width 24 height 24
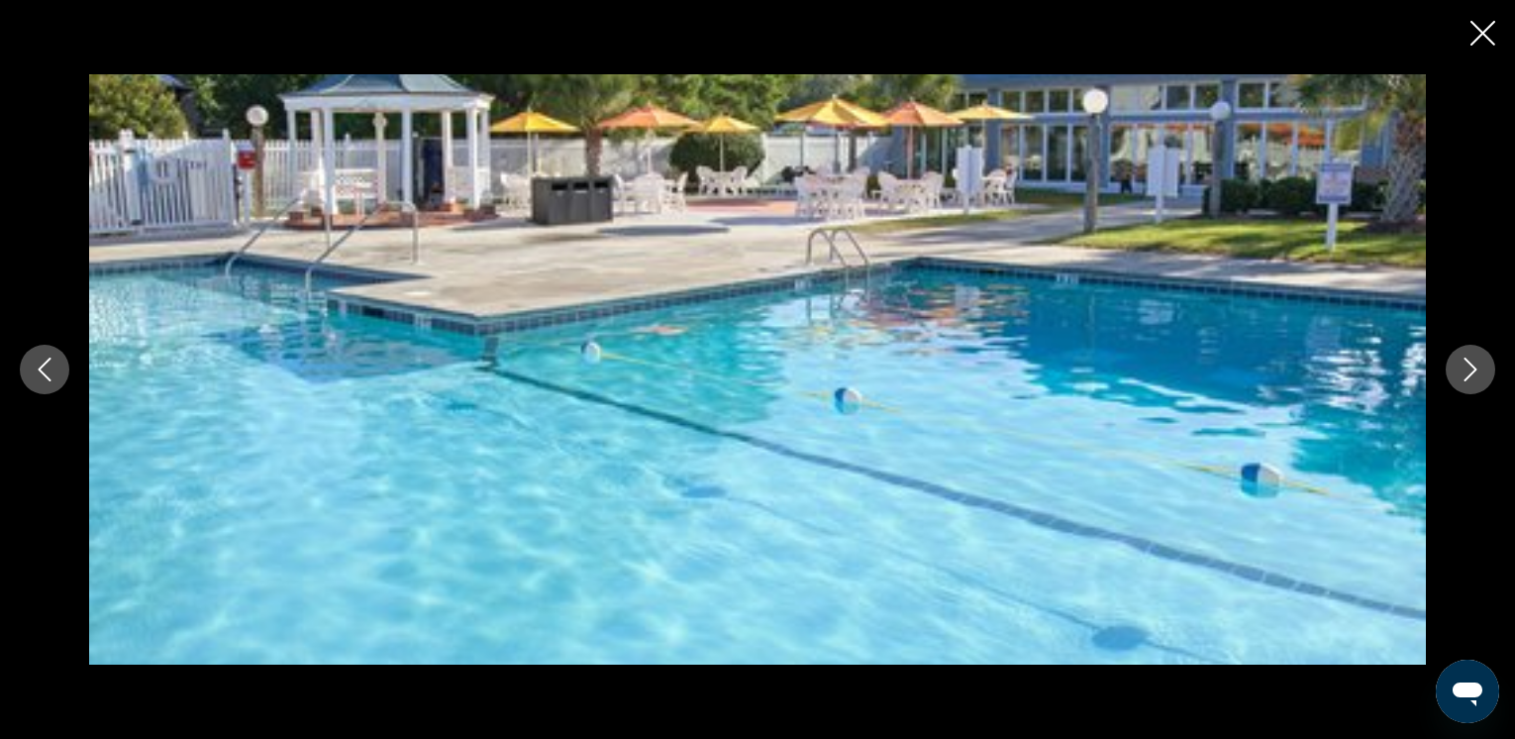
click at [1478, 361] on icon "Next image" at bounding box center [1471, 370] width 24 height 24
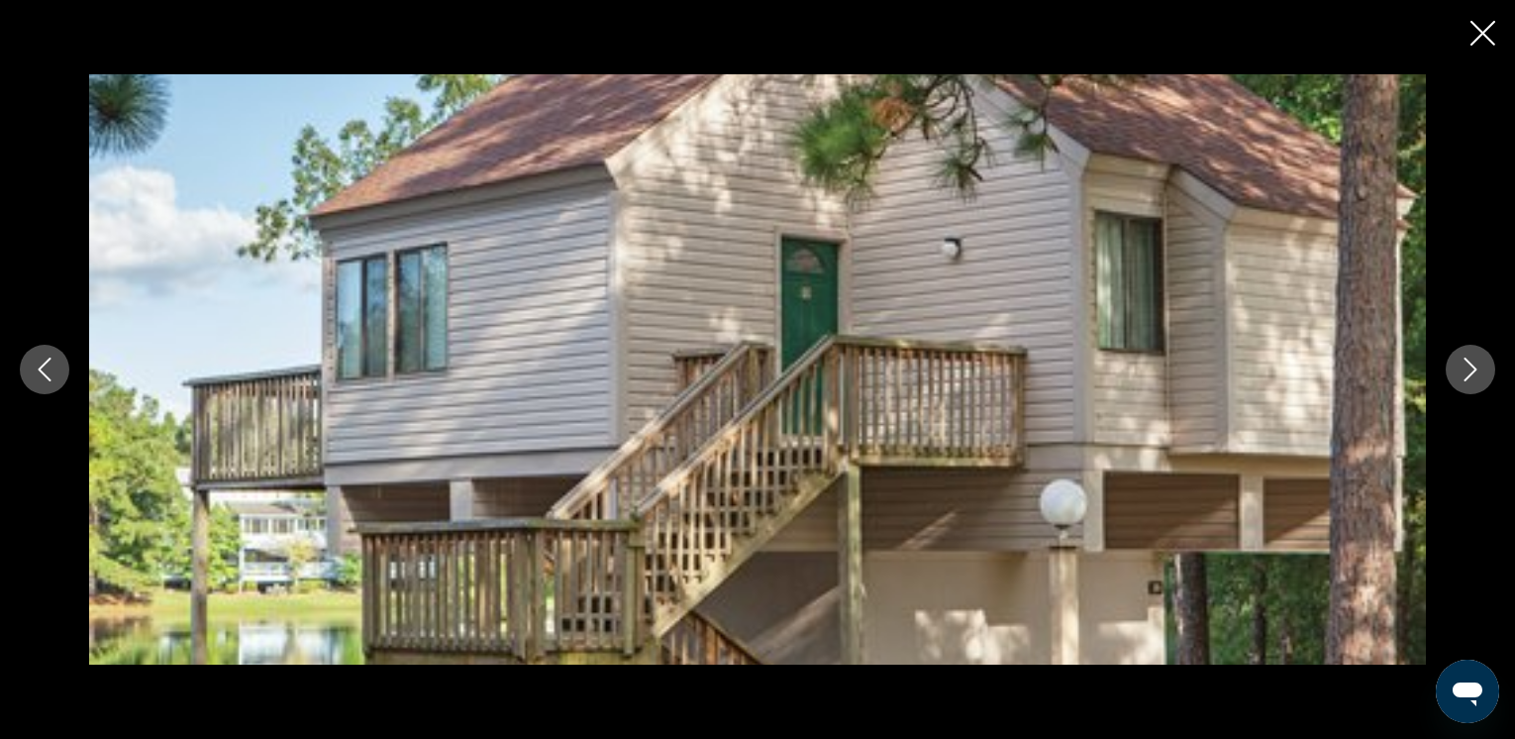
click at [1478, 361] on icon "Next image" at bounding box center [1471, 370] width 24 height 24
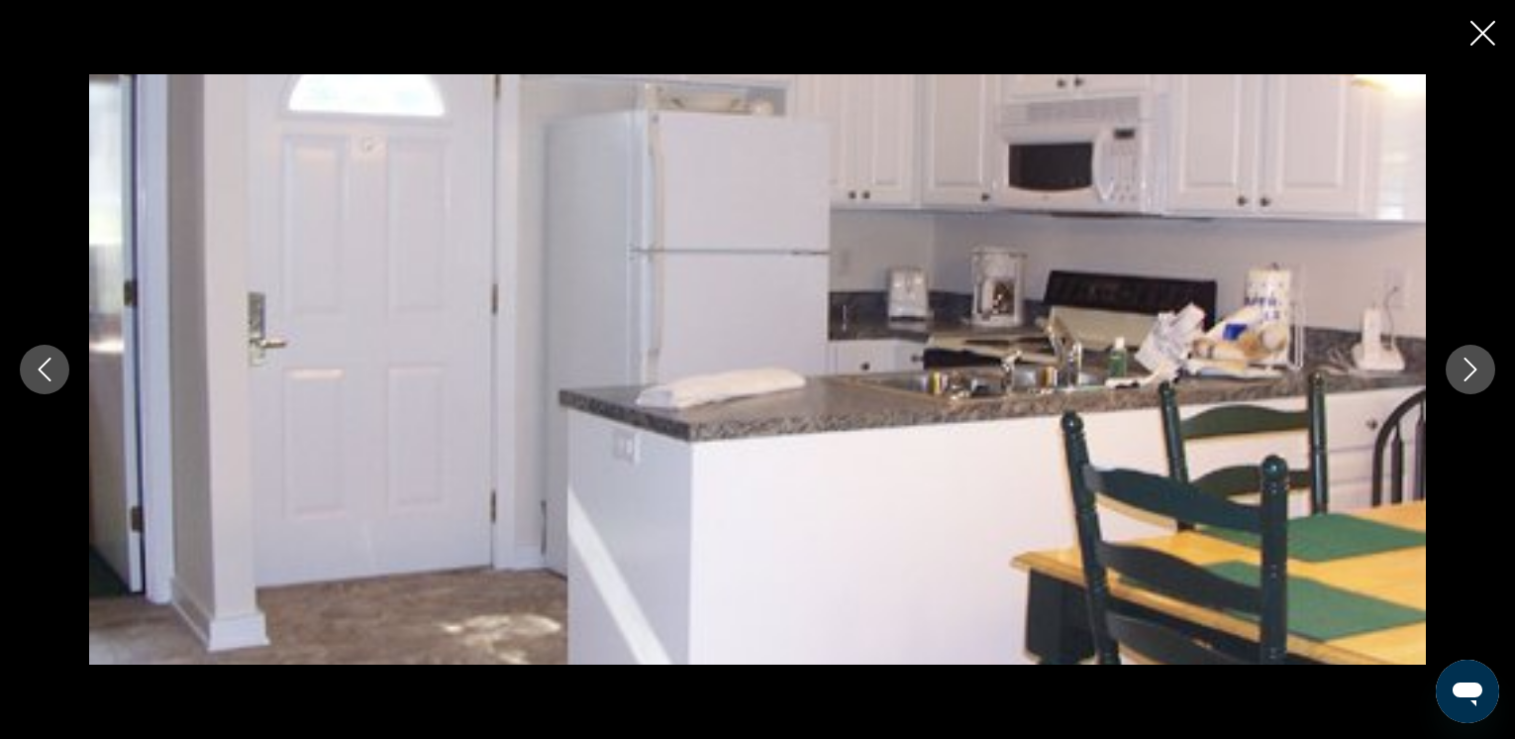
click at [1482, 33] on icon "Close slideshow" at bounding box center [1483, 33] width 25 height 25
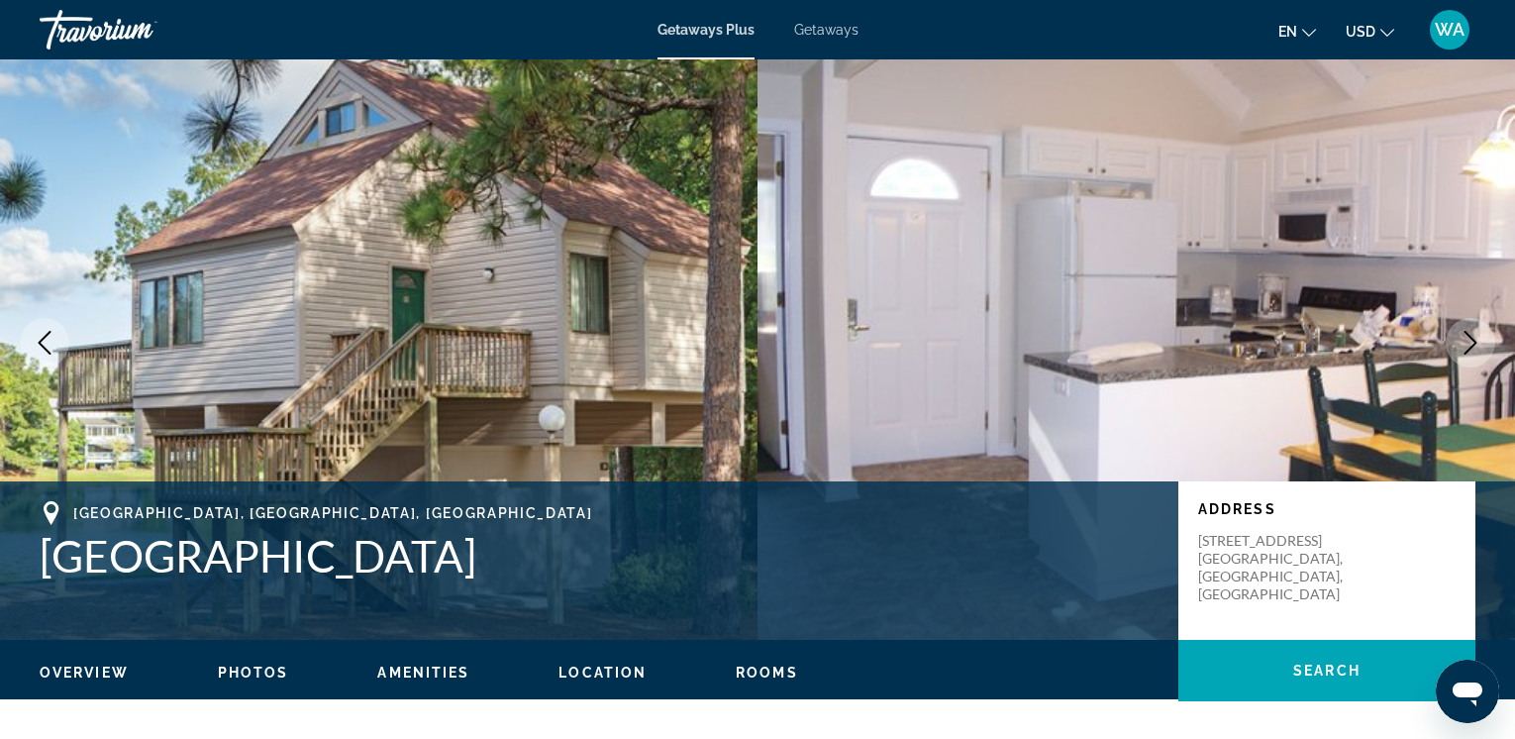
scroll to position [0, 0]
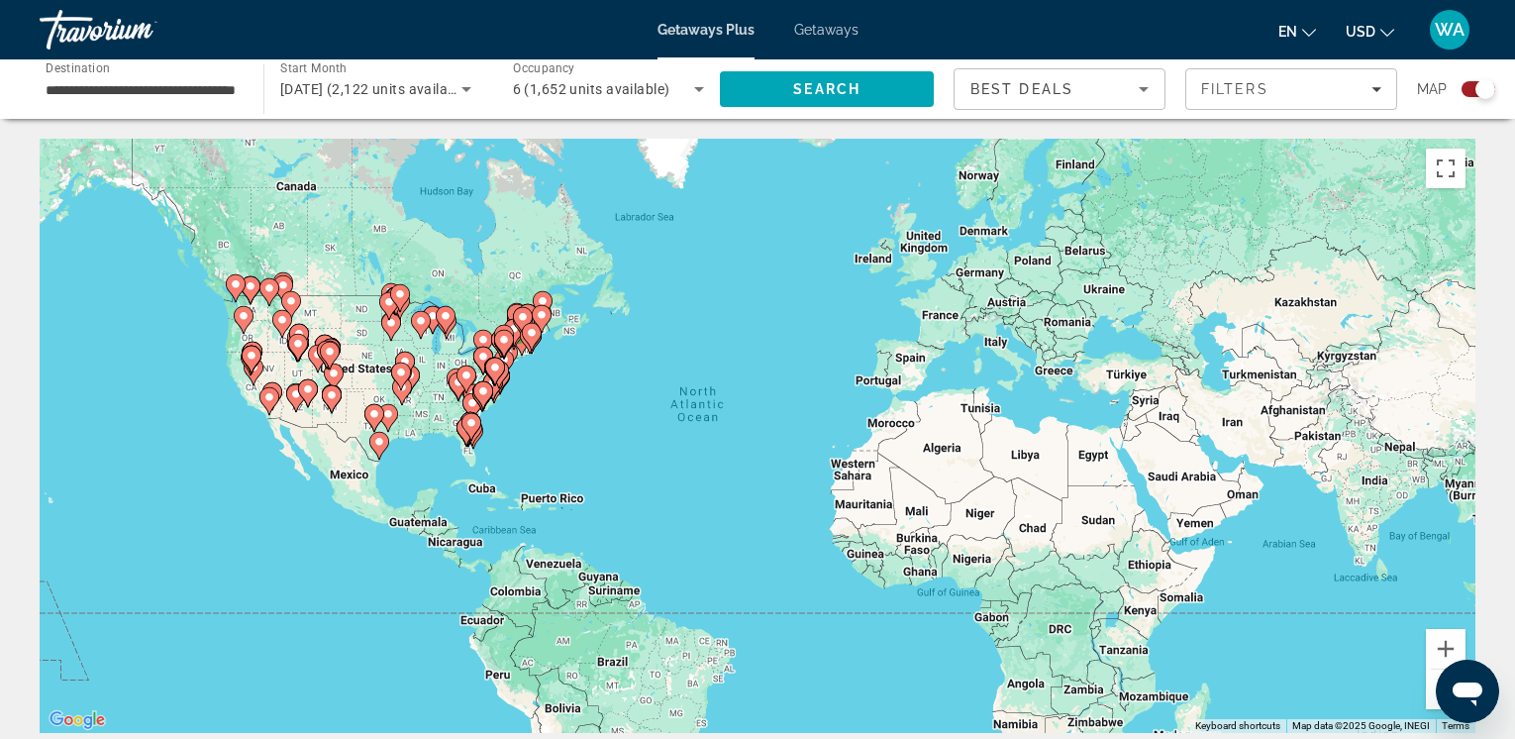
click at [499, 363] on image "Main content" at bounding box center [495, 367] width 12 height 12
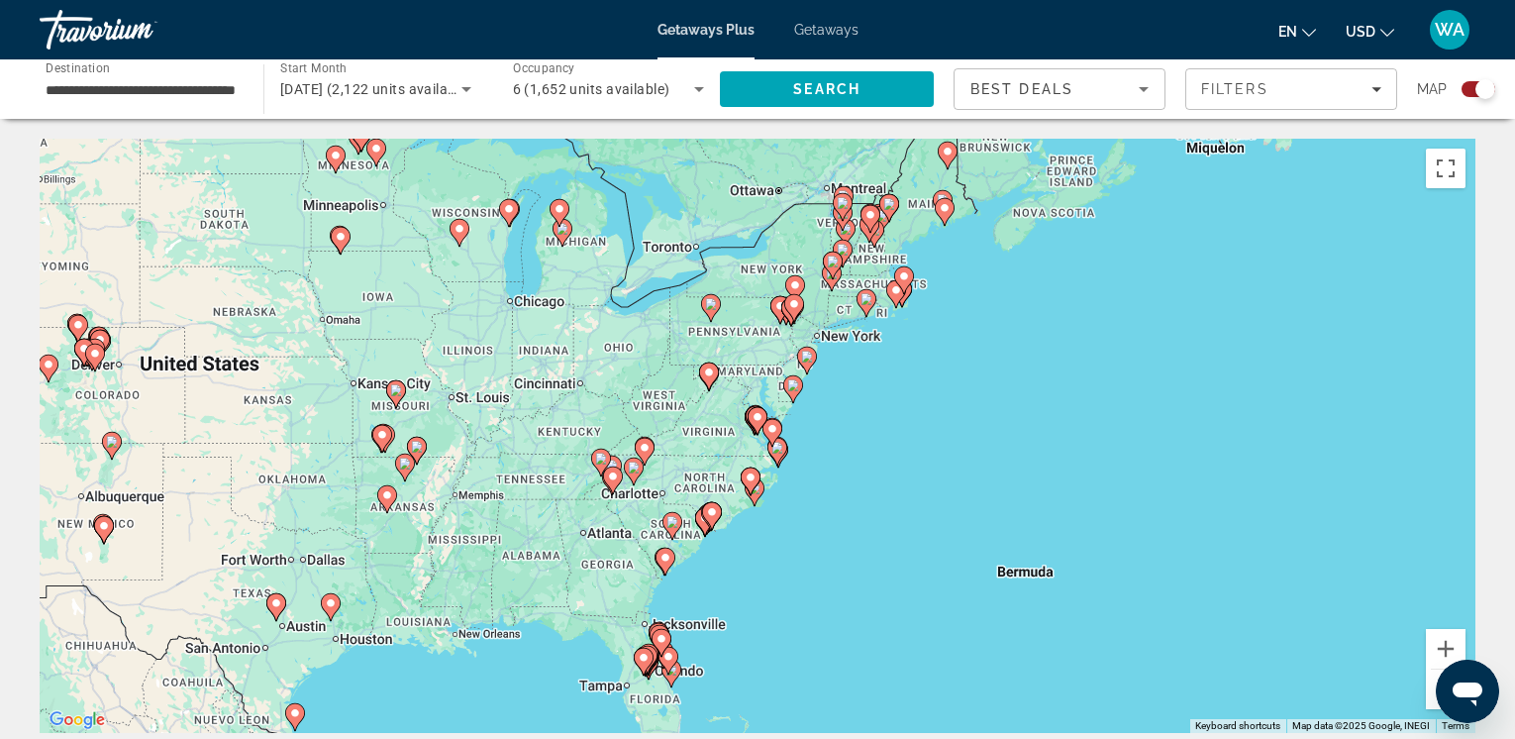
click at [795, 387] on image "Main content" at bounding box center [793, 385] width 12 height 12
type input "**********"
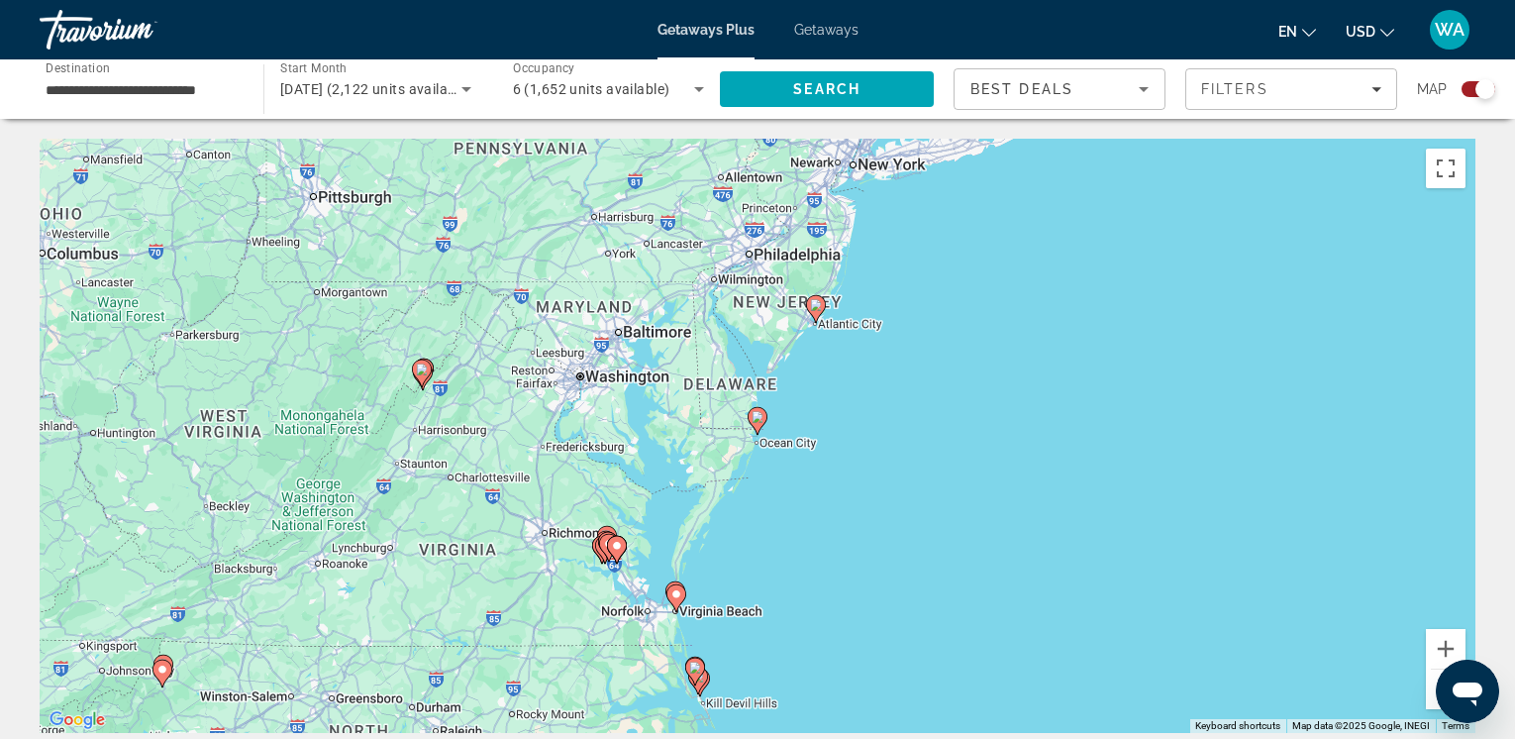
click at [756, 417] on image "Main content" at bounding box center [758, 417] width 12 height 12
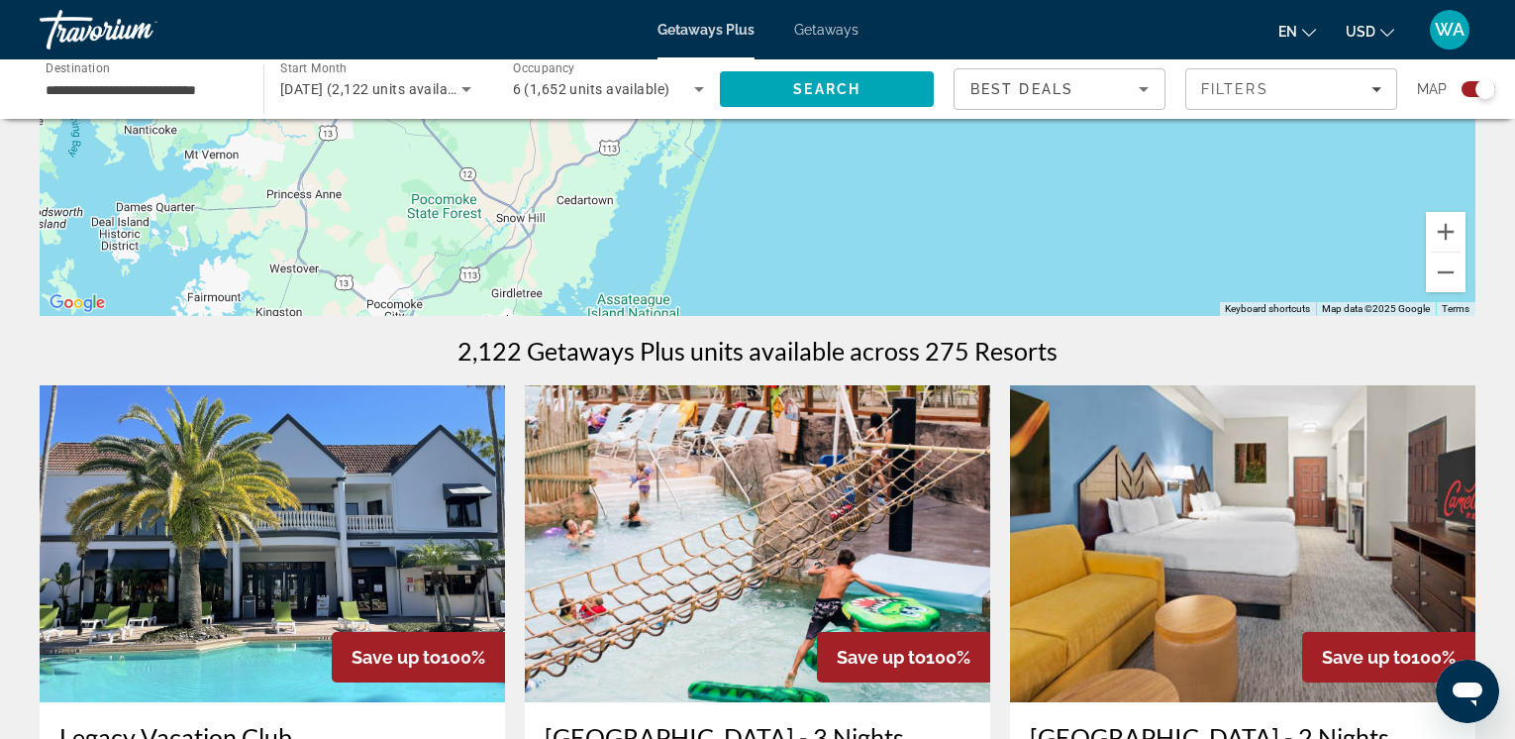
scroll to position [395, 0]
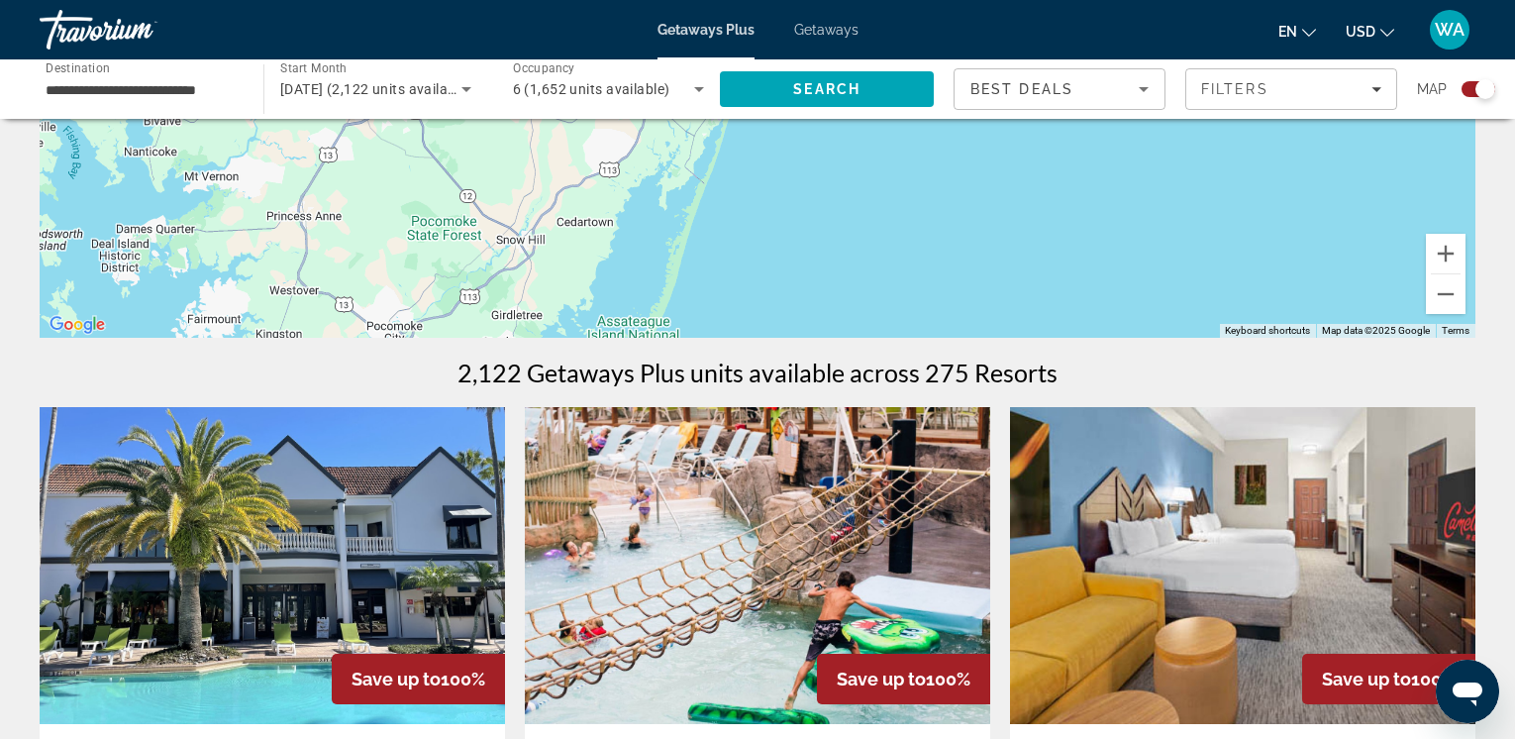
click at [1344, 577] on img "Main content" at bounding box center [1242, 565] width 465 height 317
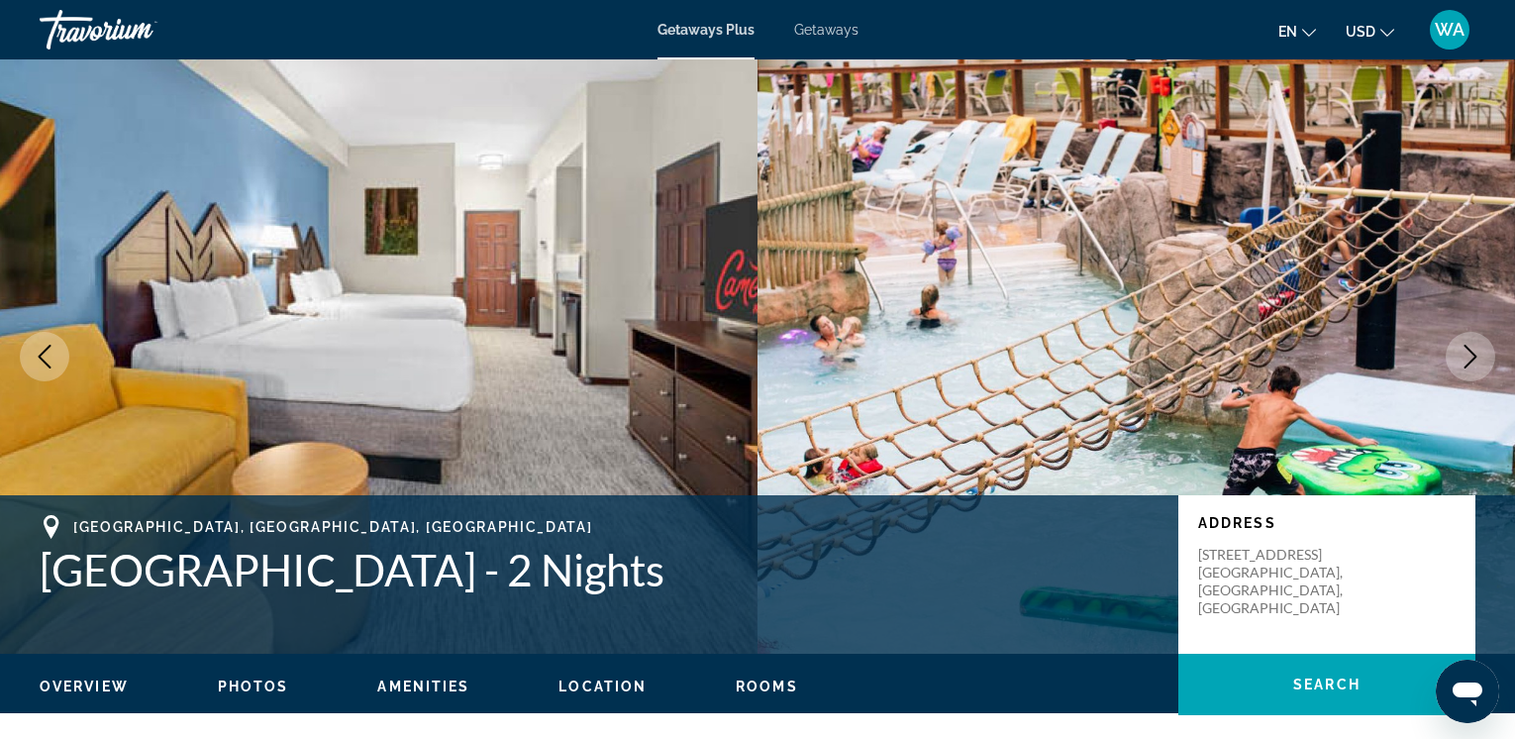
click at [1460, 343] on button "Next image" at bounding box center [1471, 357] width 50 height 50
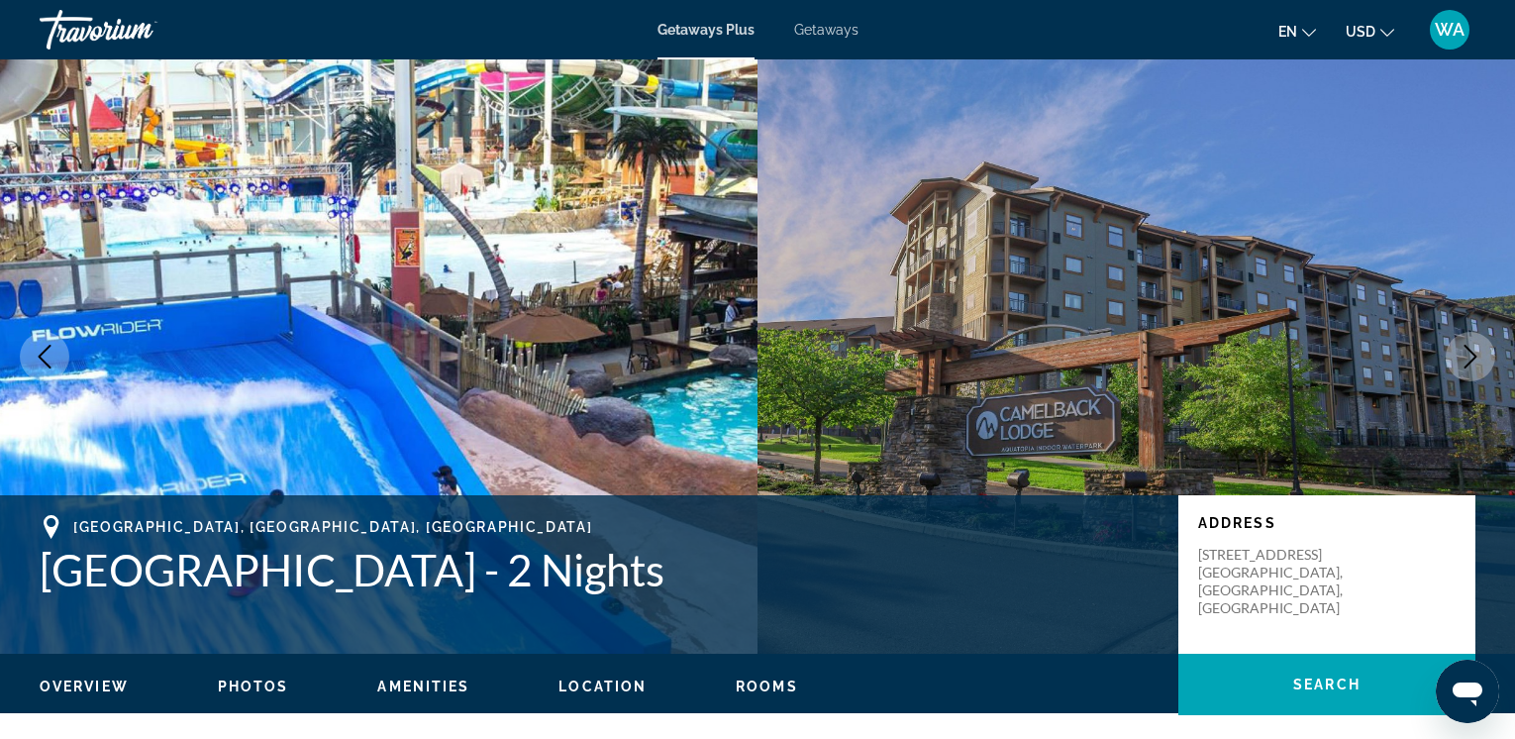
click at [1460, 345] on icon "Next image" at bounding box center [1471, 357] width 24 height 24
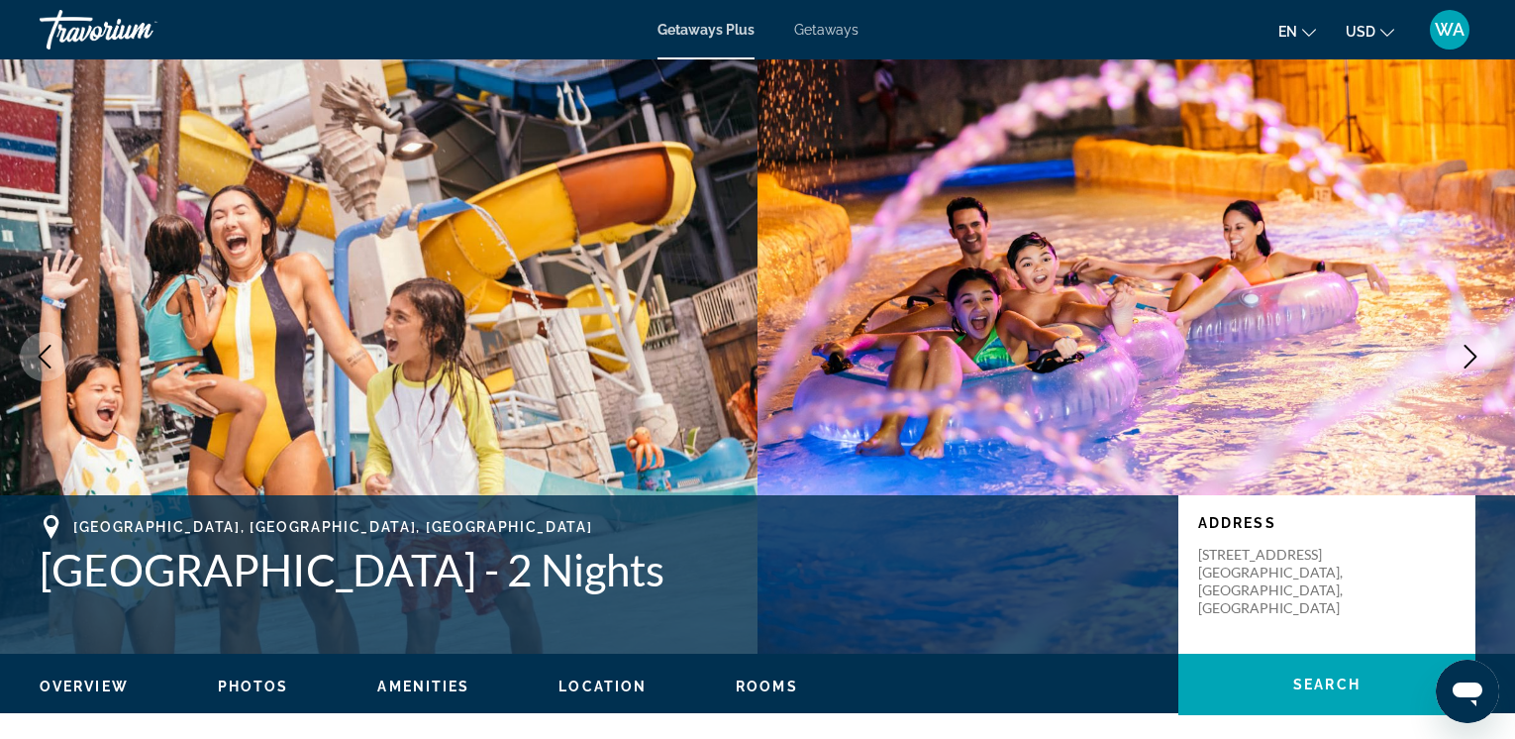
click at [1460, 345] on icon "Next image" at bounding box center [1471, 357] width 24 height 24
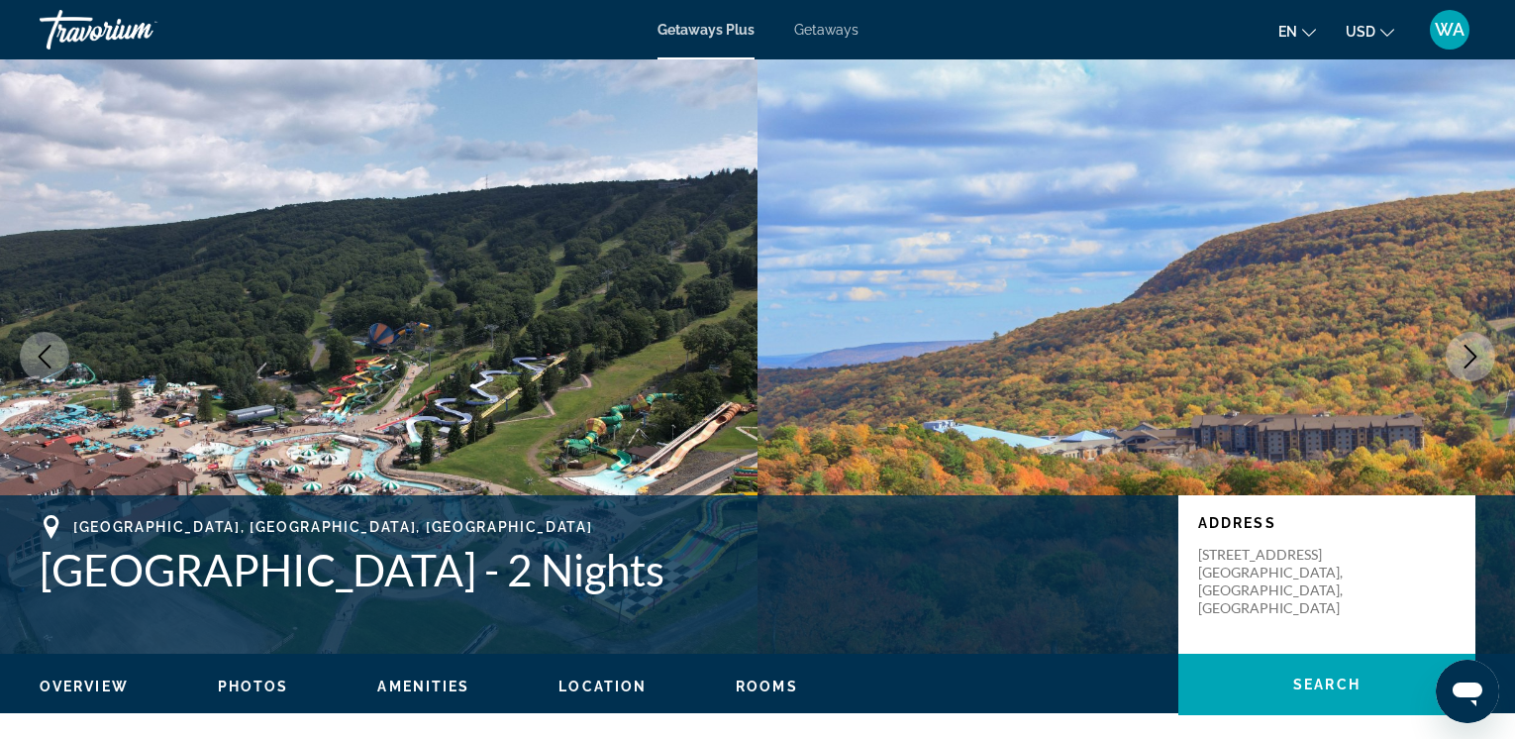
click at [1460, 345] on icon "Next image" at bounding box center [1471, 357] width 24 height 24
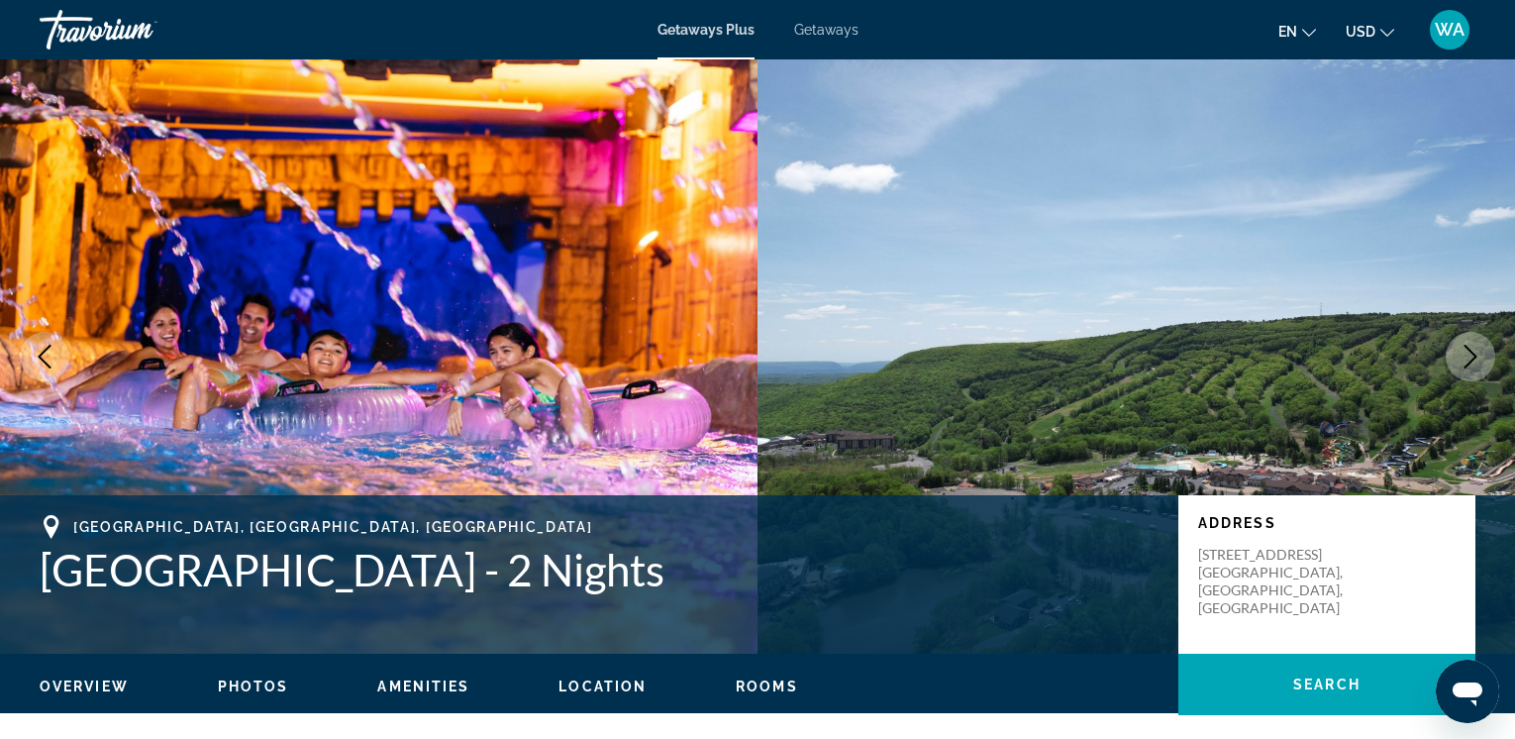
click at [1460, 345] on icon "Next image" at bounding box center [1471, 357] width 24 height 24
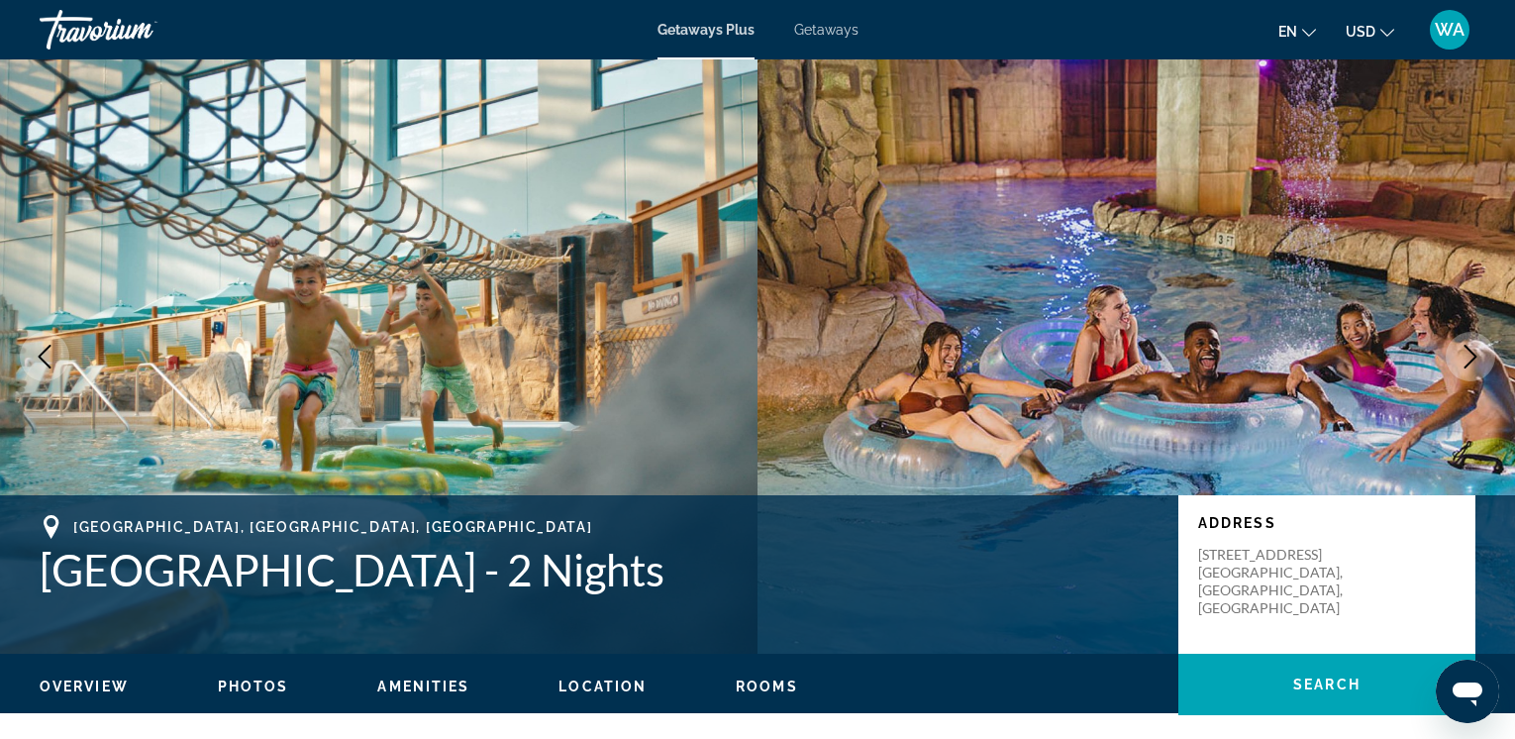
click at [1460, 345] on icon "Next image" at bounding box center [1471, 357] width 24 height 24
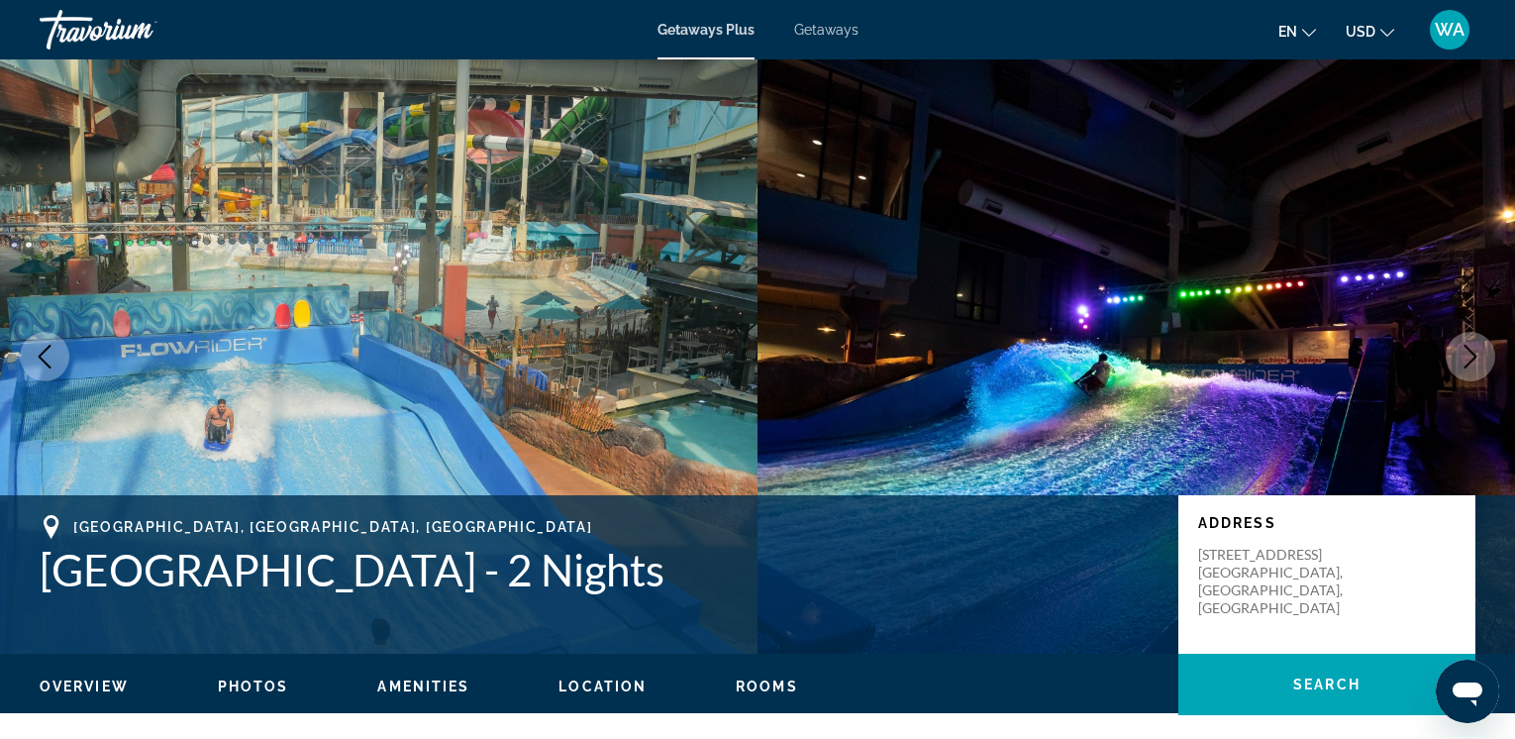
click at [1453, 359] on button "Next image" at bounding box center [1471, 357] width 50 height 50
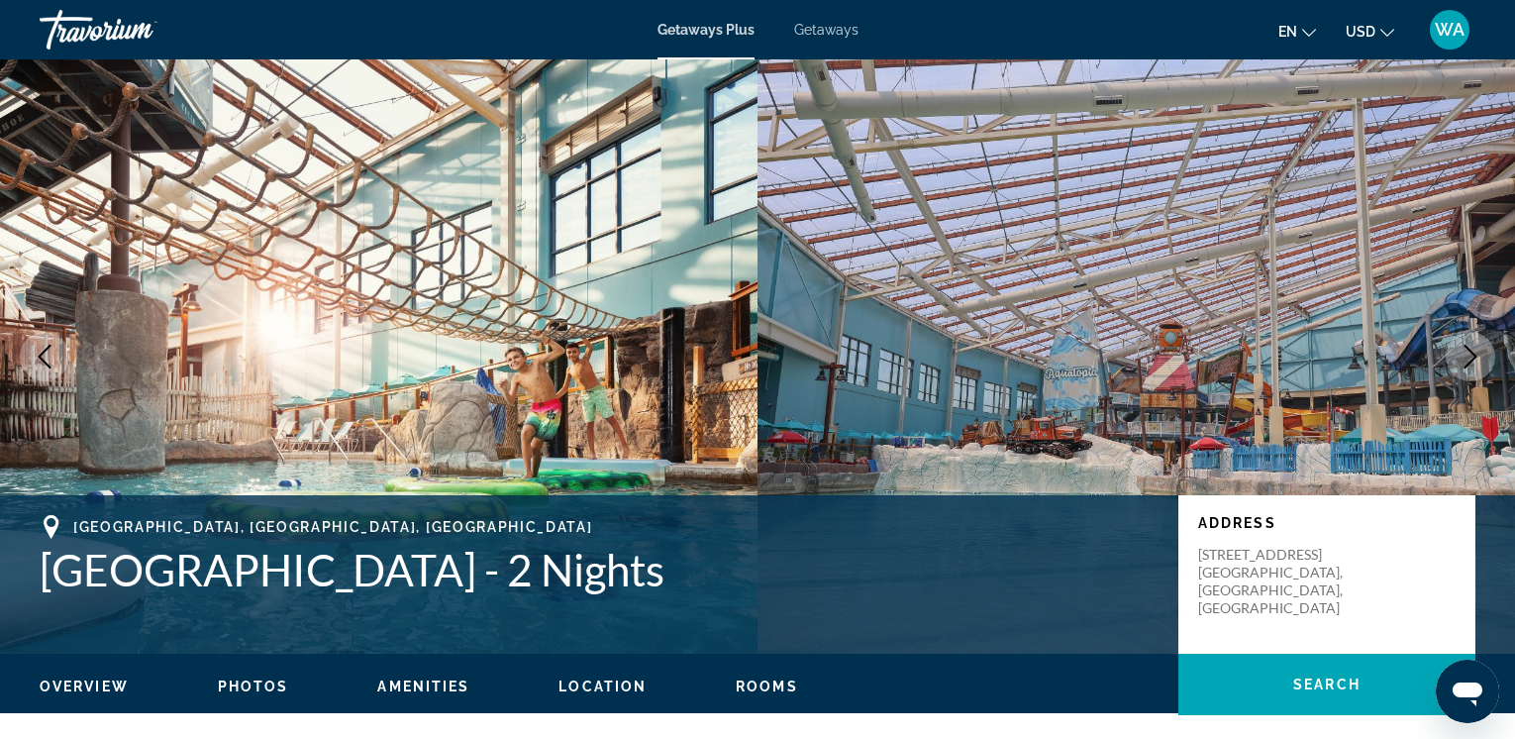
click at [1469, 353] on icon "Next image" at bounding box center [1471, 357] width 24 height 24
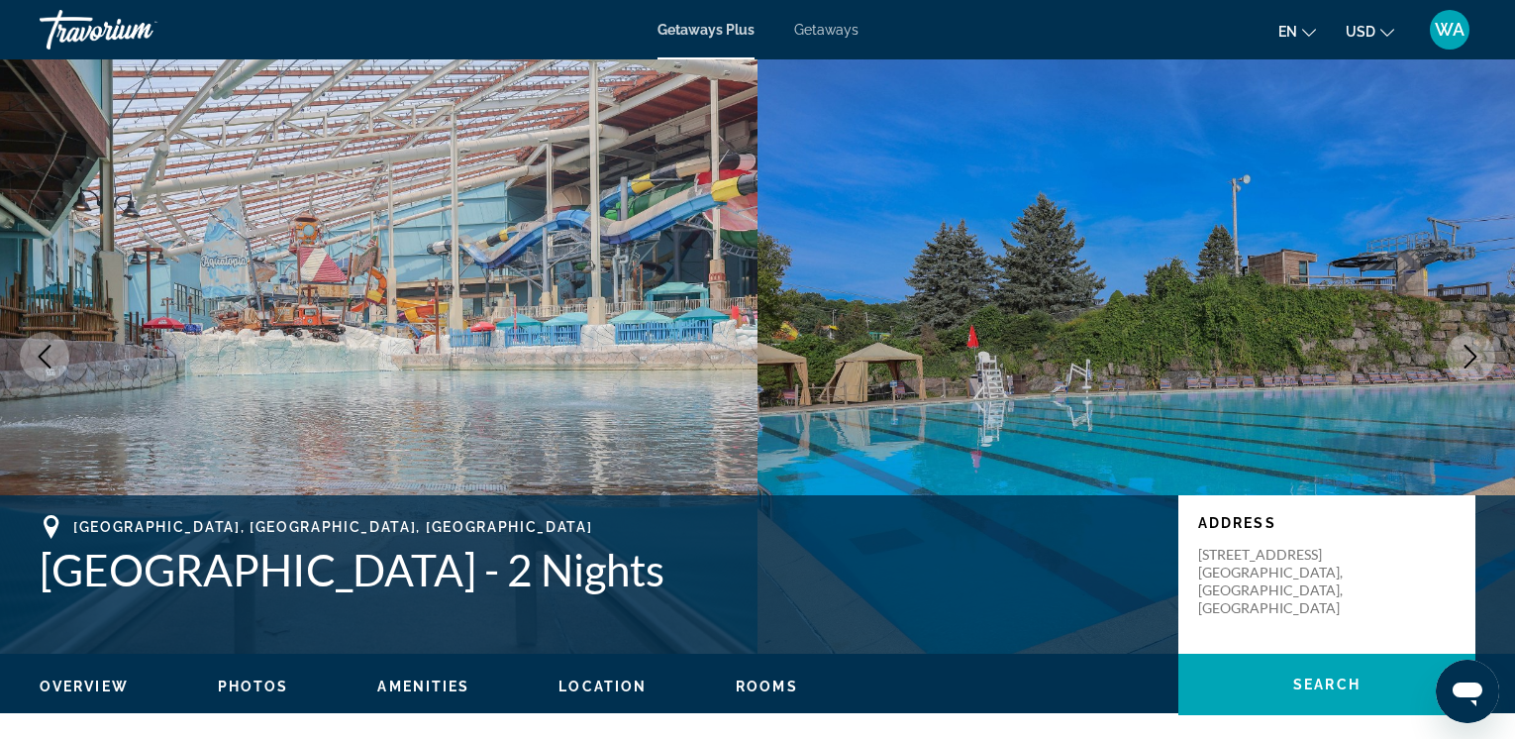
click at [1469, 353] on icon "Next image" at bounding box center [1471, 357] width 24 height 24
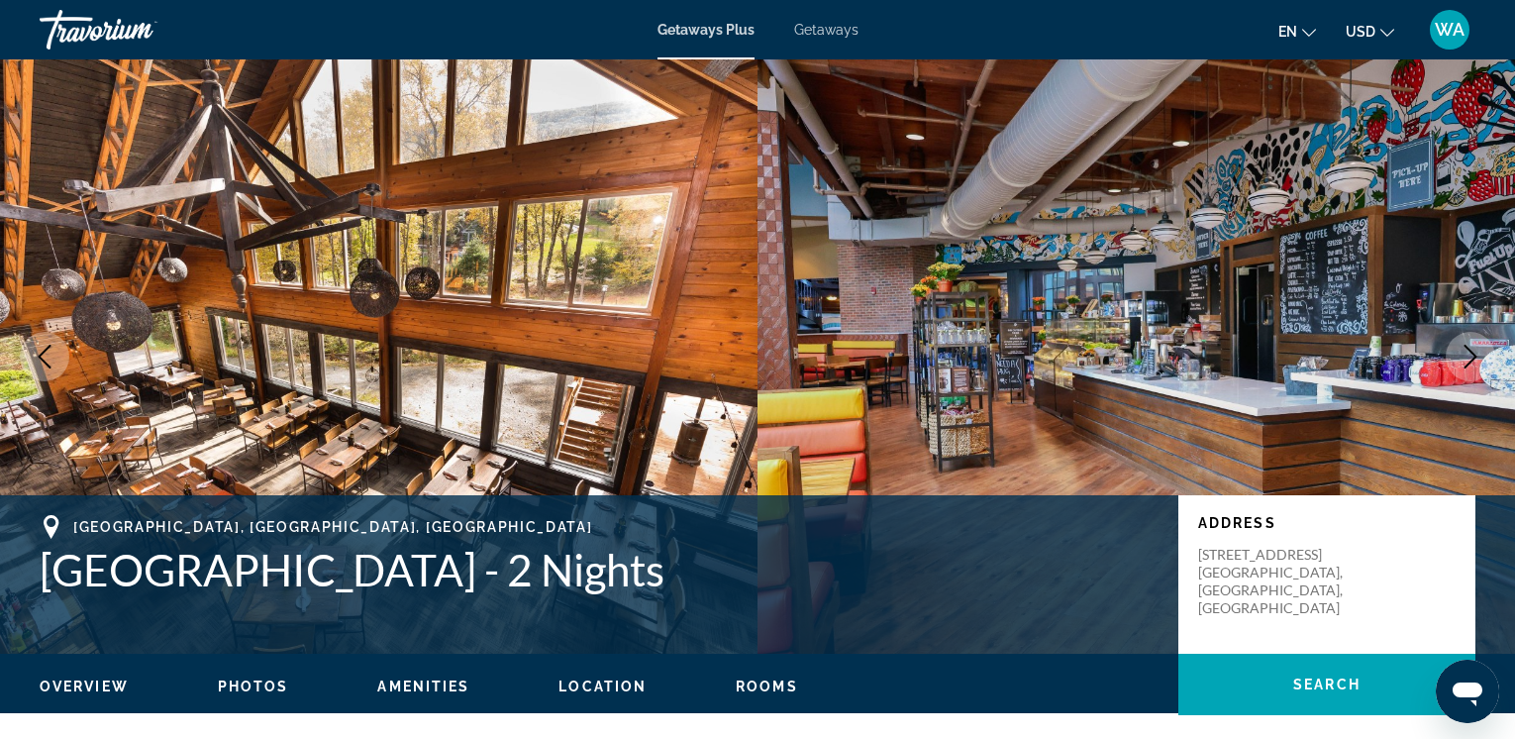
click at [1469, 353] on icon "Next image" at bounding box center [1471, 357] width 24 height 24
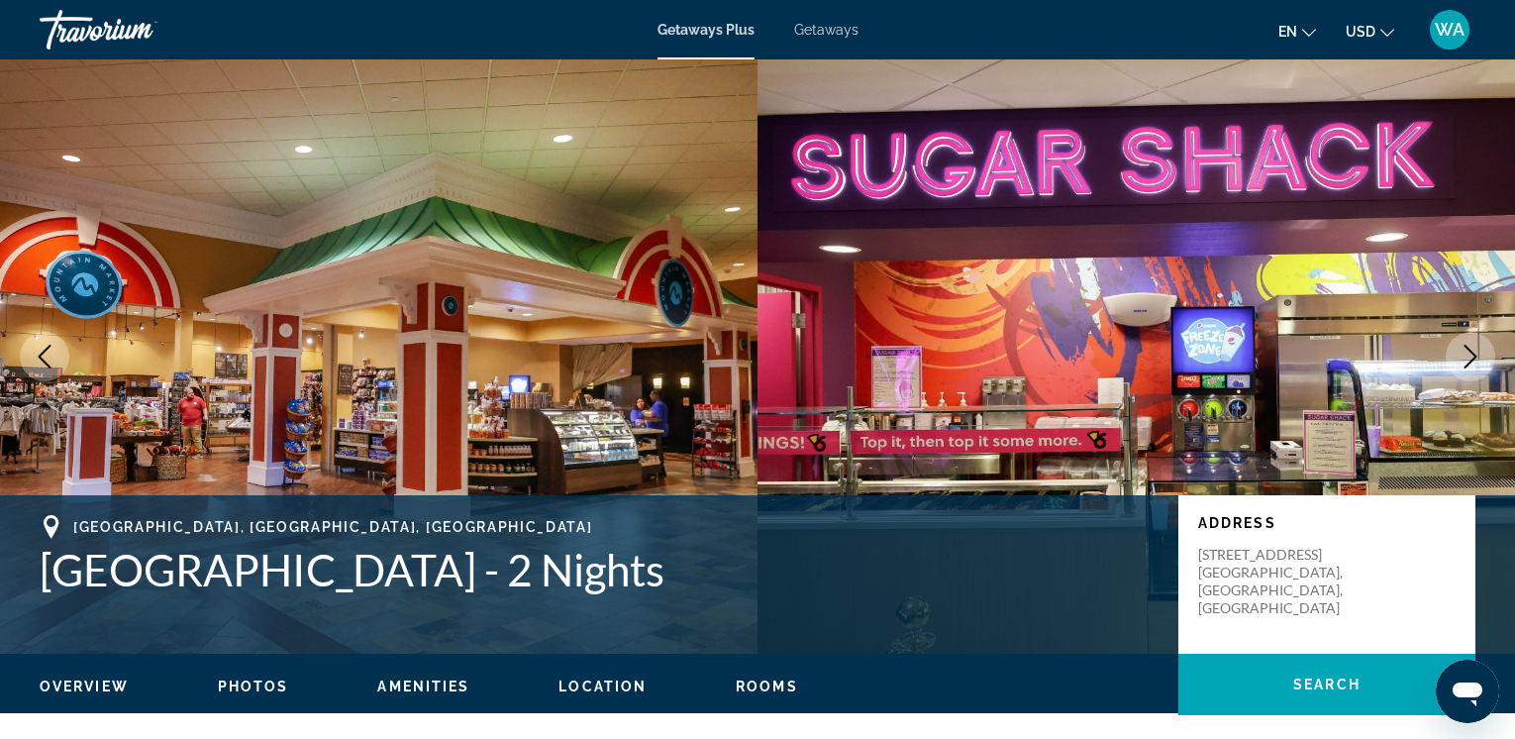
click at [48, 345] on icon "Previous image" at bounding box center [45, 357] width 24 height 24
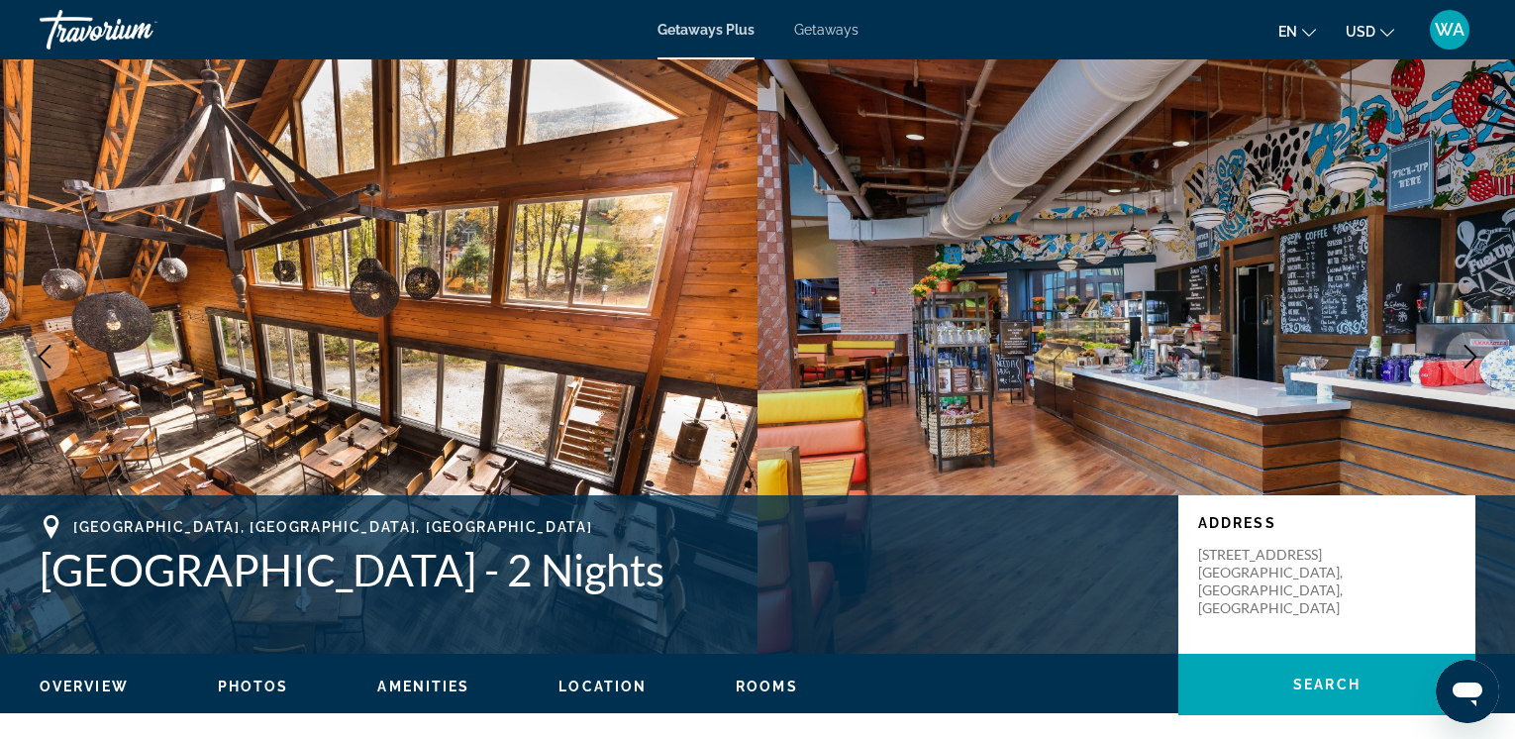
click at [1470, 354] on icon "Next image" at bounding box center [1471, 357] width 24 height 24
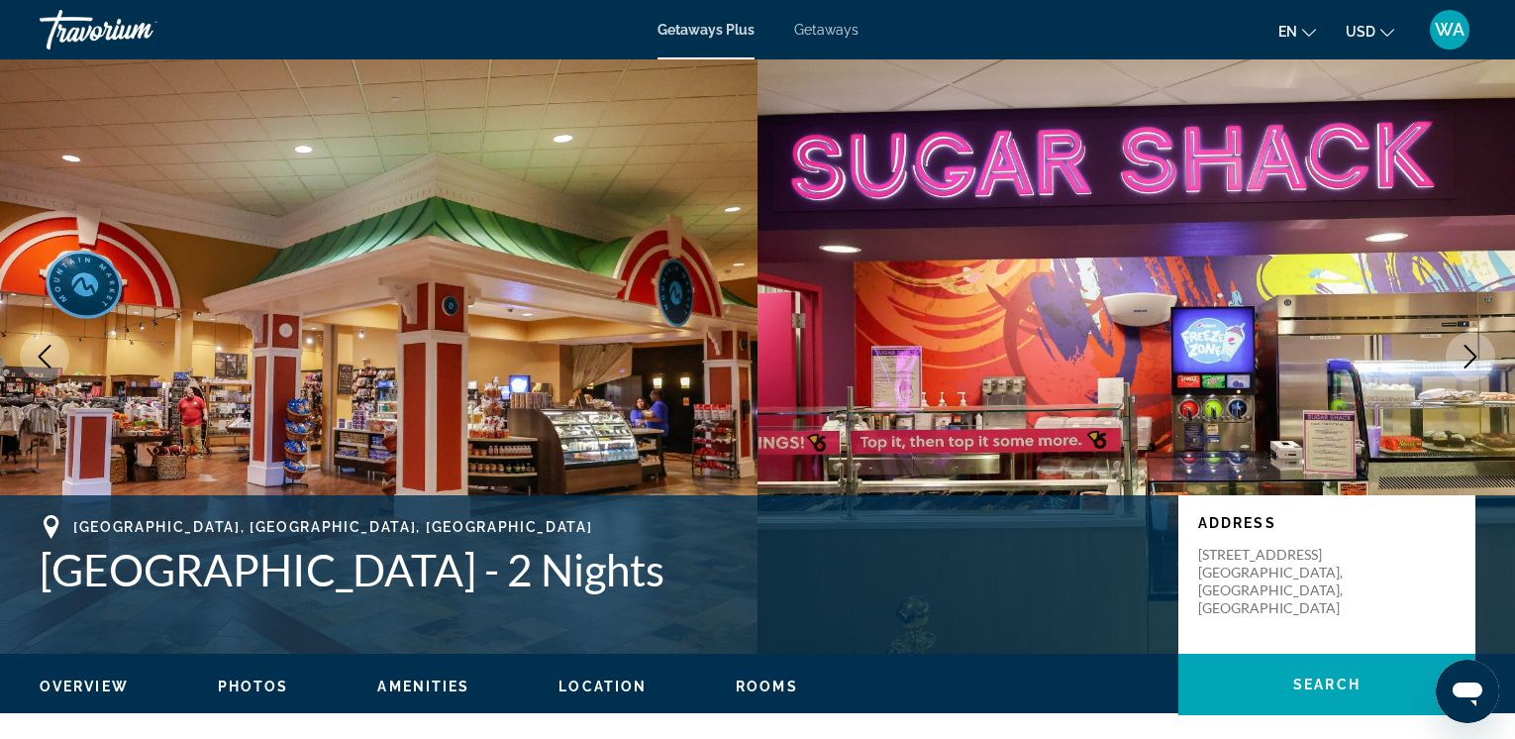
click at [1470, 354] on icon "Next image" at bounding box center [1471, 357] width 24 height 24
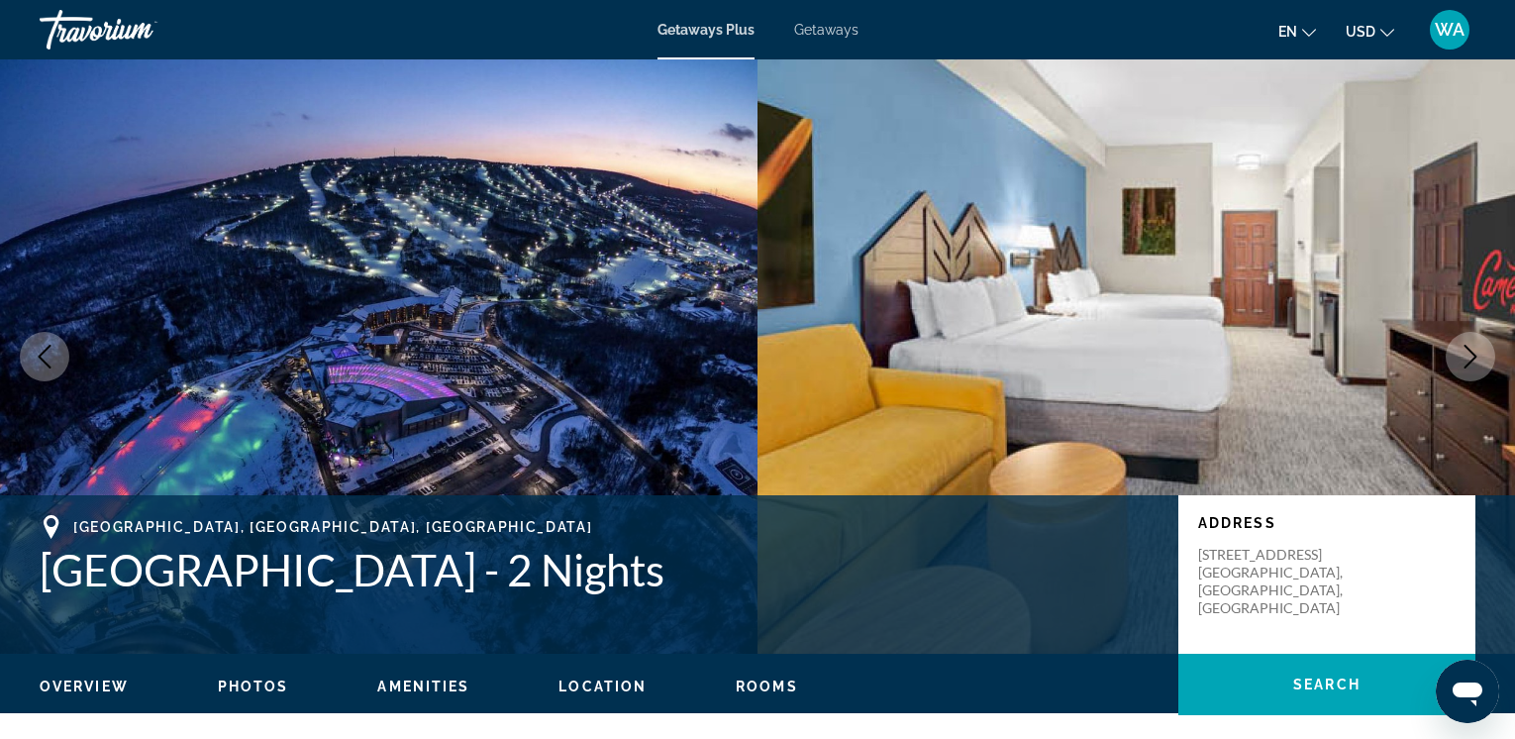
click at [1470, 354] on icon "Next image" at bounding box center [1471, 357] width 24 height 24
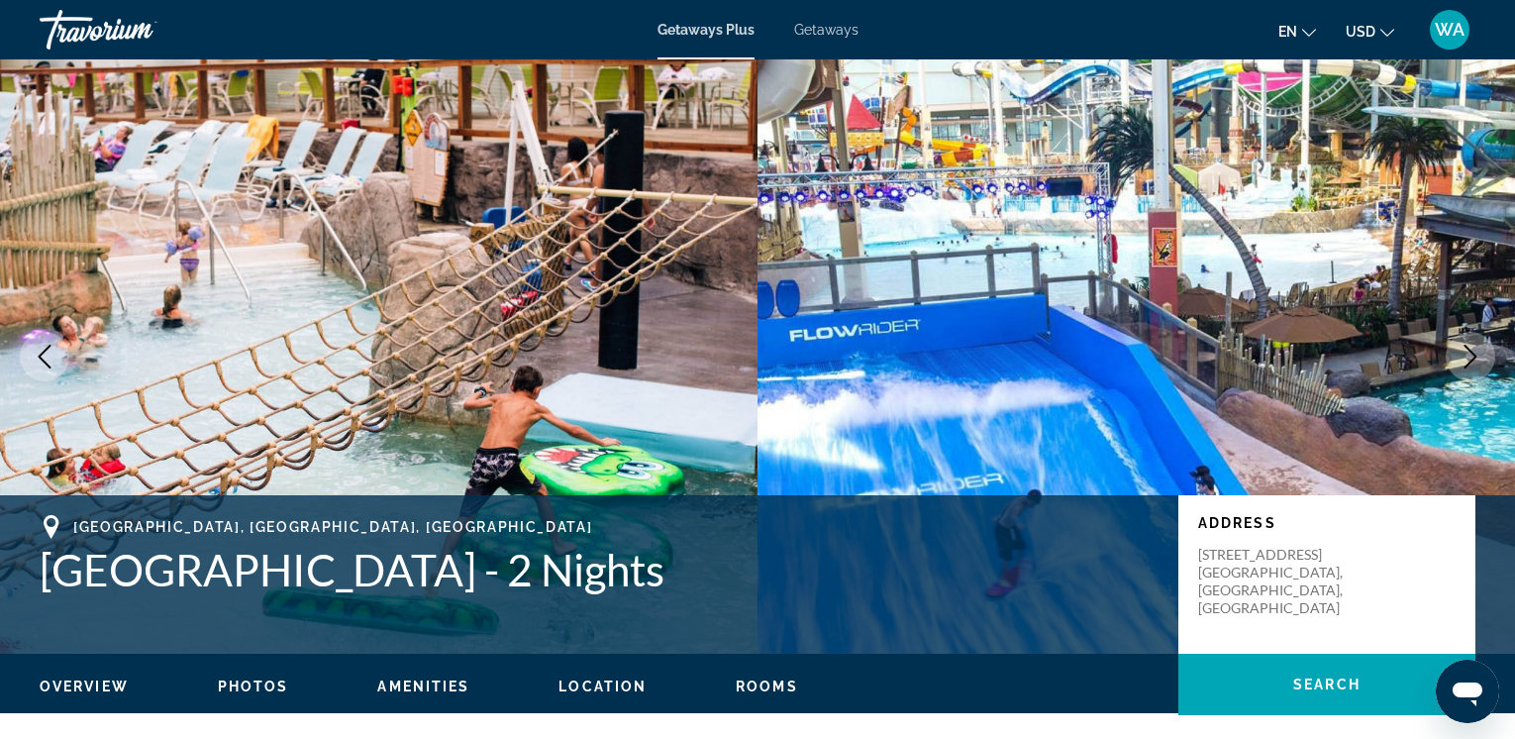
click at [1470, 354] on icon "Next image" at bounding box center [1471, 357] width 24 height 24
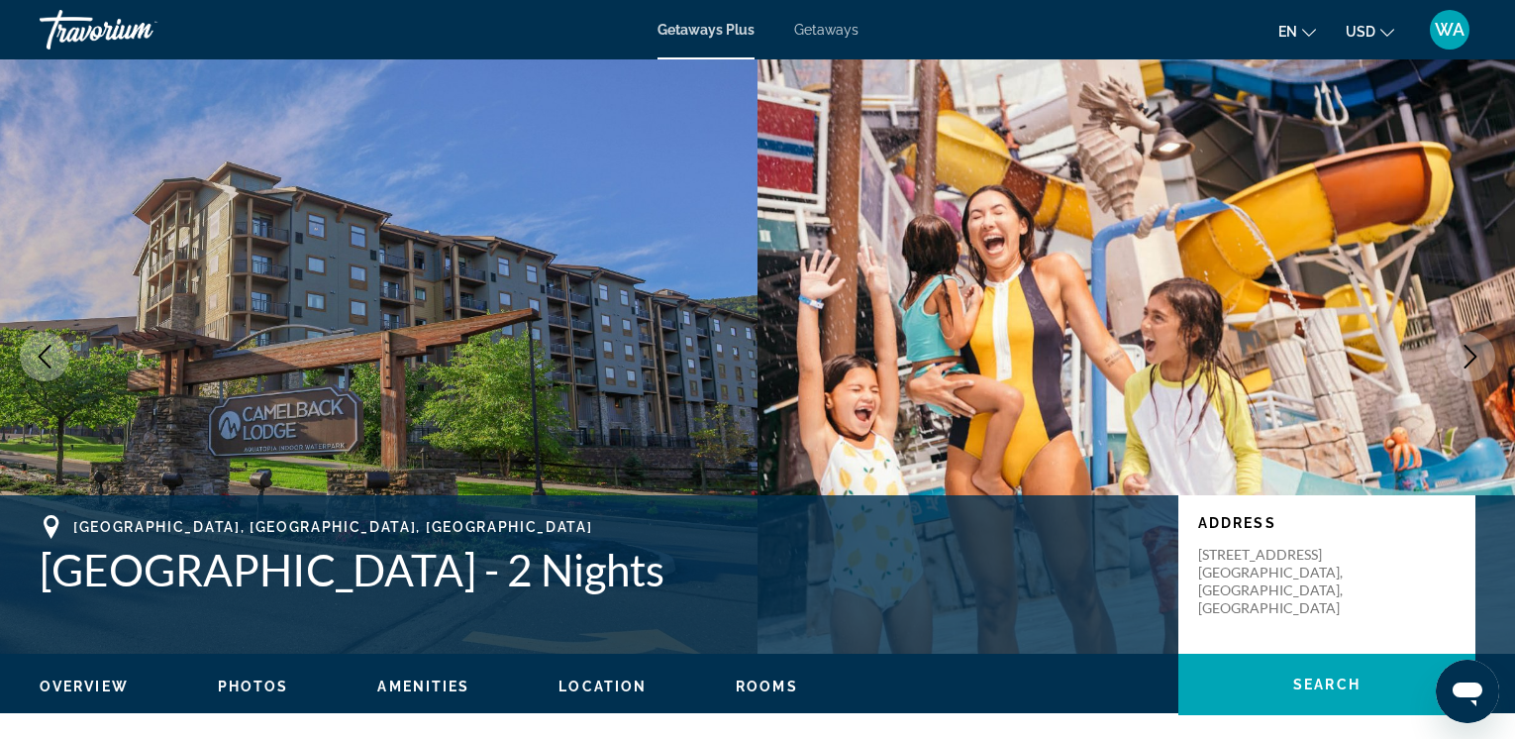
click at [1470, 354] on icon "Next image" at bounding box center [1471, 357] width 24 height 24
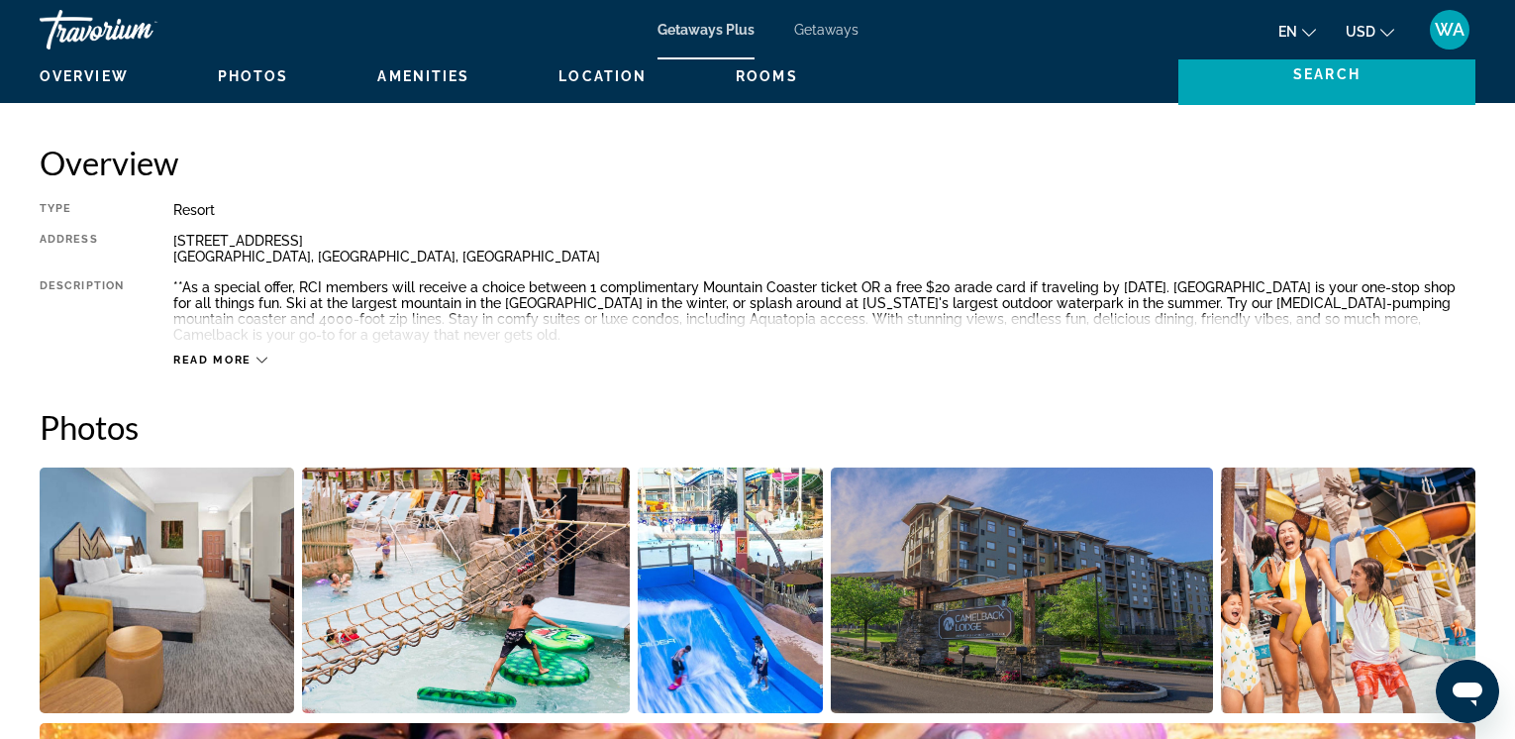
scroll to position [626, 0]
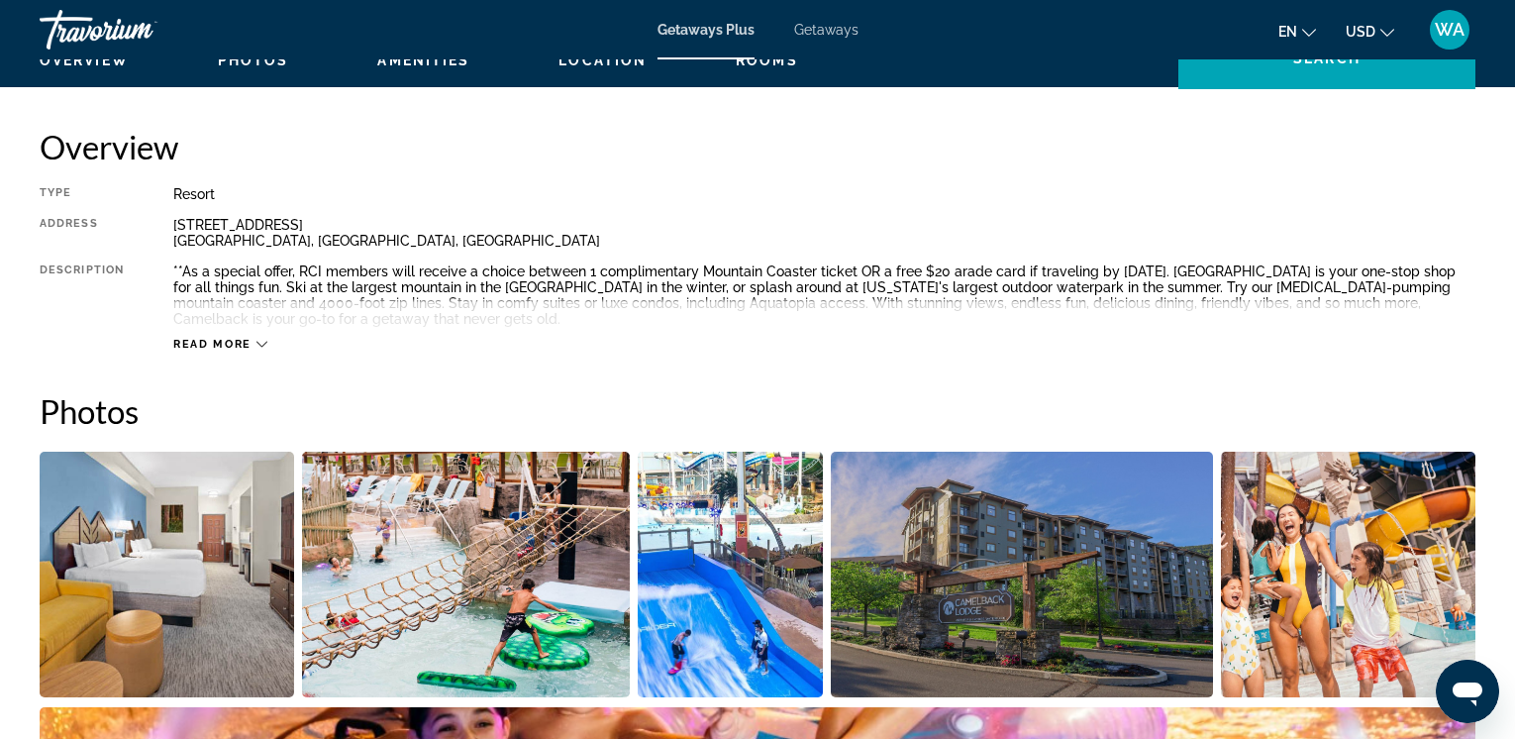
click at [258, 341] on icon "Main content" at bounding box center [262, 344] width 11 height 11
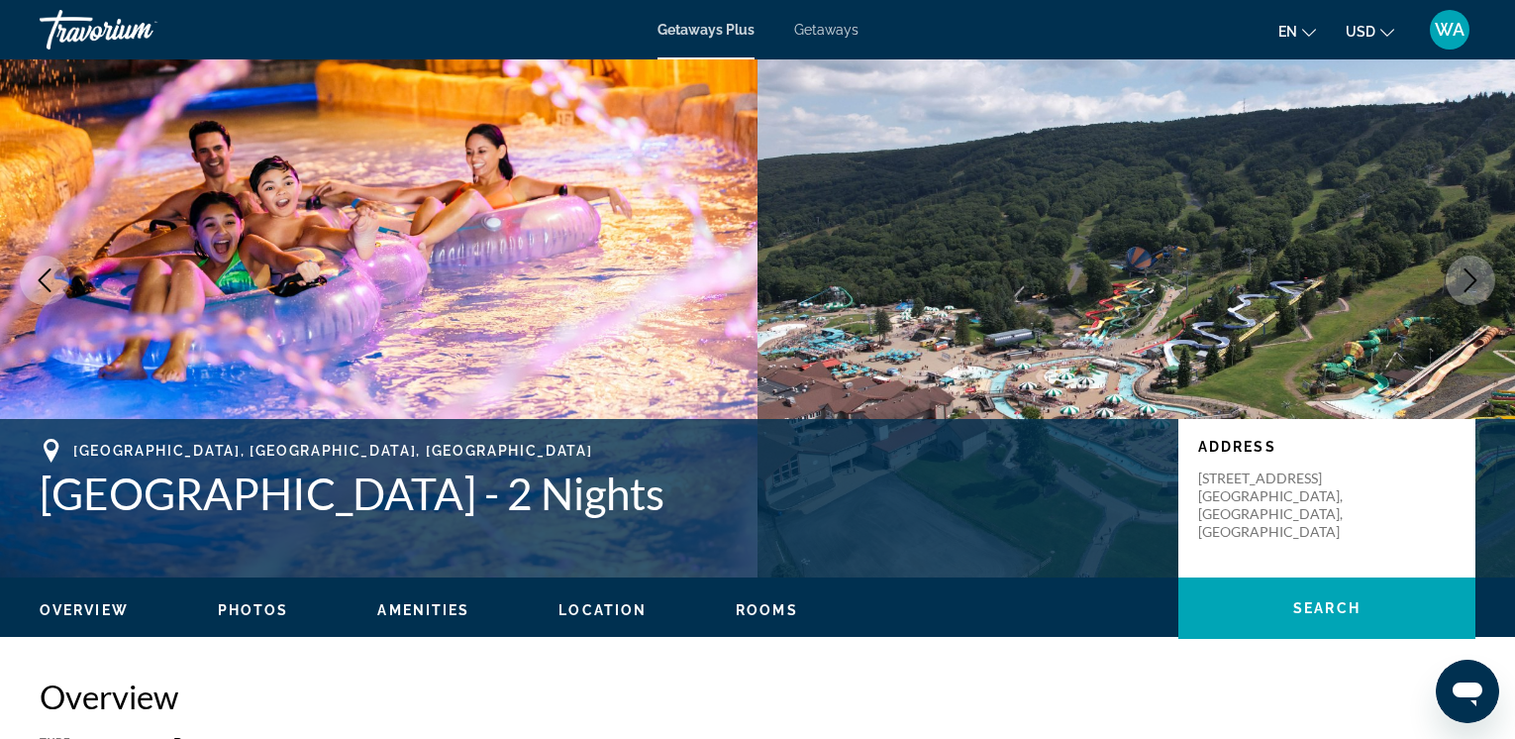
scroll to position [0, 0]
